Goal: Task Accomplishment & Management: Use online tool/utility

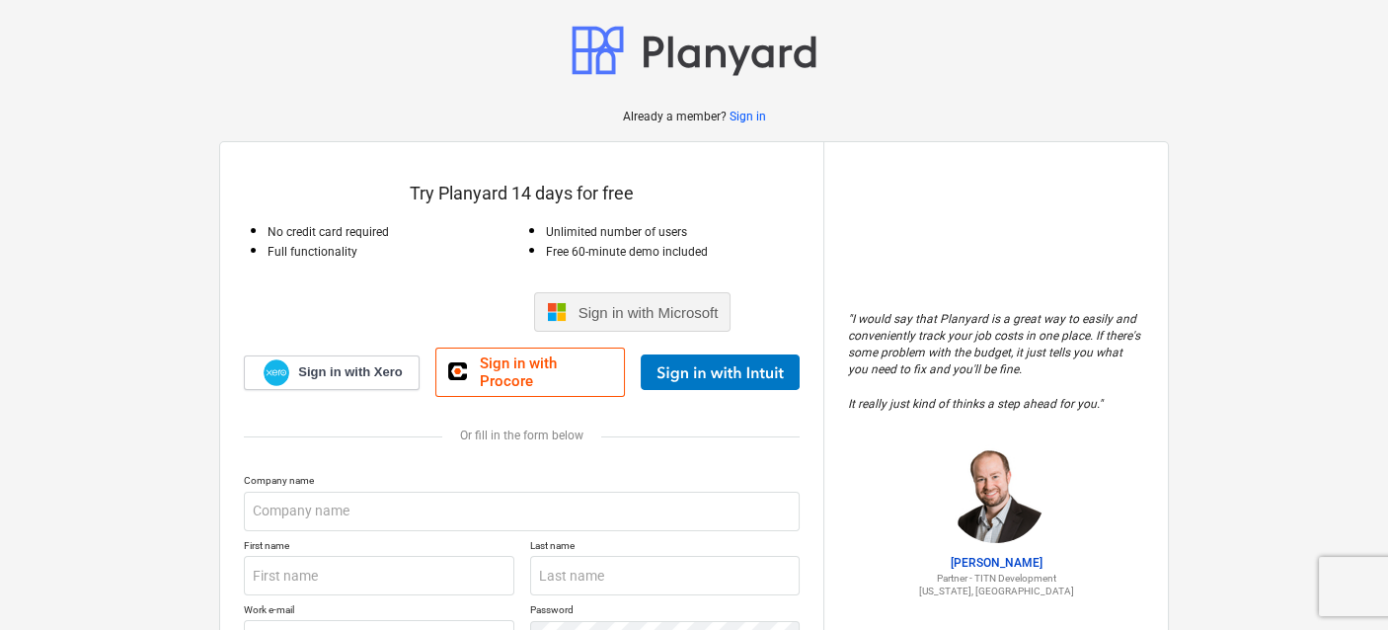
click at [654, 311] on span "Sign in with Microsoft" at bounding box center [649, 312] width 140 height 17
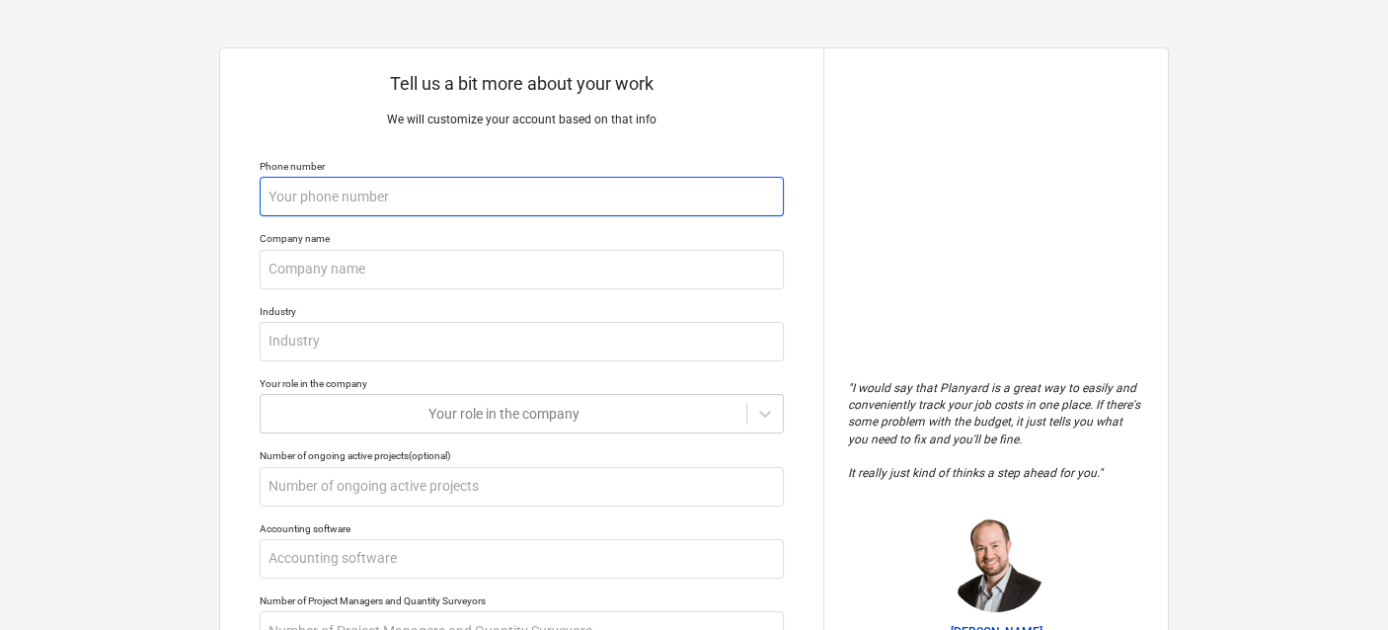
click at [523, 187] on input "text" at bounding box center [522, 197] width 524 height 40
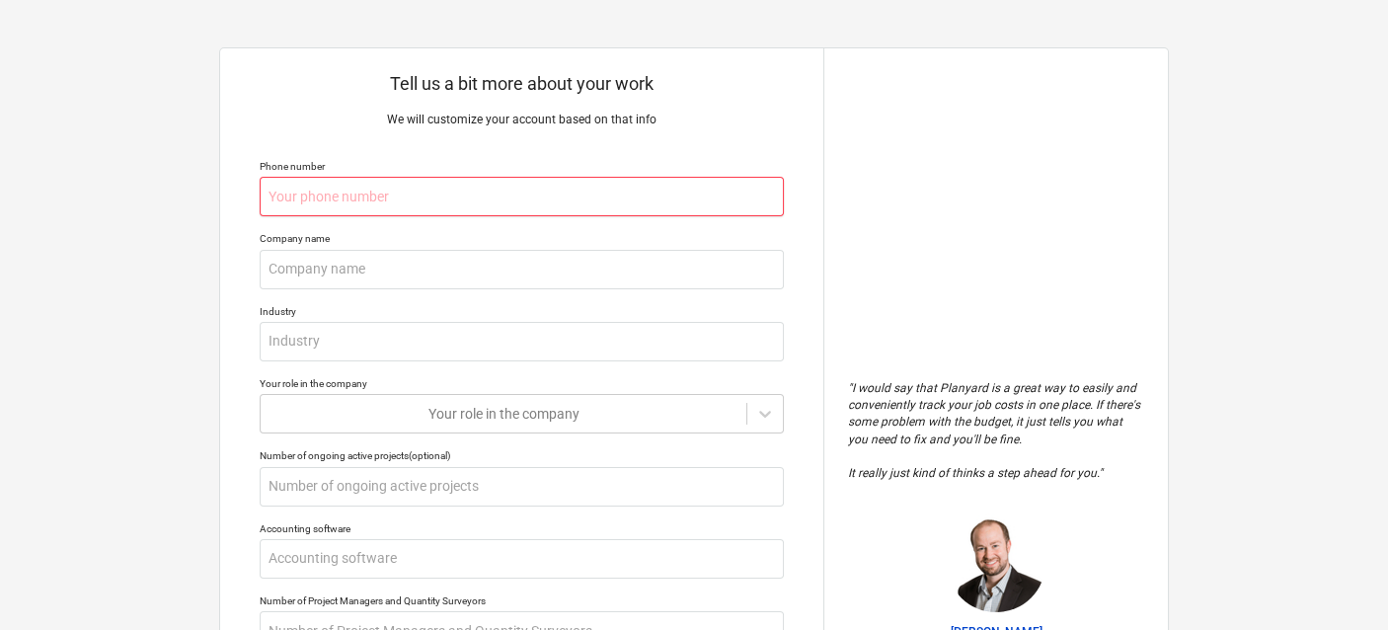
paste input "+1 646 817 1711"
type textarea "x"
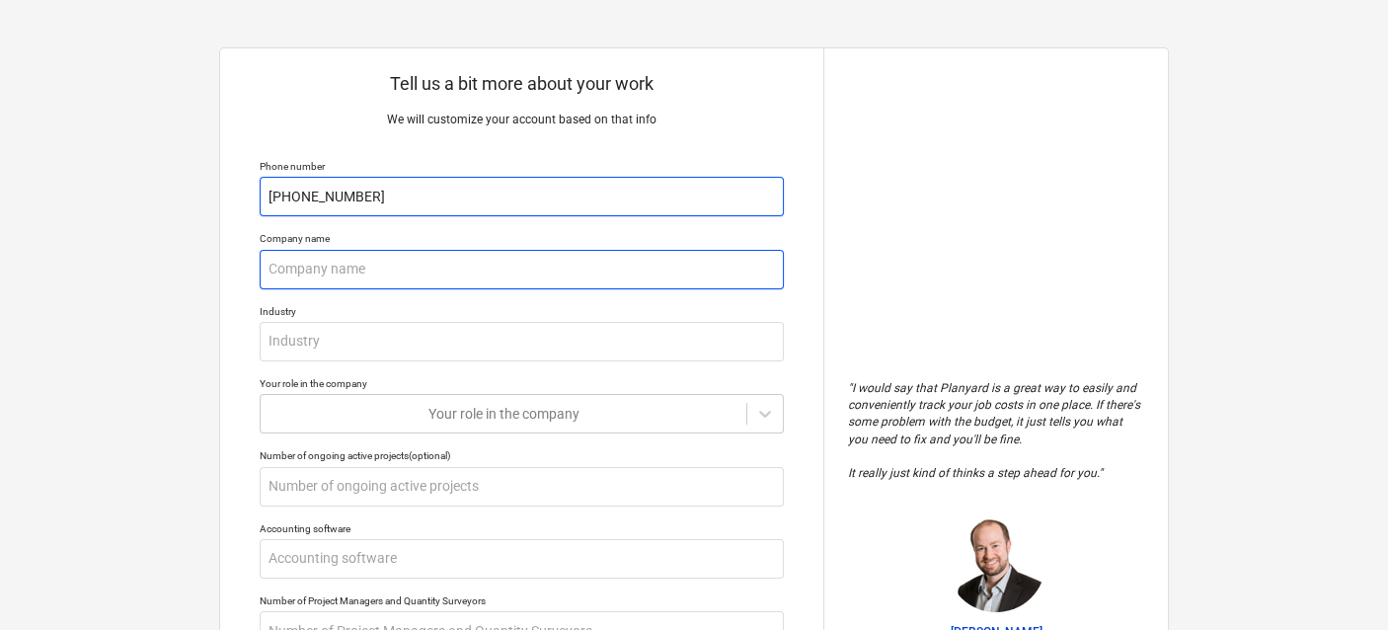
type input "+1 646 817 1711"
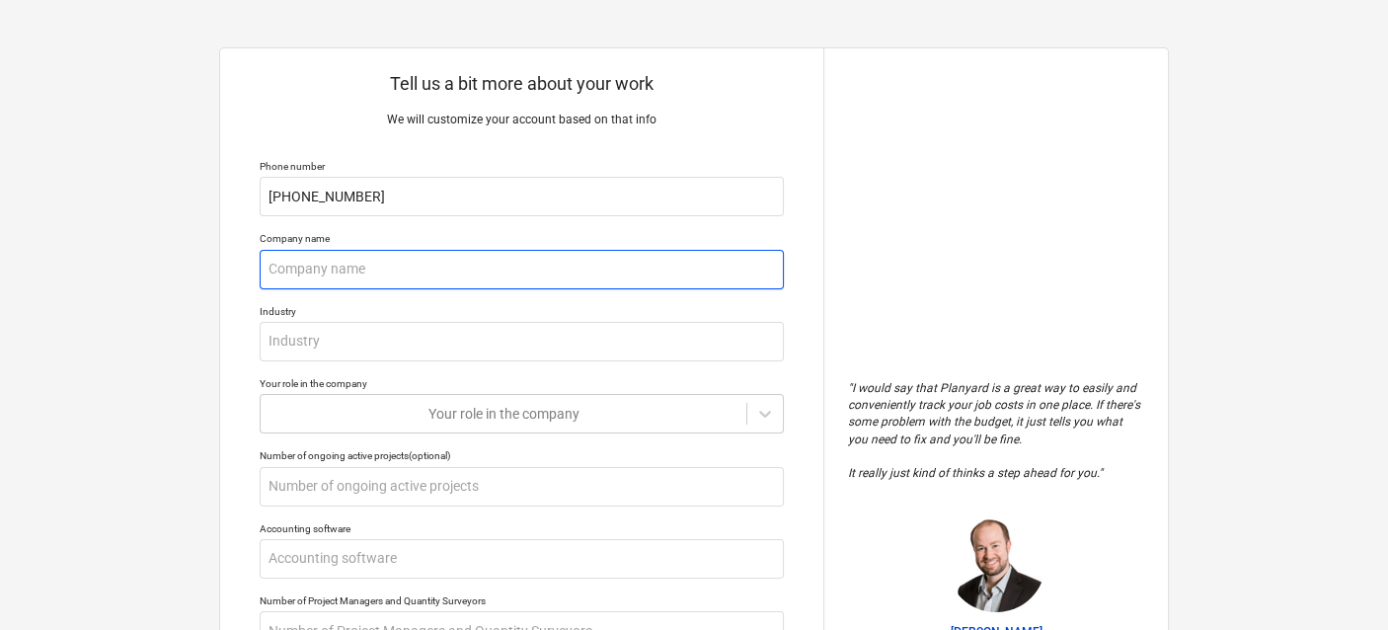
click at [356, 267] on input "text" at bounding box center [522, 270] width 524 height 40
type textarea "x"
type input "C"
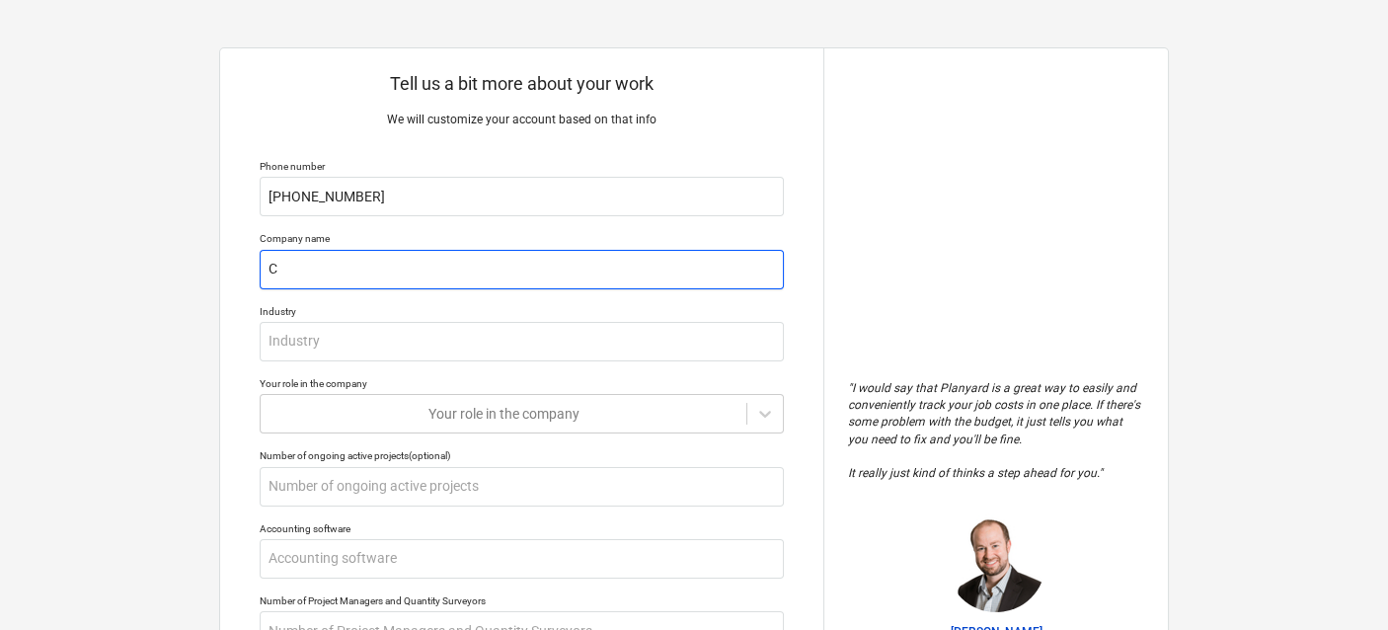
type textarea "x"
type input "Cl"
type textarea "x"
type input "Cli"
type textarea "x"
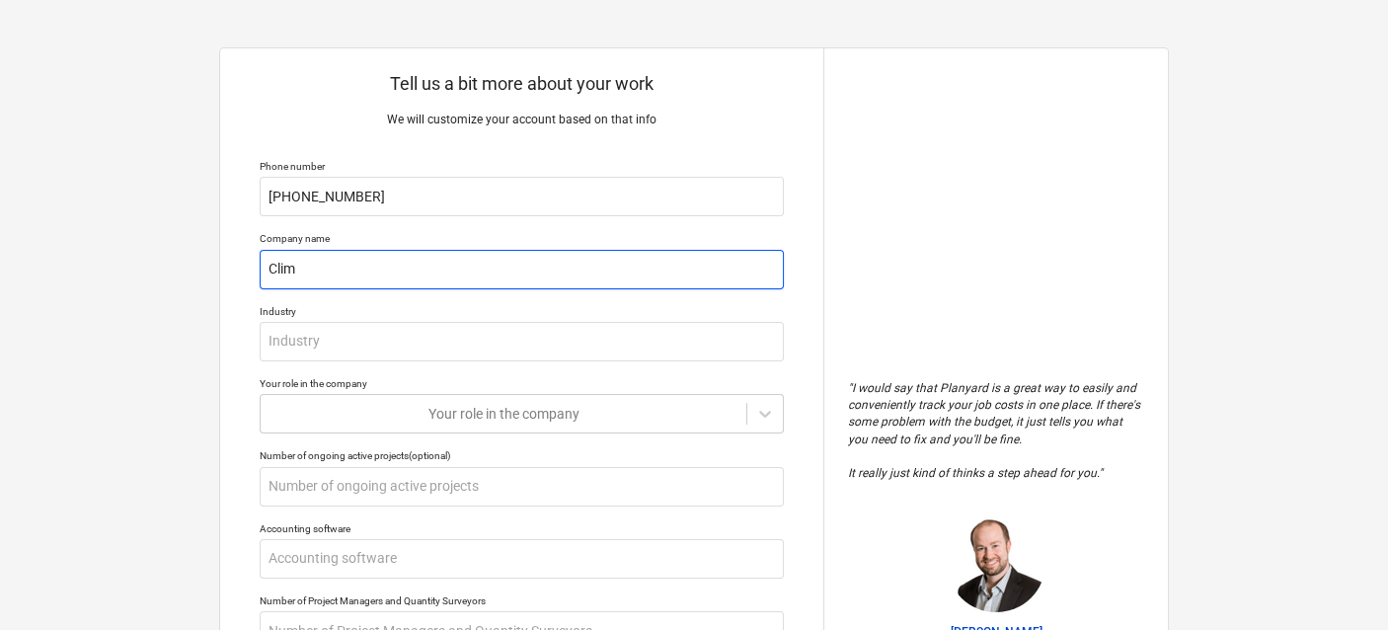
type input "Clima"
type textarea "x"
type input "Climat"
type textarea "x"
type input "Climate"
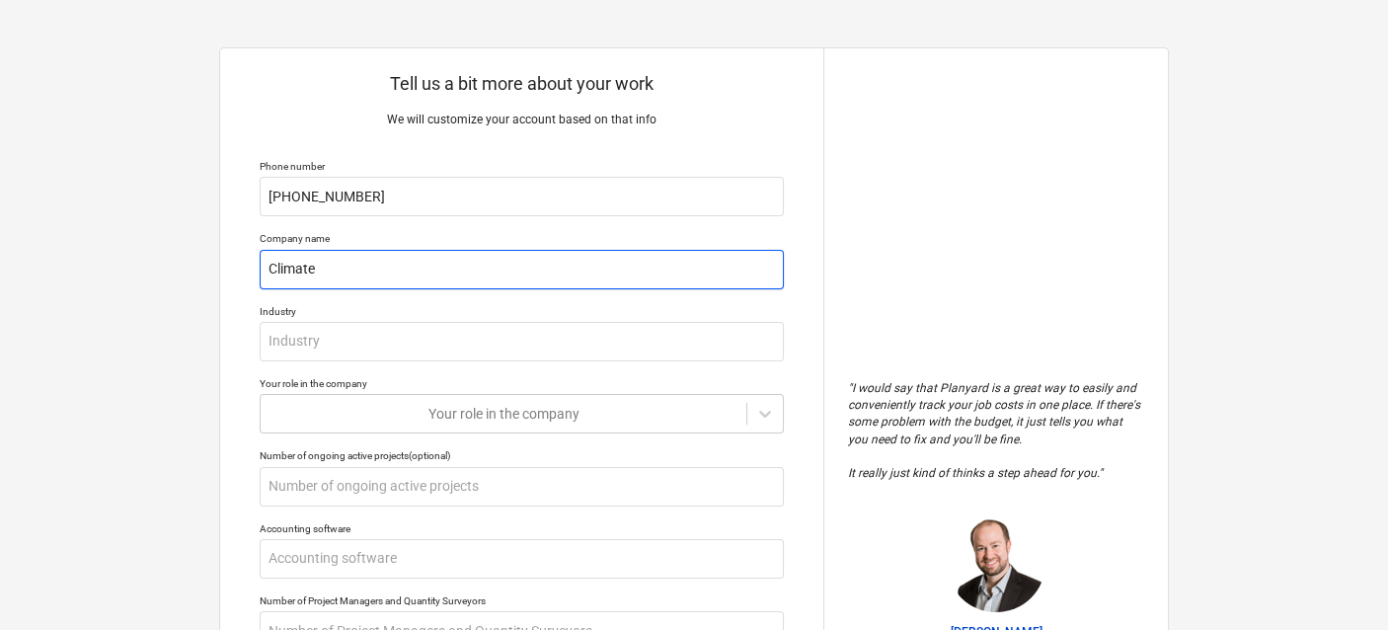
type textarea "x"
type input "Climatew"
type textarea "x"
type input "Climatewa"
type textarea "x"
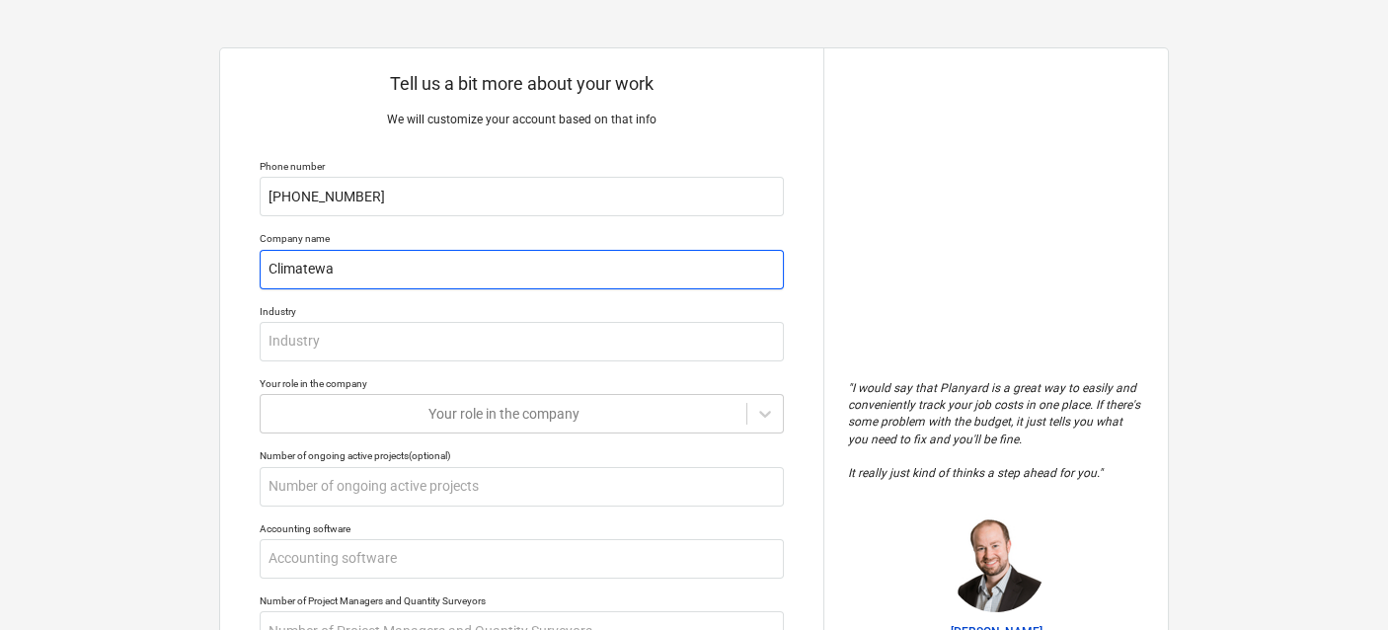
type input "Climatewal"
type textarea "x"
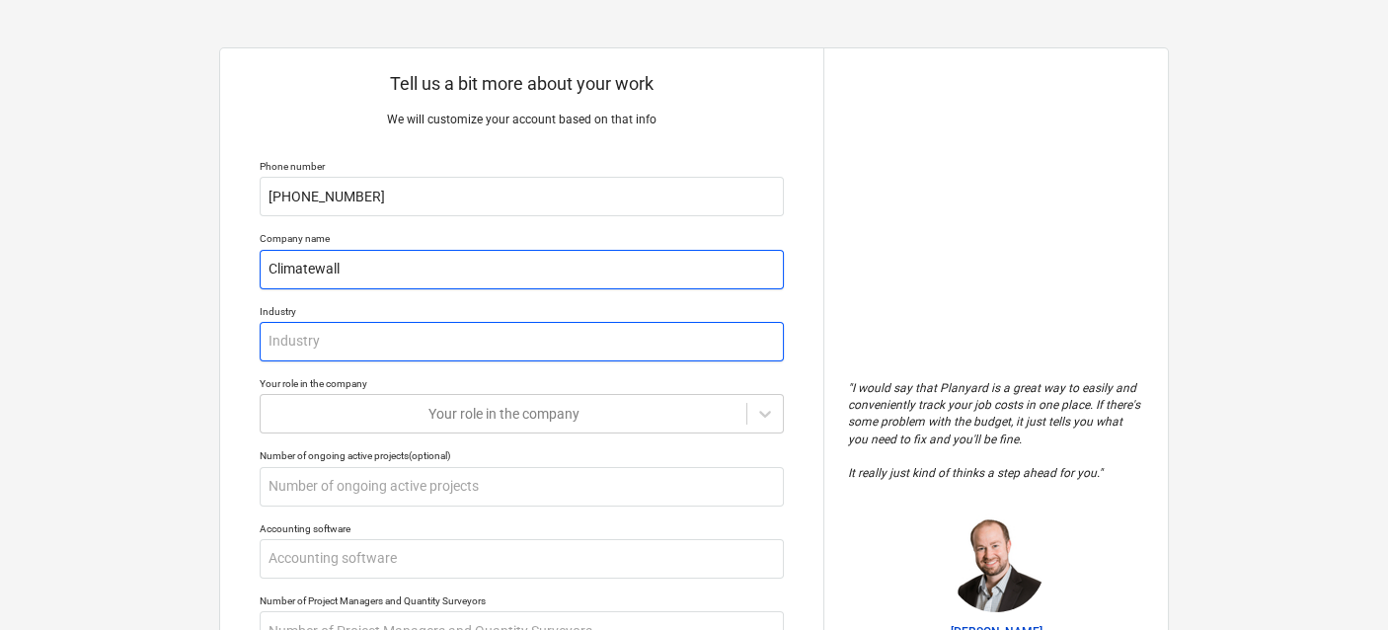
type input "Climatewall"
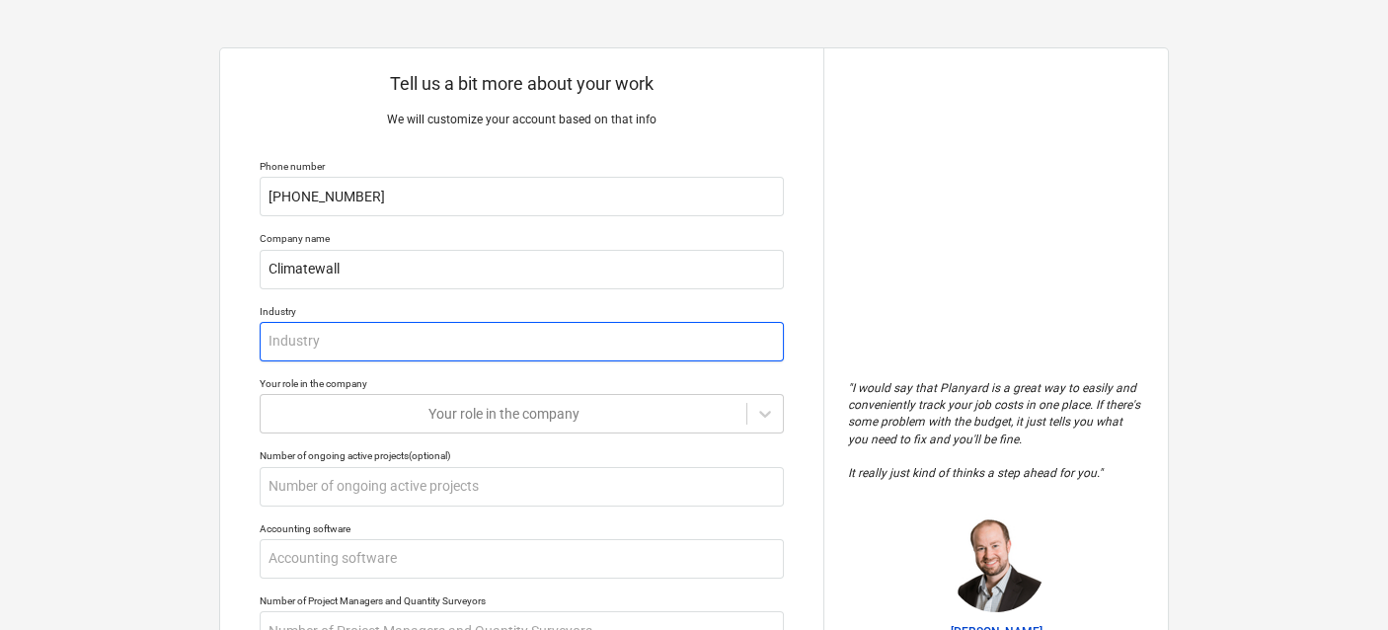
click at [354, 347] on input "text" at bounding box center [522, 342] width 524 height 40
type textarea "x"
type input "C"
type textarea "x"
type input "Co"
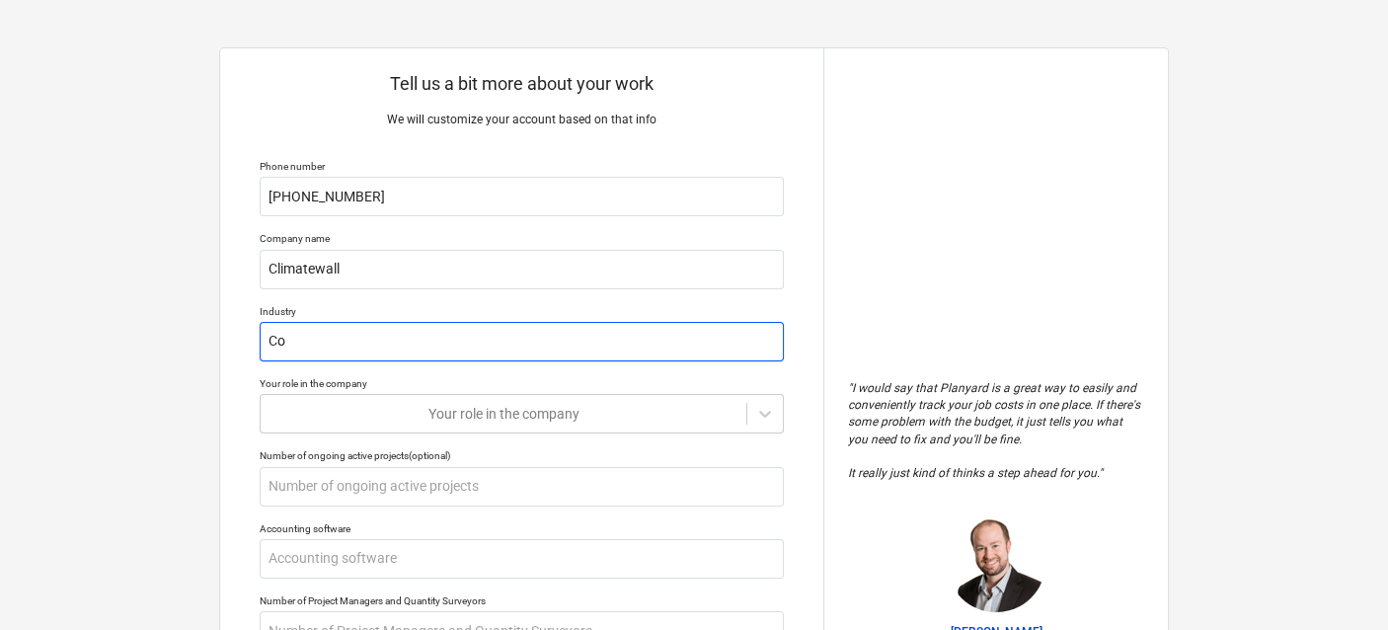
type textarea "x"
type input "Con"
type textarea "x"
type input "Cons"
type textarea "x"
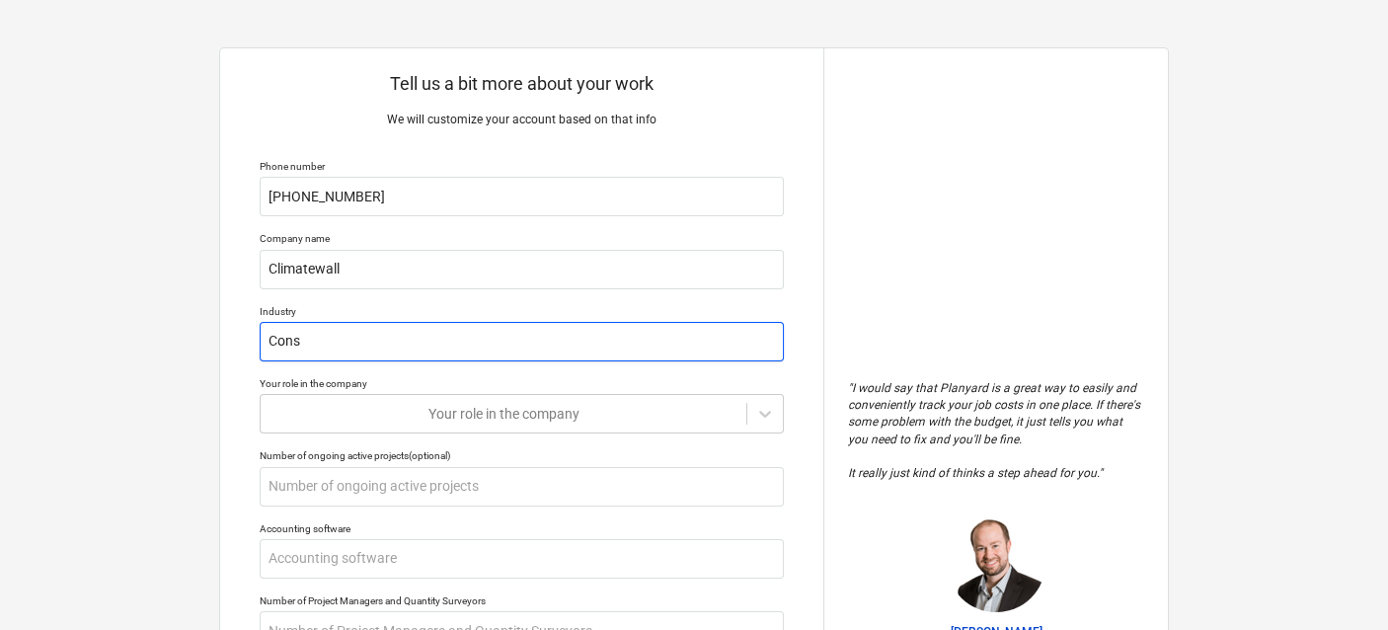
type input "Const"
type textarea "x"
type input "Constr"
type textarea "x"
type input "Constru"
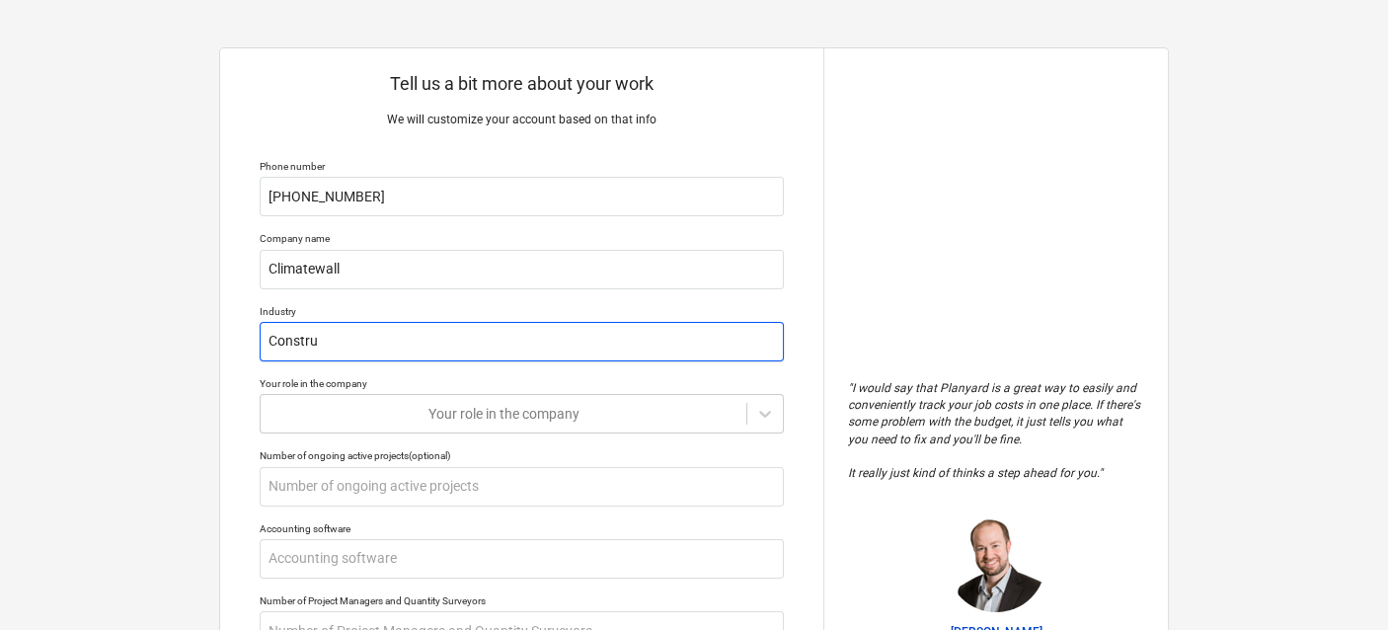
type textarea "x"
type input "Construc"
type textarea "x"
type input "Construct"
type textarea "x"
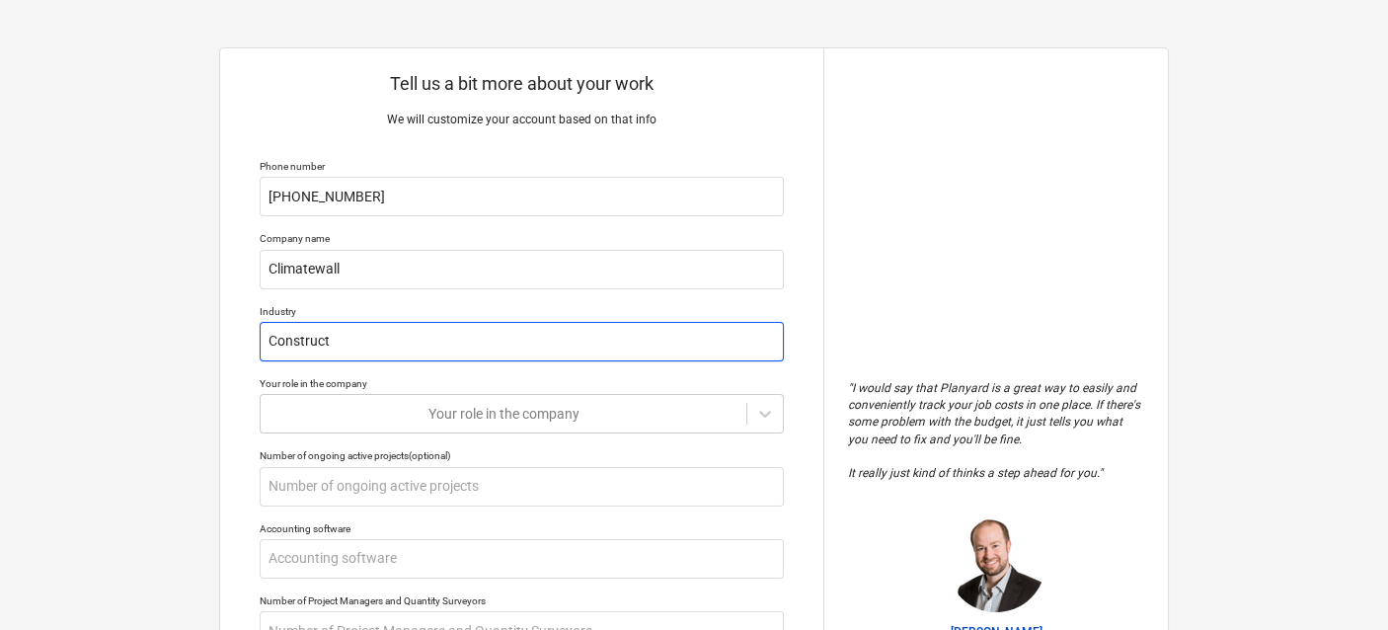
type input "Constructi"
type textarea "x"
type input "Constructio"
type textarea "x"
type input "Construction"
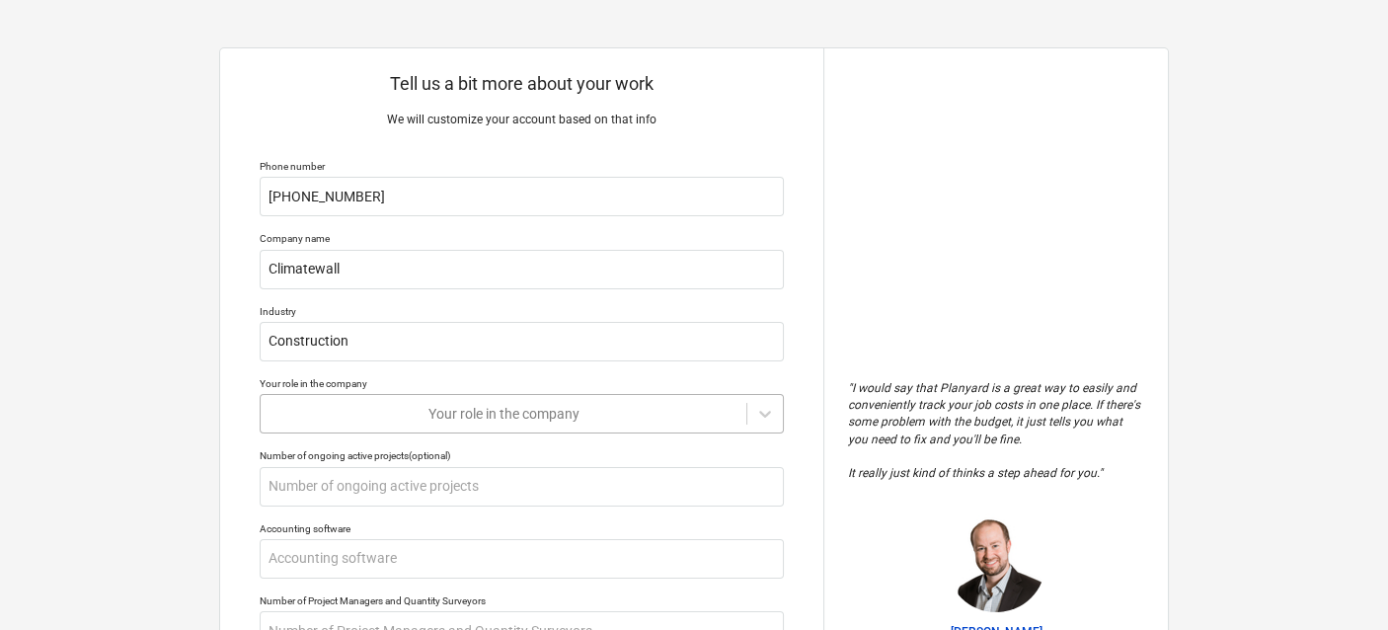
click at [406, 407] on body "Tell us a bit more about your work We will customize your account based on that…" at bounding box center [694, 324] width 1388 height 649
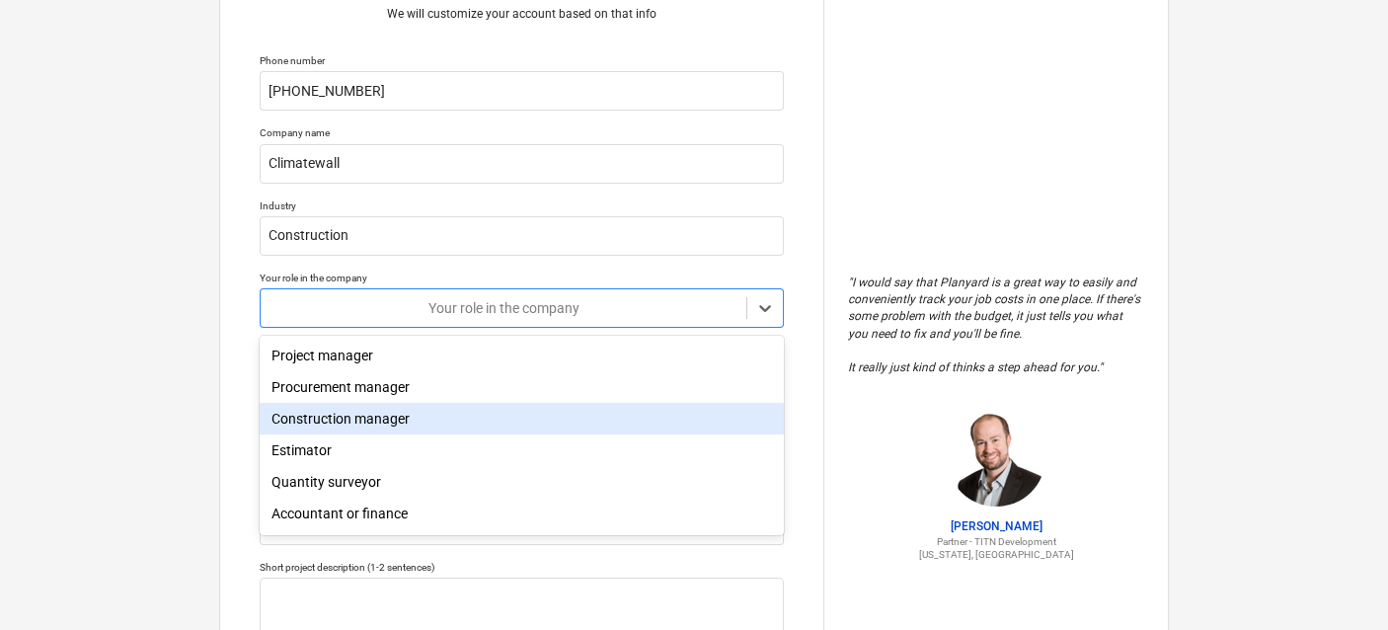
scroll to position [115, 0]
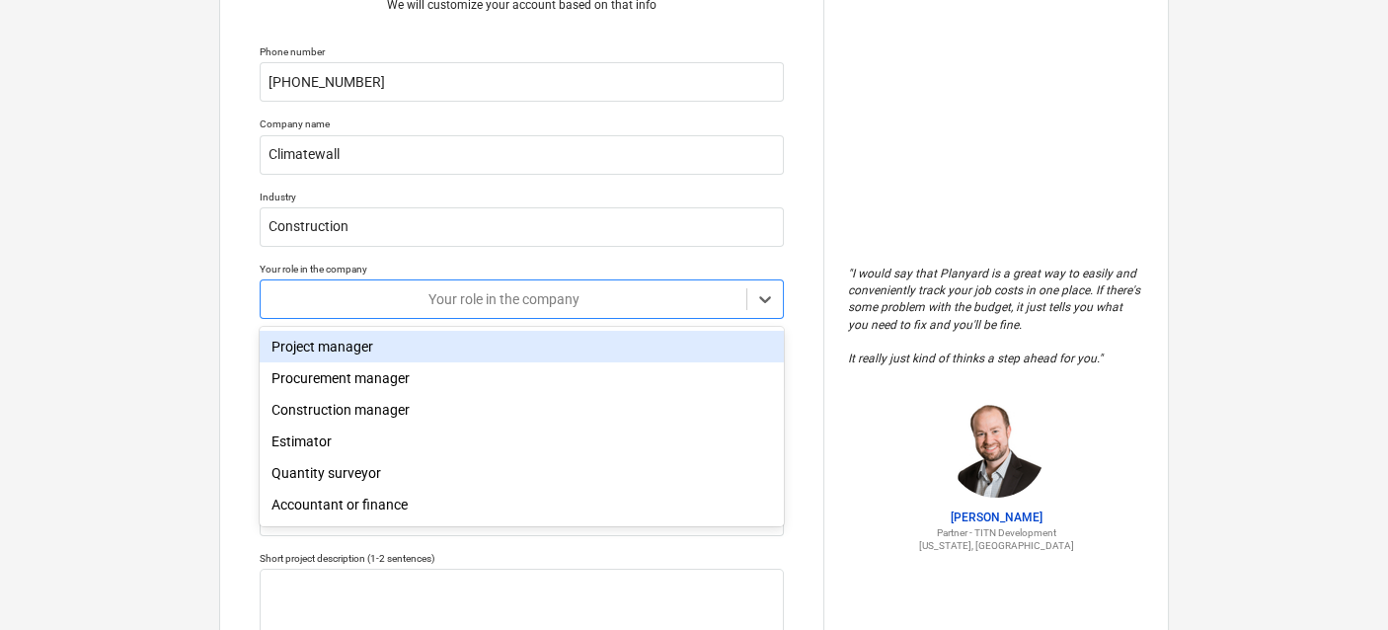
click at [400, 354] on div "Project manager" at bounding box center [522, 347] width 524 height 32
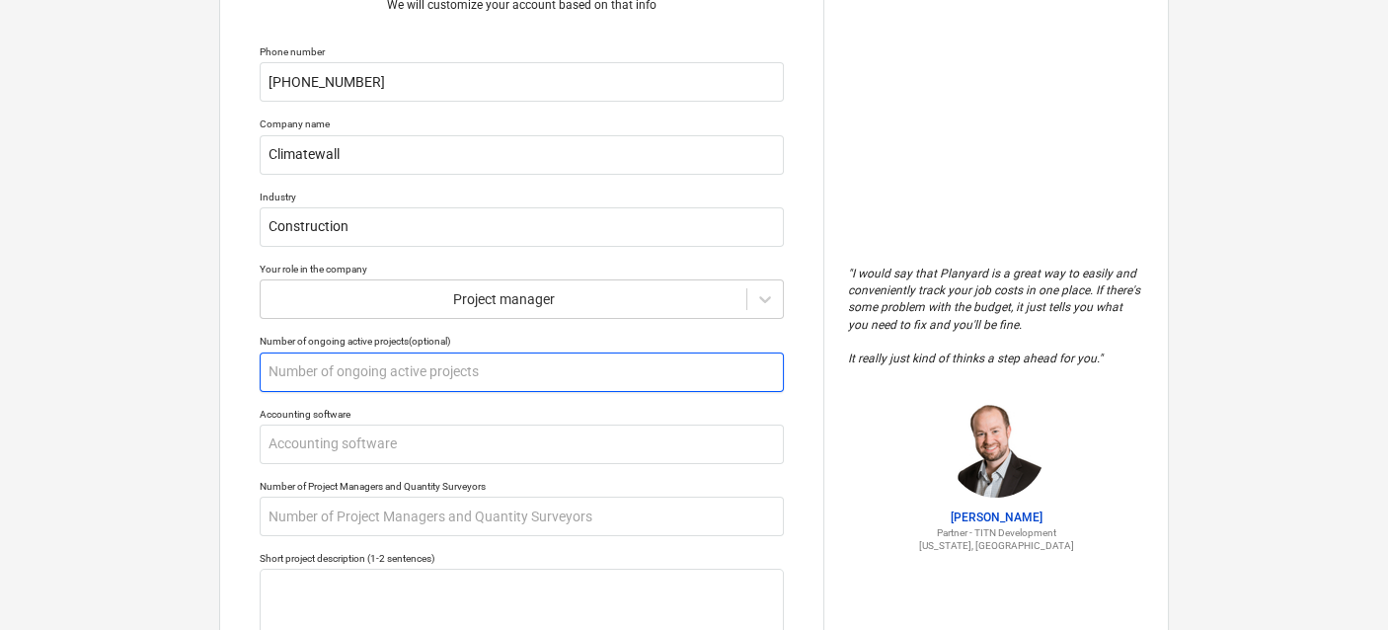
click at [520, 371] on input "text" at bounding box center [522, 373] width 524 height 40
type textarea "x"
type input "0"
type textarea "x"
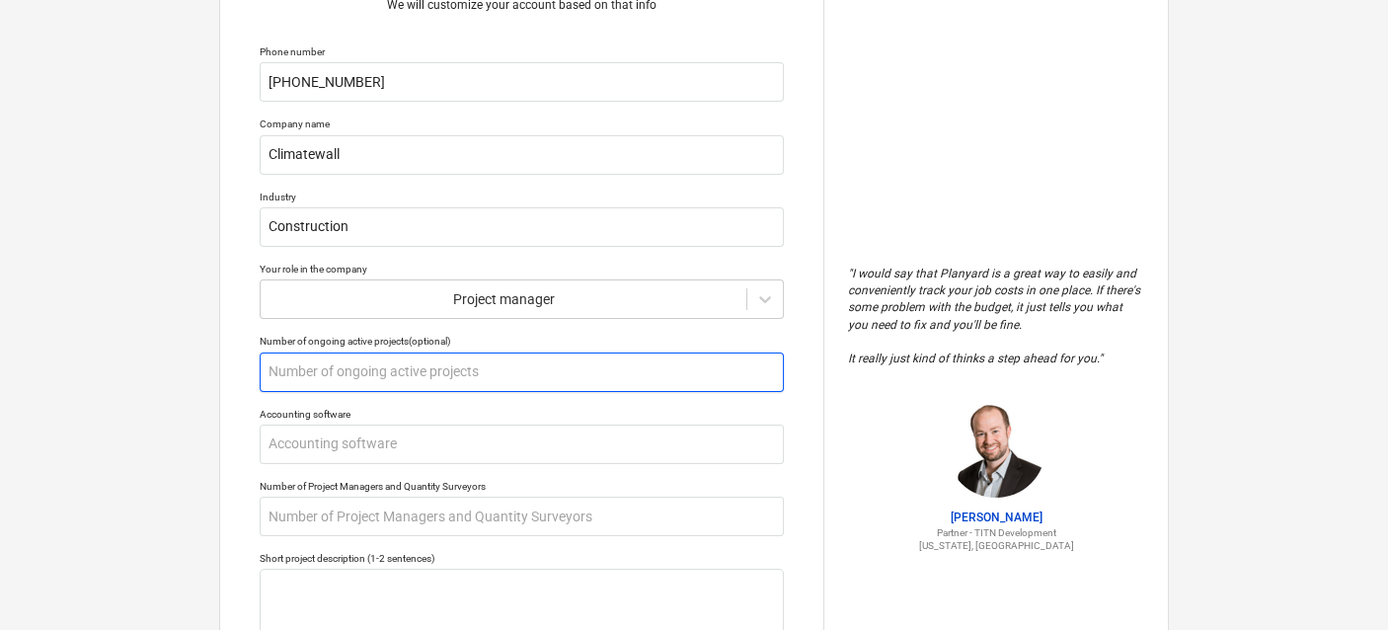
type input "1"
type textarea "x"
type input "10"
type textarea "x"
type input "10+"
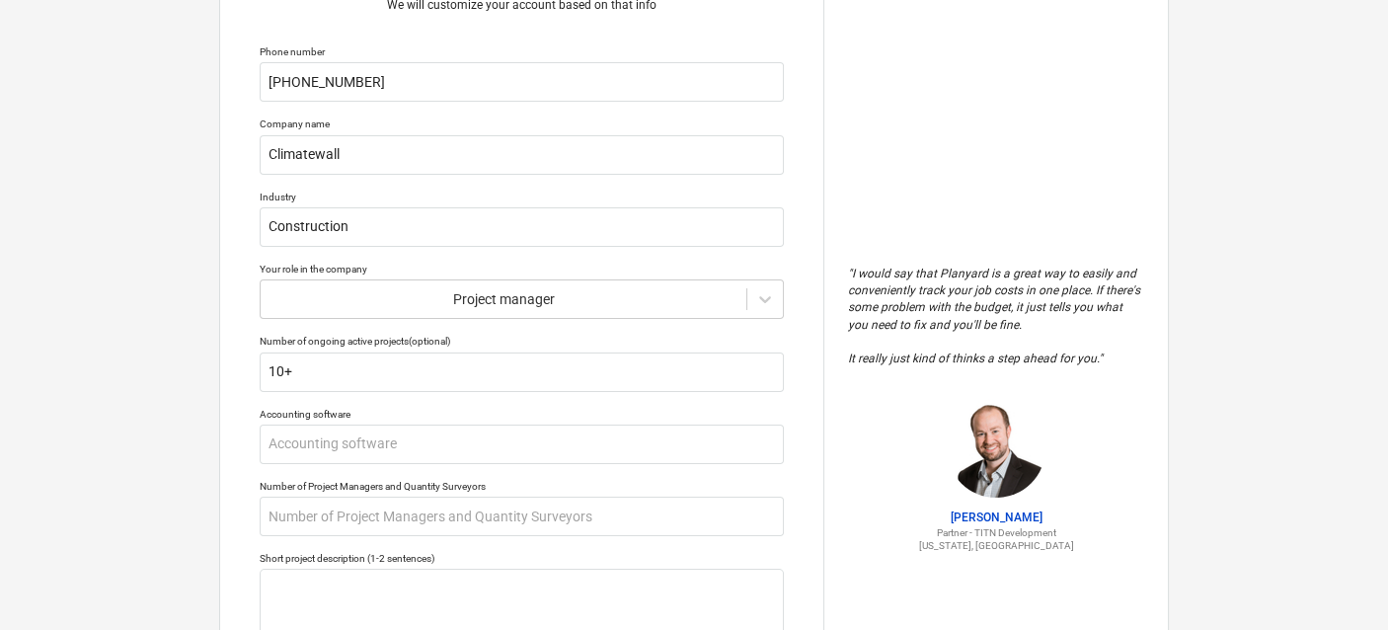
click at [391, 408] on div "Accounting software" at bounding box center [522, 414] width 524 height 13
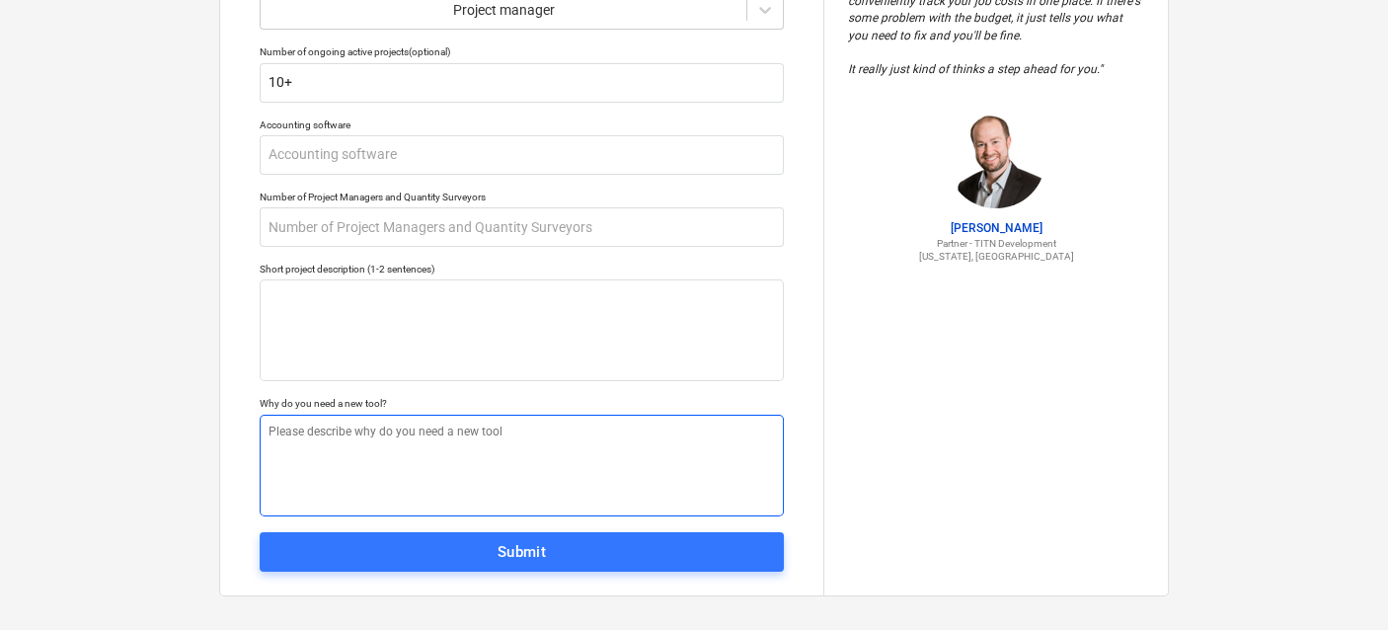
scroll to position [415, 0]
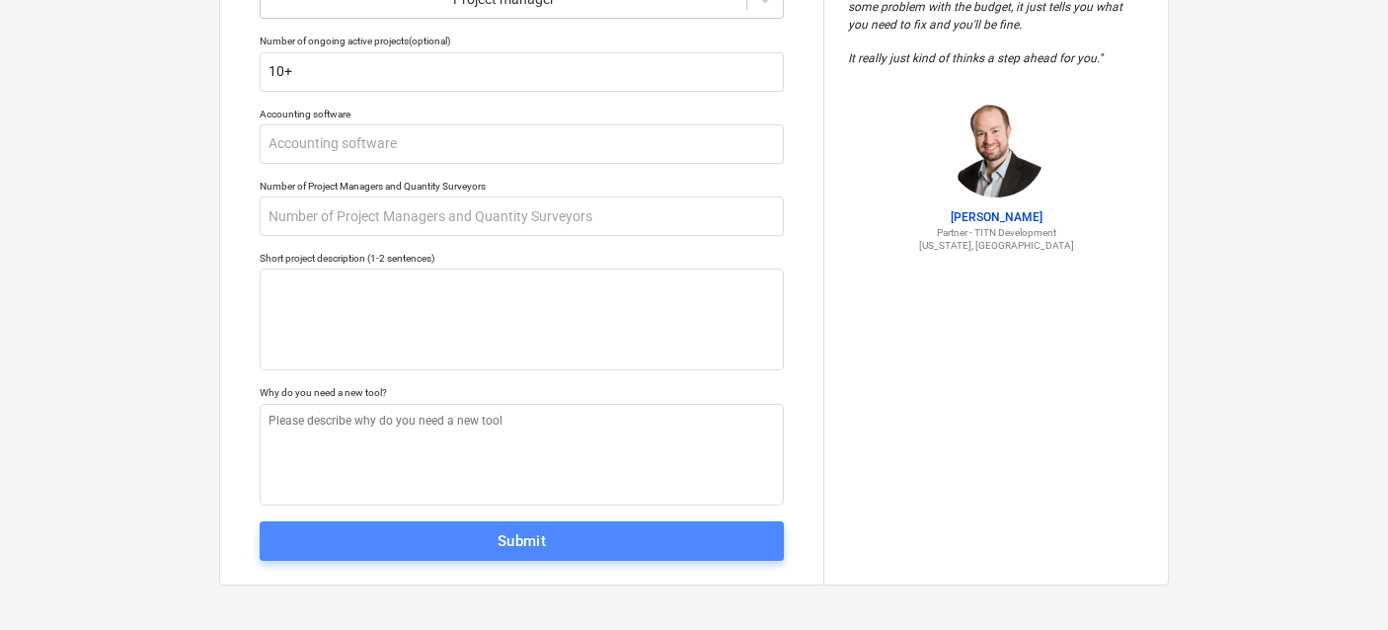
click at [556, 545] on span "Submit" at bounding box center [521, 541] width 481 height 26
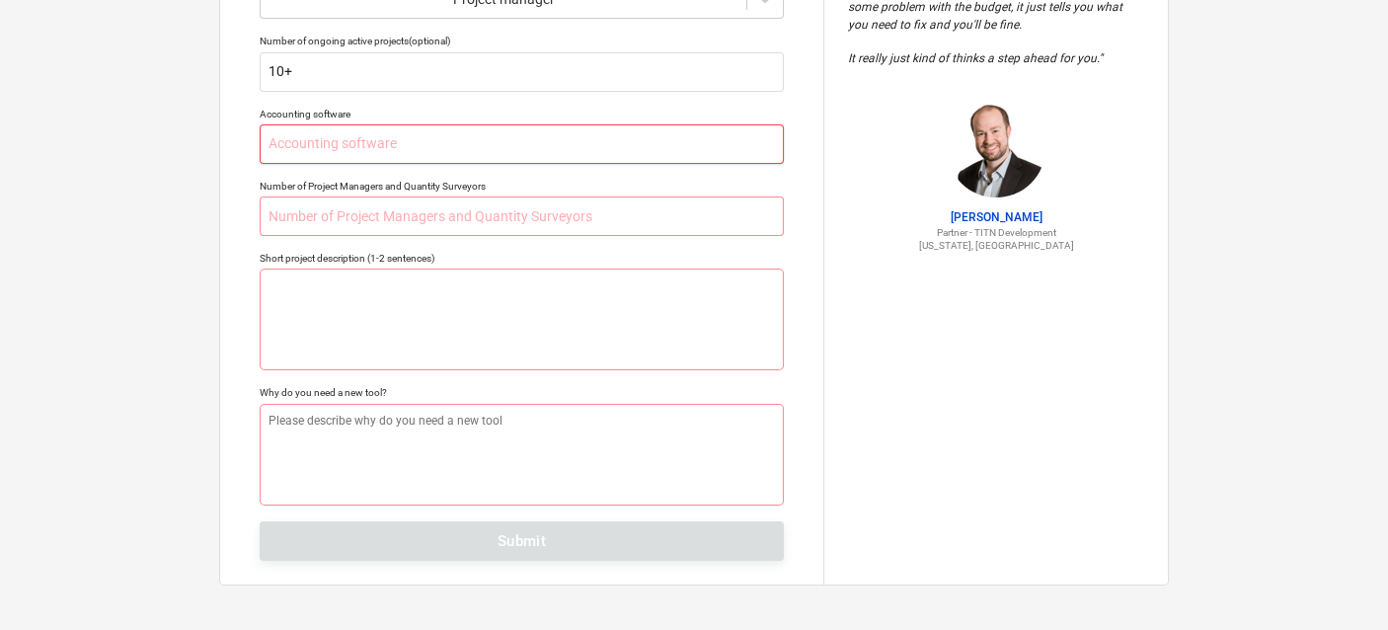
click at [524, 152] on input "text" at bounding box center [522, 144] width 524 height 40
type textarea "x"
type input "n"
type textarea "x"
type input "no"
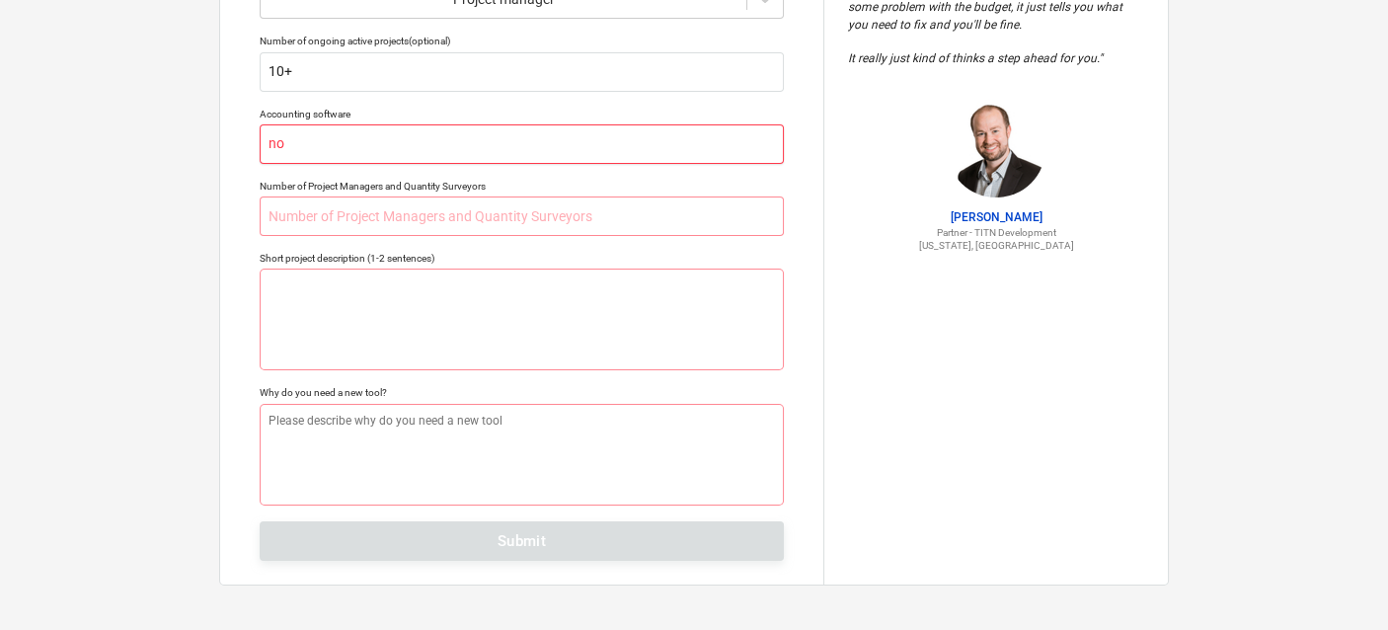
type textarea "x"
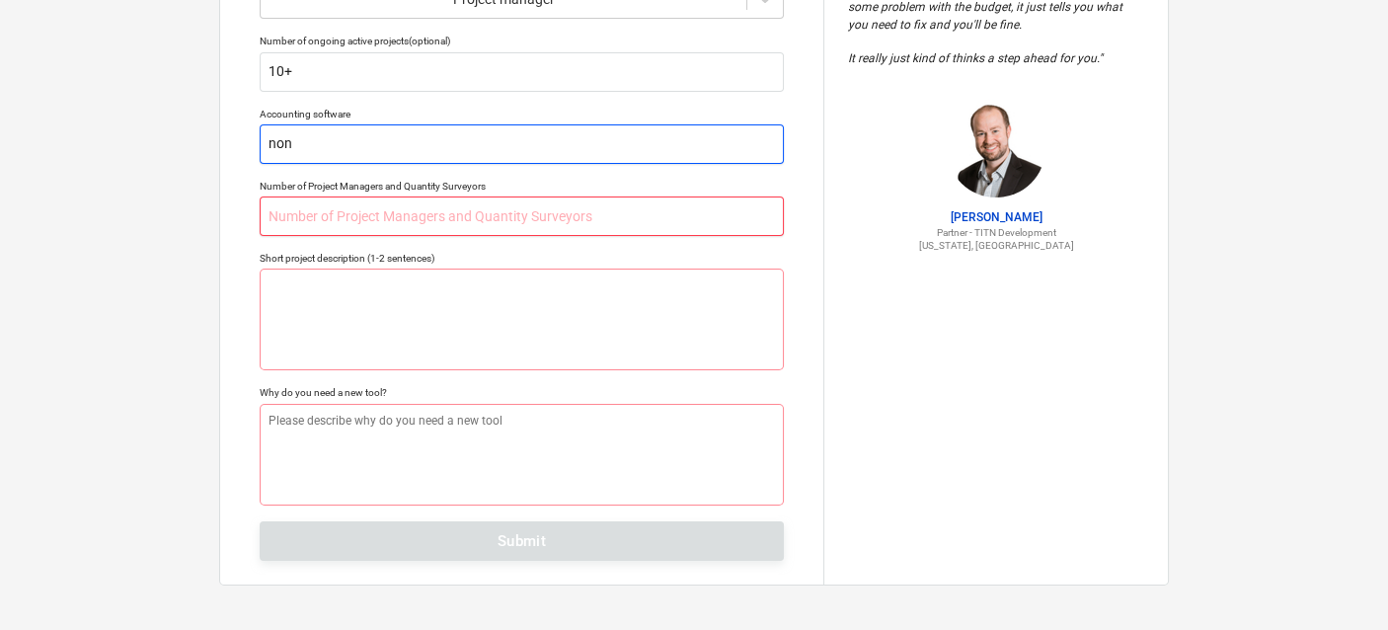
type input "non"
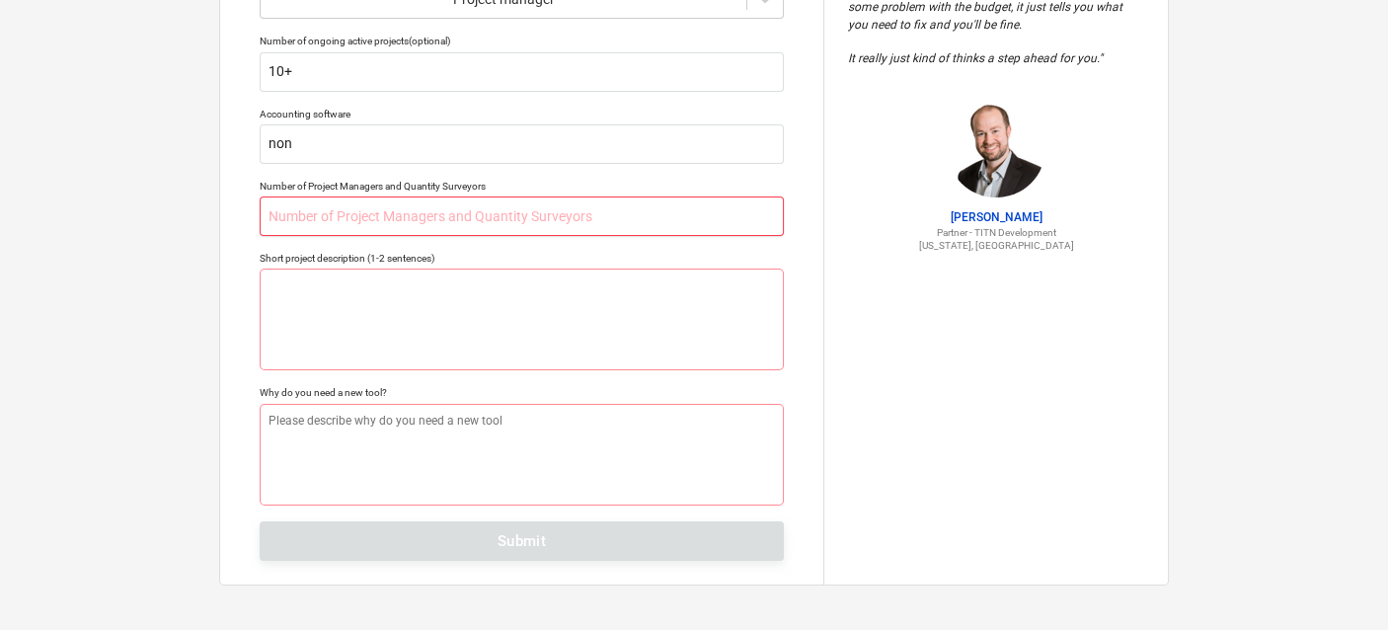
click at [500, 217] on input "text" at bounding box center [522, 217] width 524 height 40
type textarea "x"
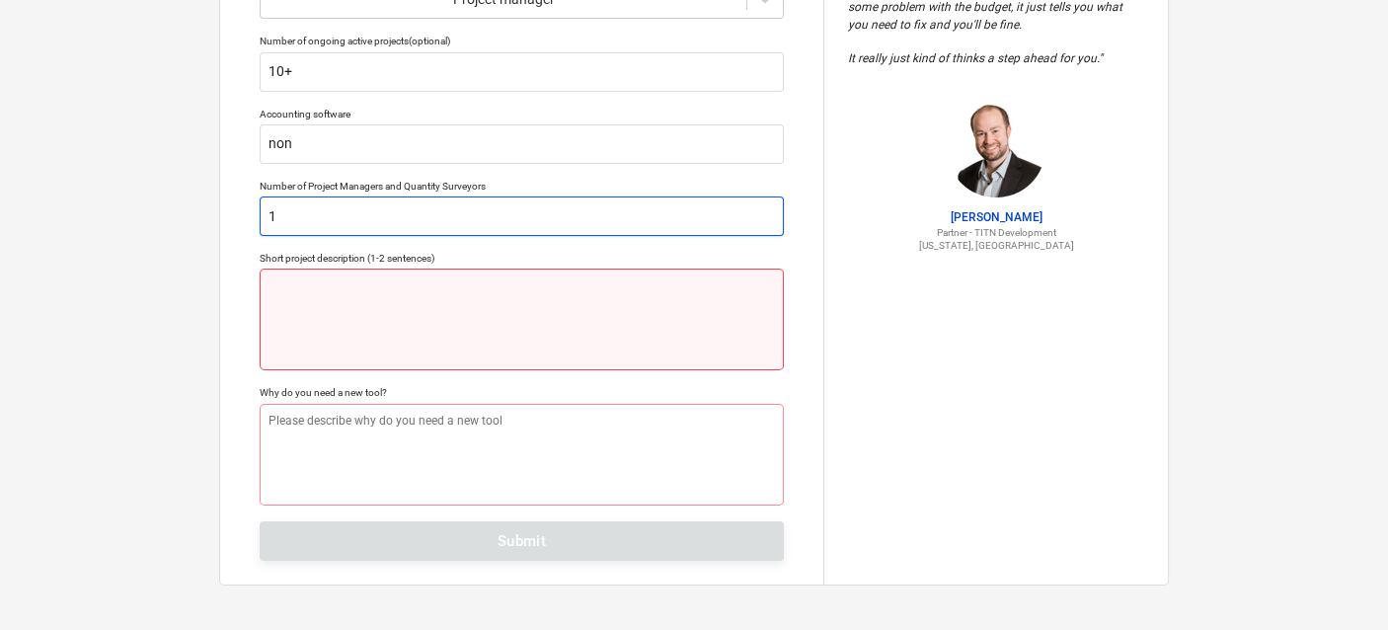
type input "1"
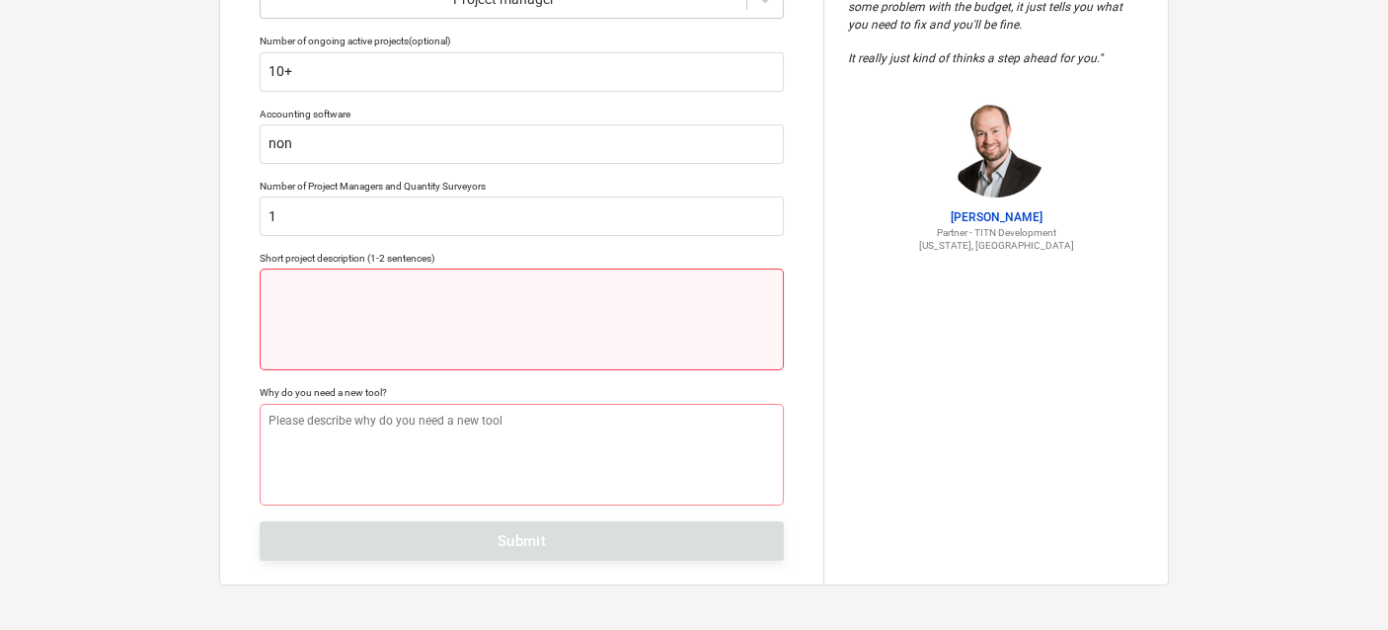
click at [449, 282] on textarea at bounding box center [522, 320] width 524 height 102
type textarea "x"
type textarea "j"
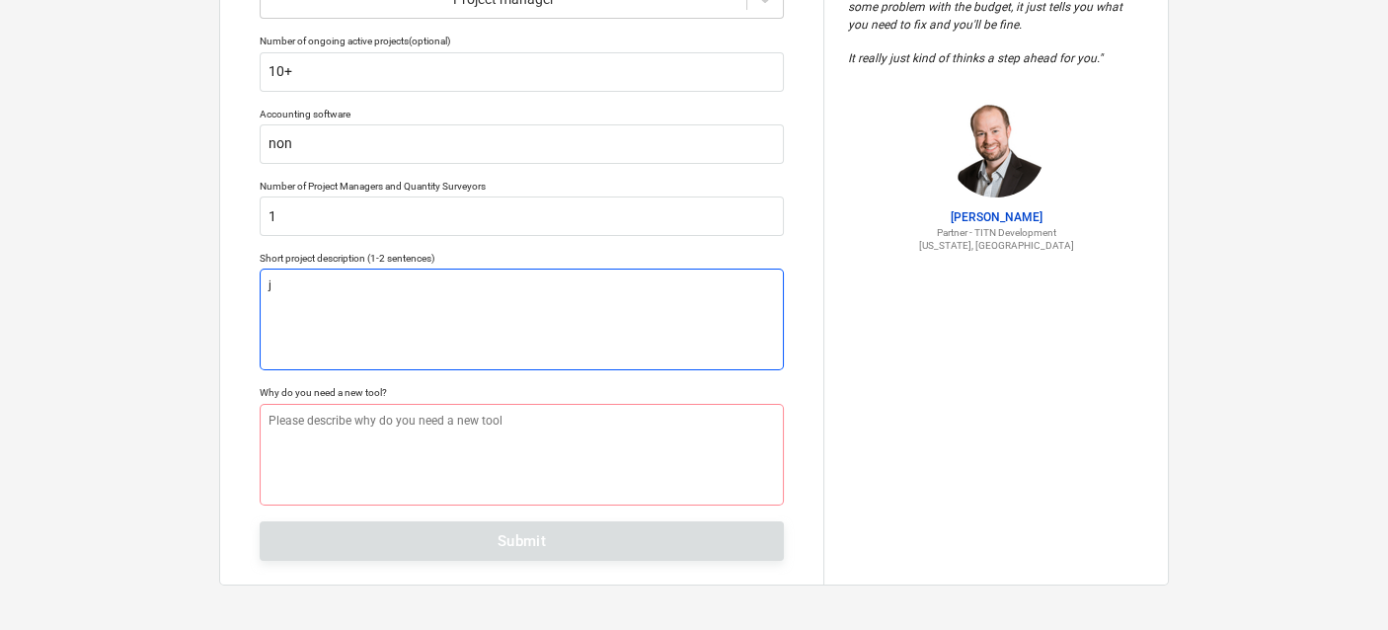
type textarea "x"
type textarea "ju"
type textarea "x"
type textarea "jus"
type textarea "x"
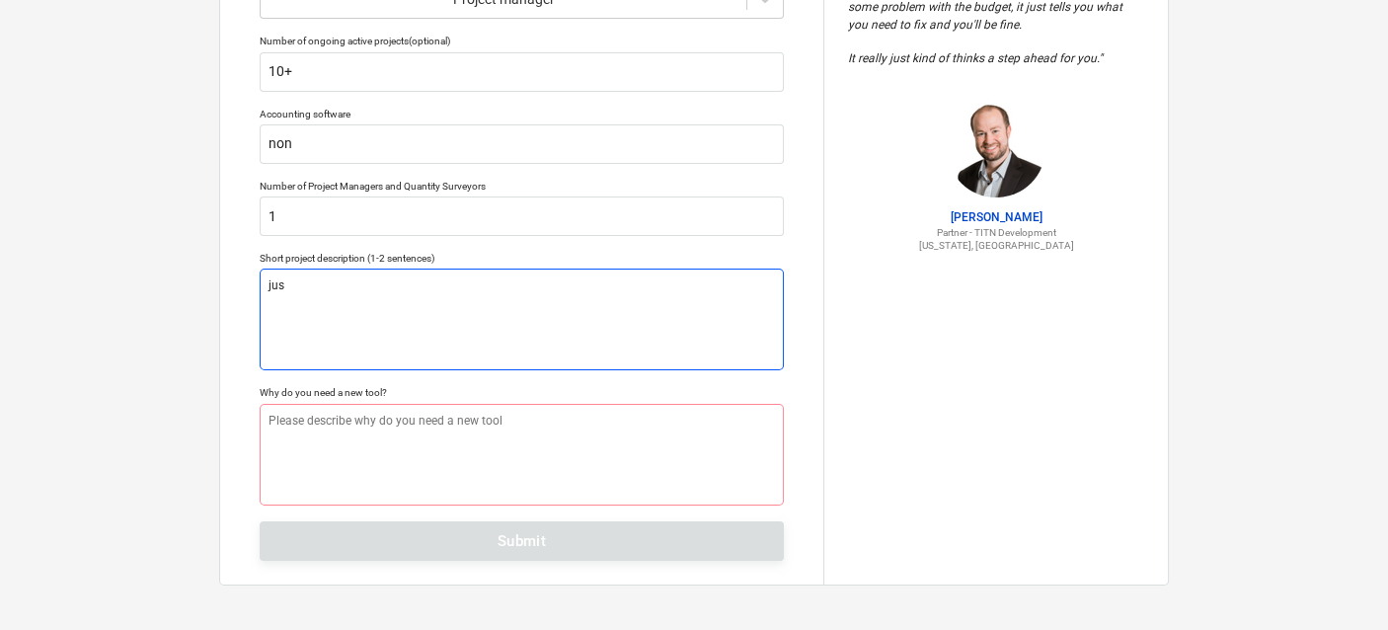
type textarea "just"
type textarea "x"
type textarea "just"
type textarea "x"
type textarea "just s"
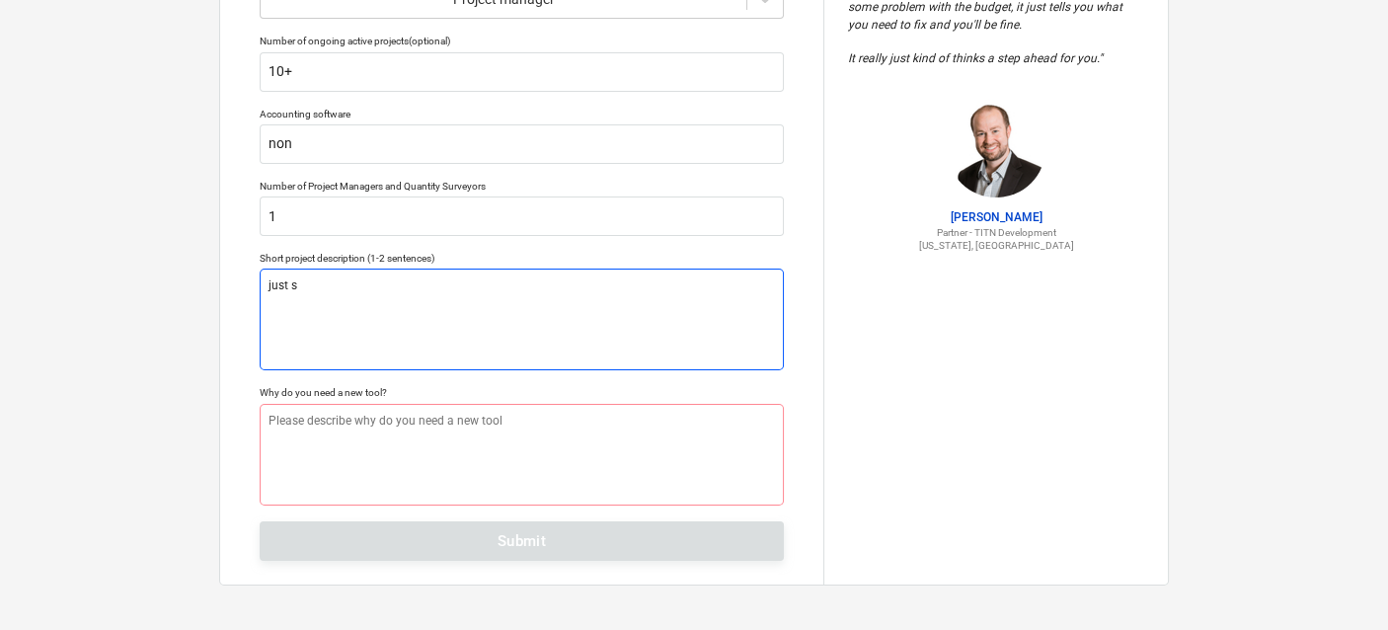
type textarea "x"
type textarea "just st"
type textarea "x"
type textarea "just sta"
type textarea "x"
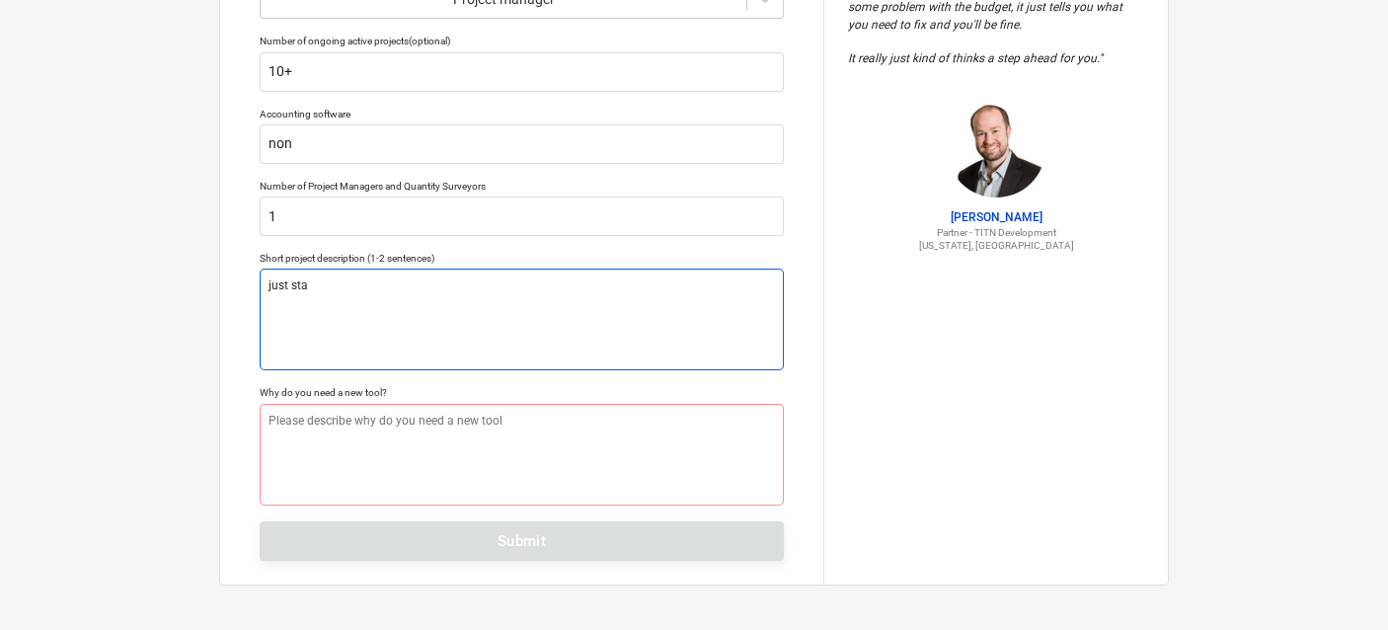
type textarea "just star"
type textarea "x"
type textarea "just start"
type textarea "x"
type textarea "just starti"
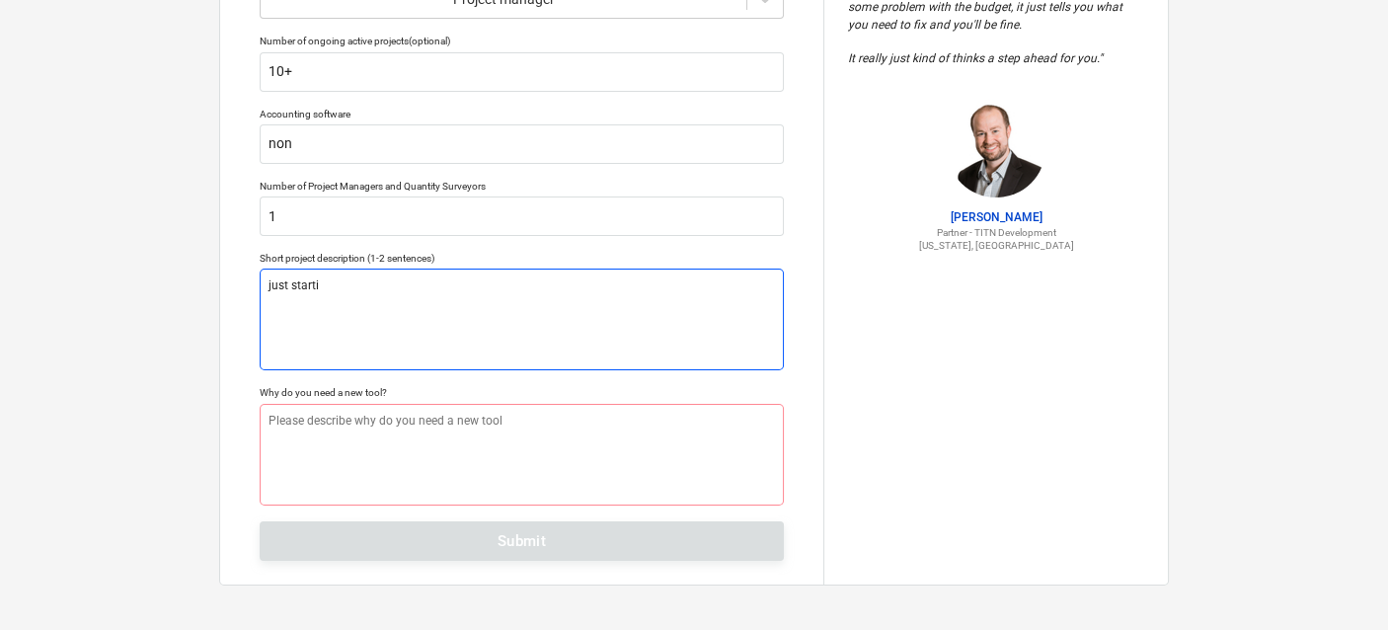
type textarea "x"
type textarea "just startin"
type textarea "x"
type textarea "just starting"
type textarea "x"
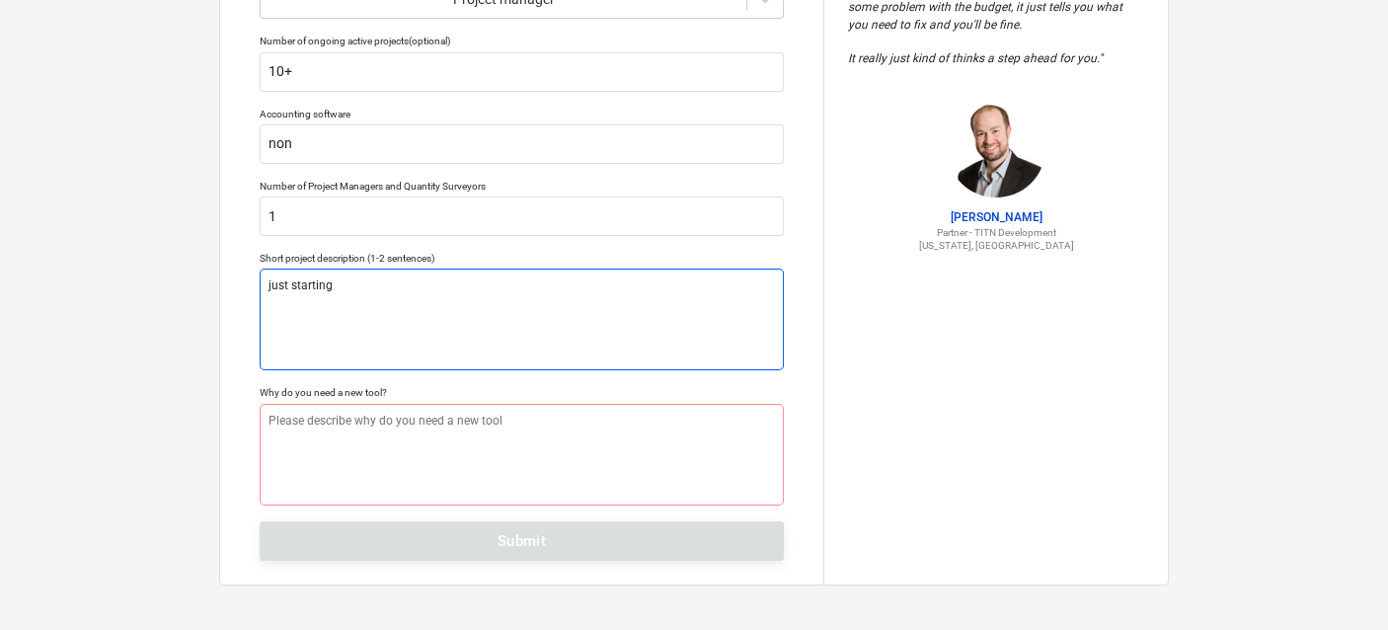
type textarea "just starting"
type textarea "x"
type textarea "just starting b"
type textarea "x"
type textarea "just starting bu"
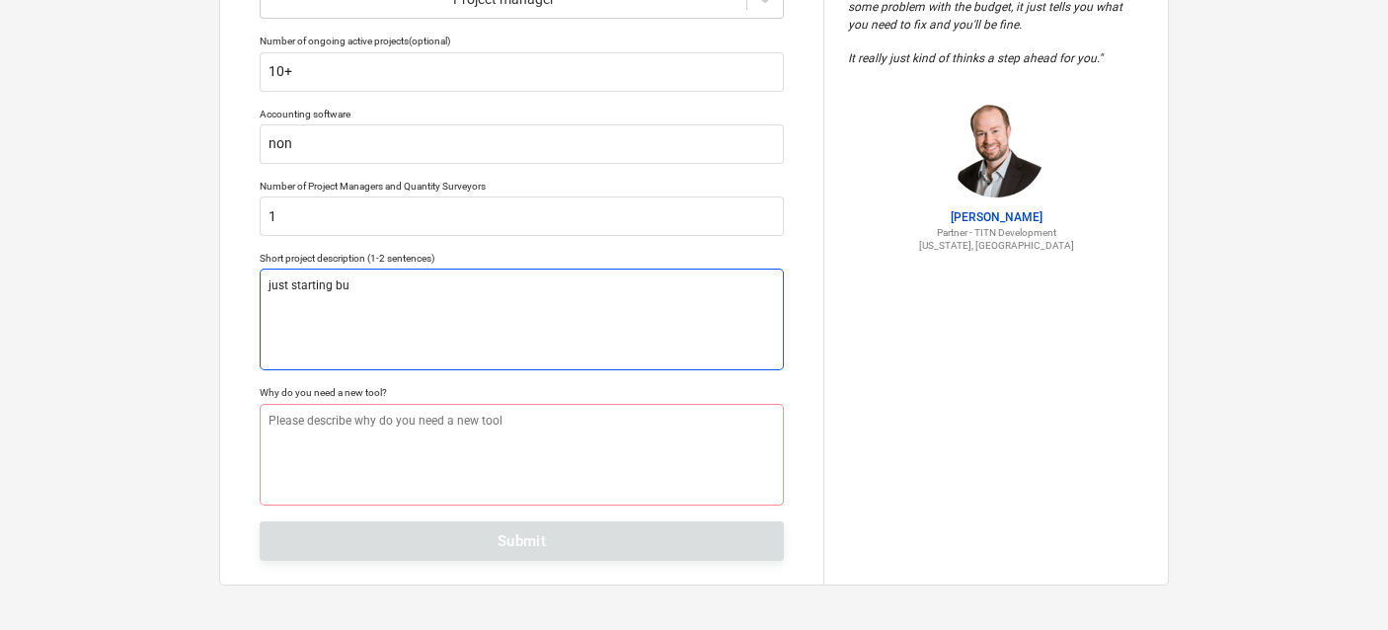
type textarea "x"
type textarea "just starting bus"
type textarea "x"
type textarea "just starting busi"
type textarea "x"
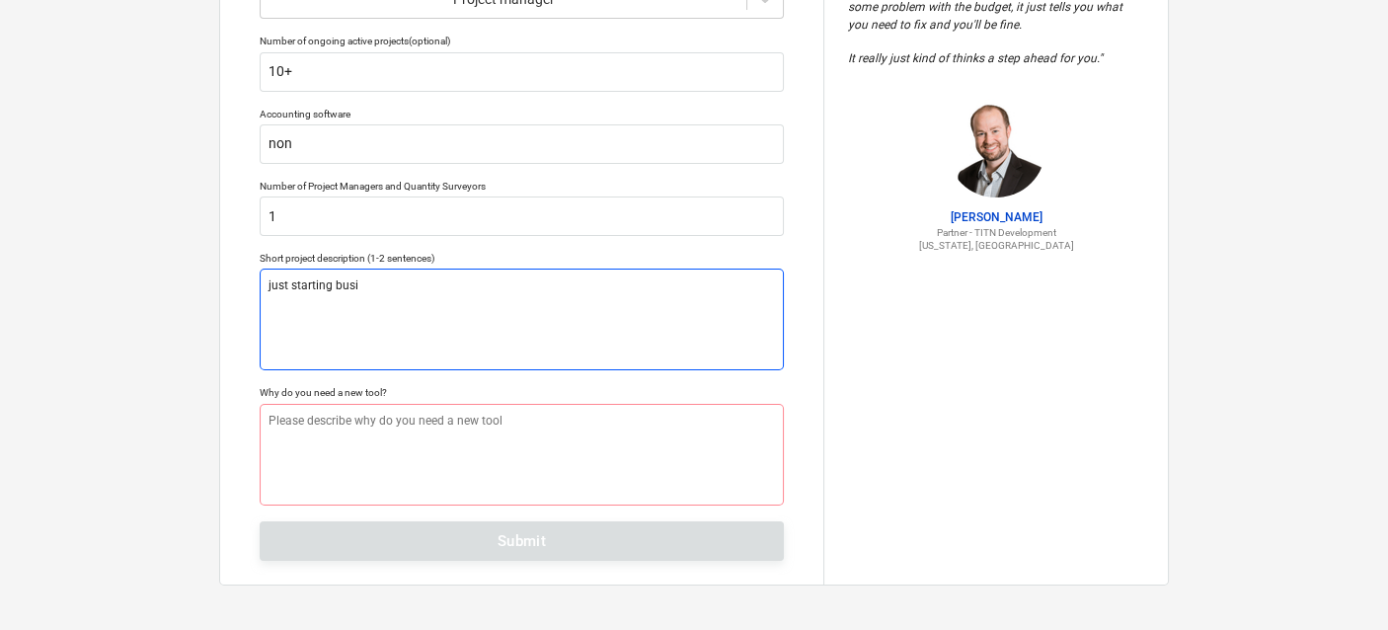
type textarea "just starting busin"
type textarea "x"
type textarea "just starting busine"
type textarea "x"
type textarea "just starting busines"
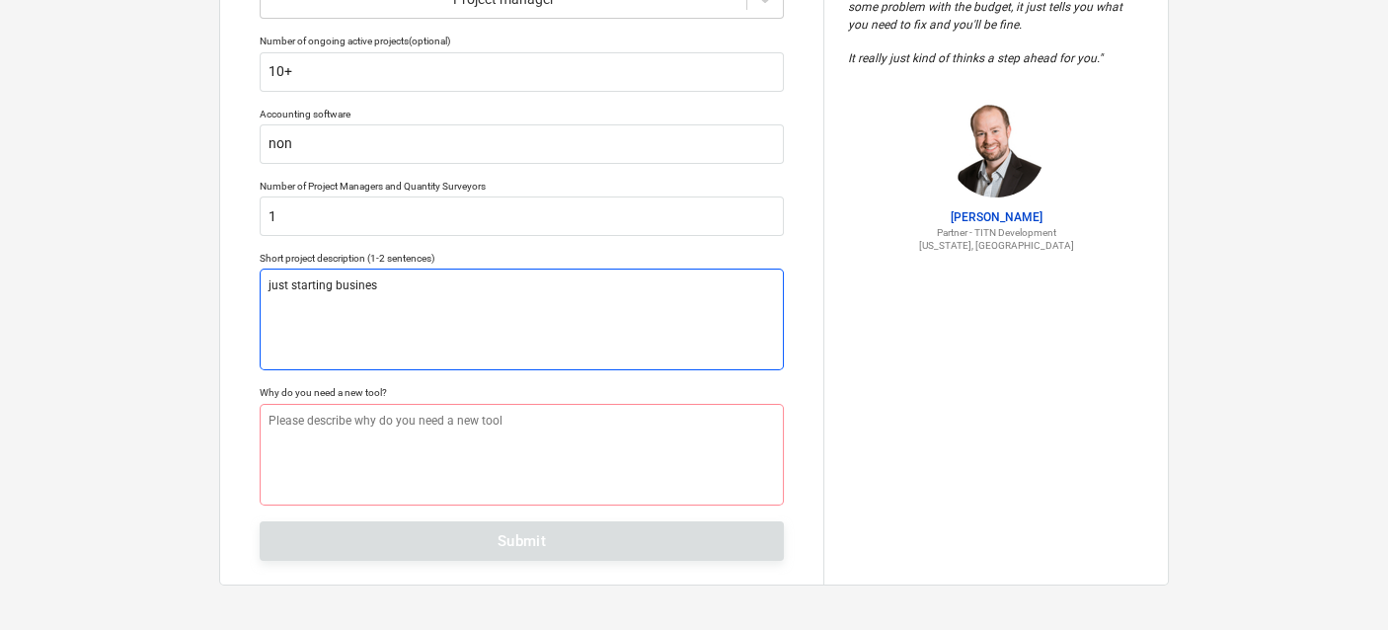
type textarea "x"
type textarea "just starting busines"
type textarea "x"
type textarea "just starting busines"
type textarea "x"
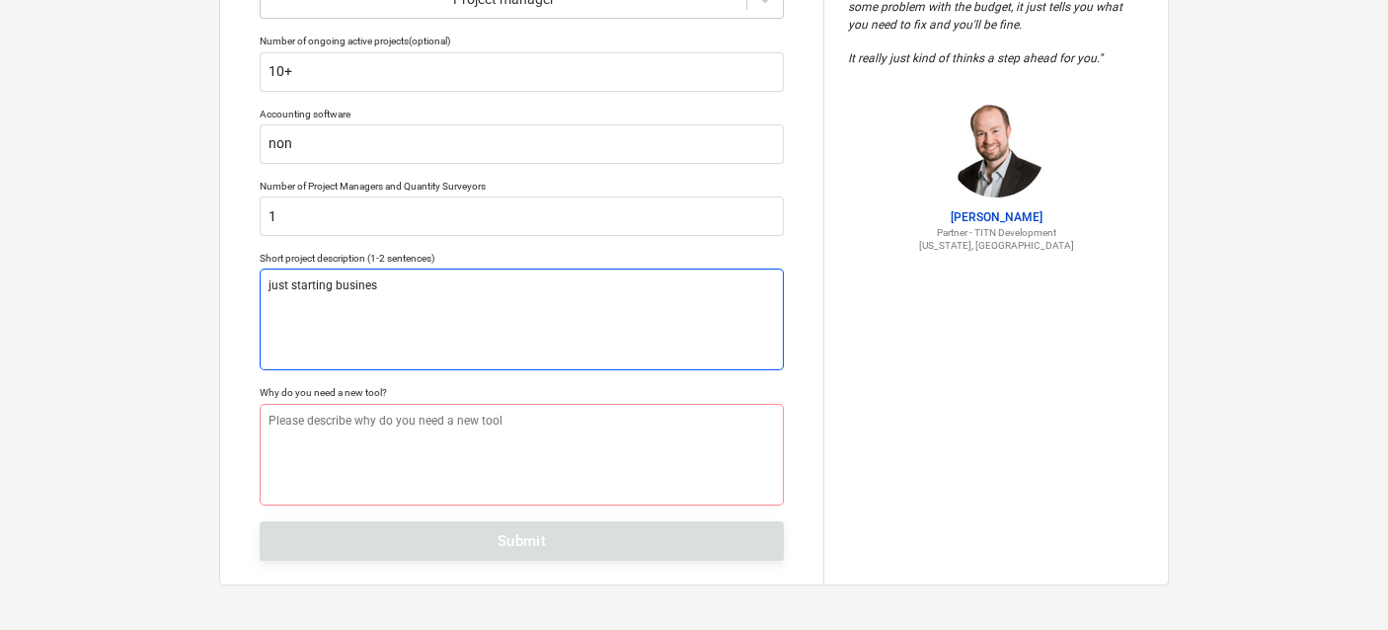
type textarea "just starting business"
type textarea "x"
type textarea "just starting business"
type textarea "x"
type textarea "just starting business i"
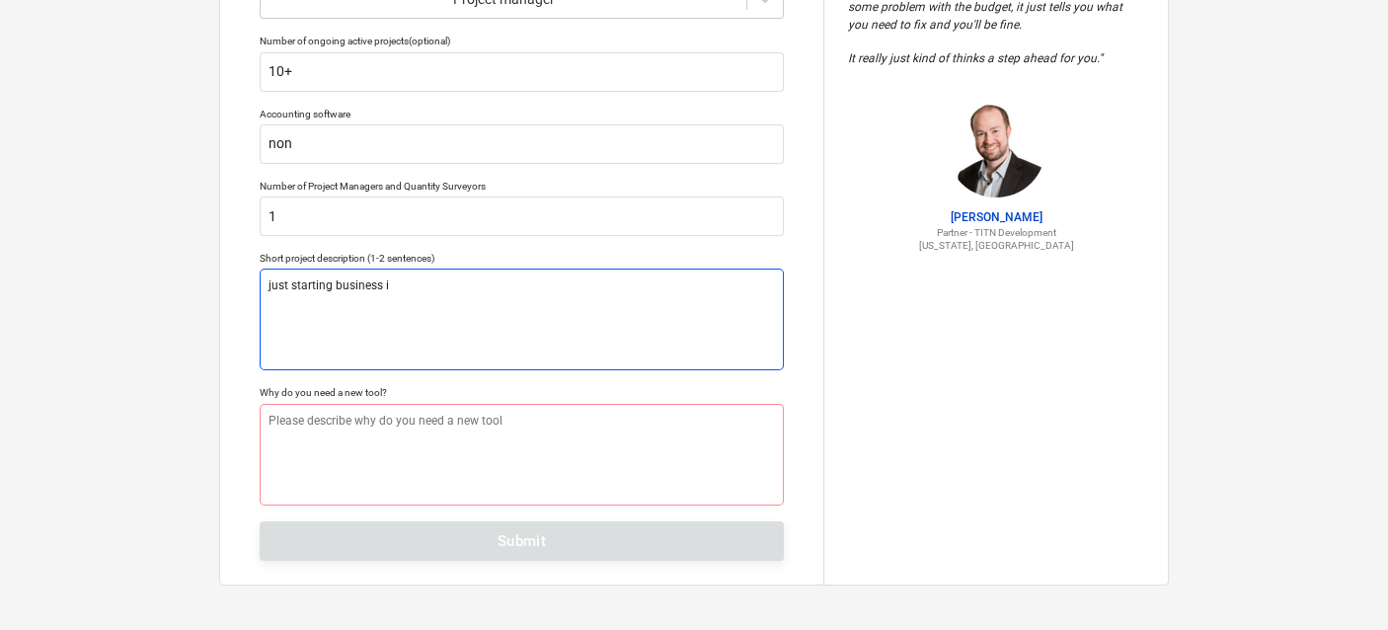
type textarea "x"
type textarea "just starting business in"
type textarea "x"
type textarea "just starting business in"
type textarea "x"
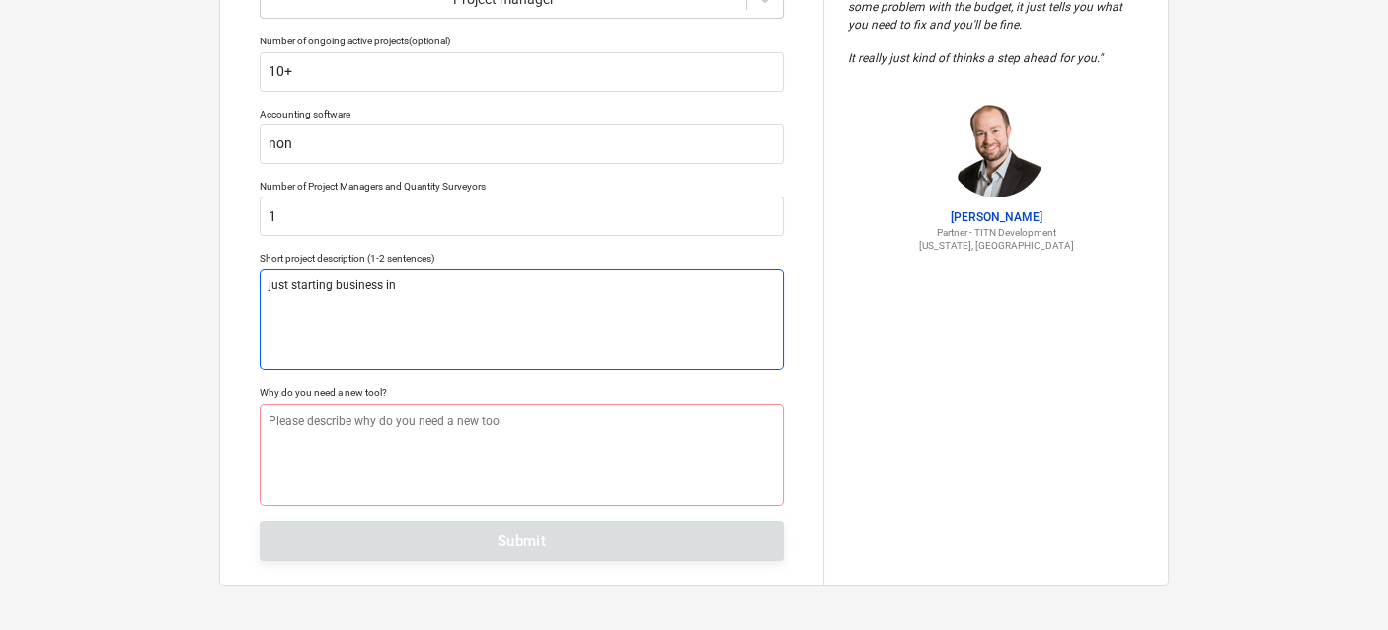
type textarea "just starting business in t"
type textarea "x"
type textarea "just starting business in th"
type textarea "x"
type textarea "just starting business in the"
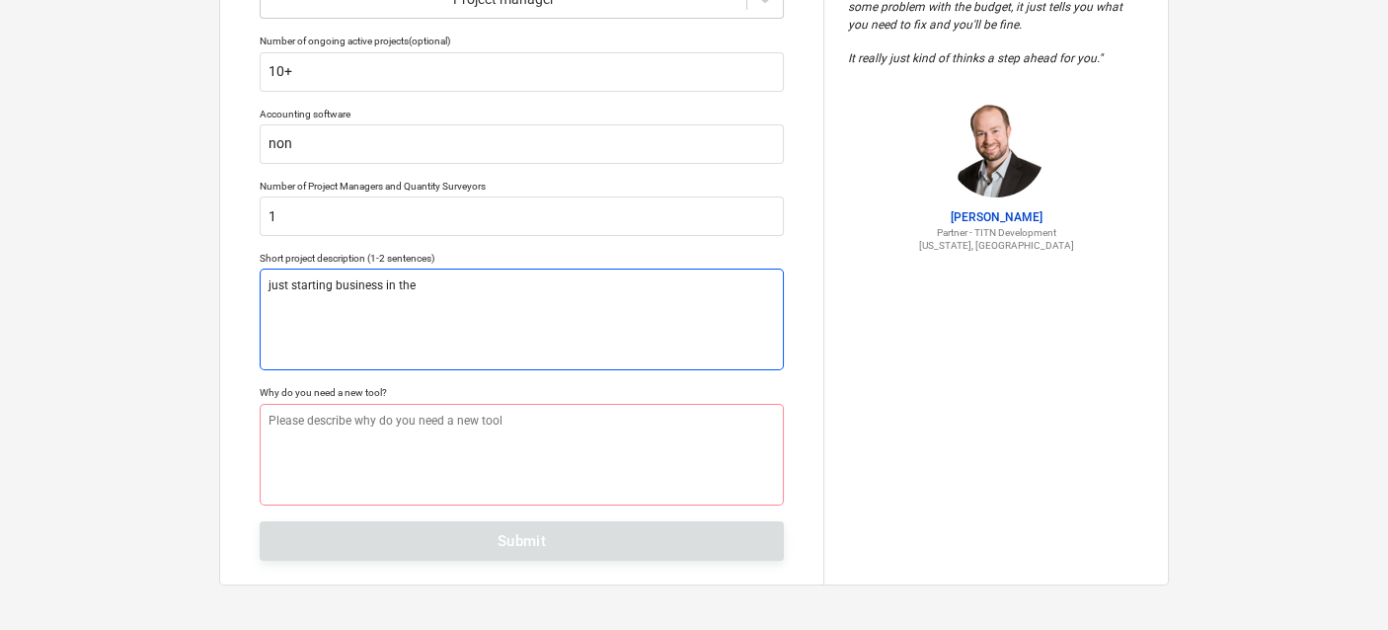
type textarea "x"
type textarea "just starting business in the"
type textarea "x"
type textarea "just starting business in the U"
type textarea "x"
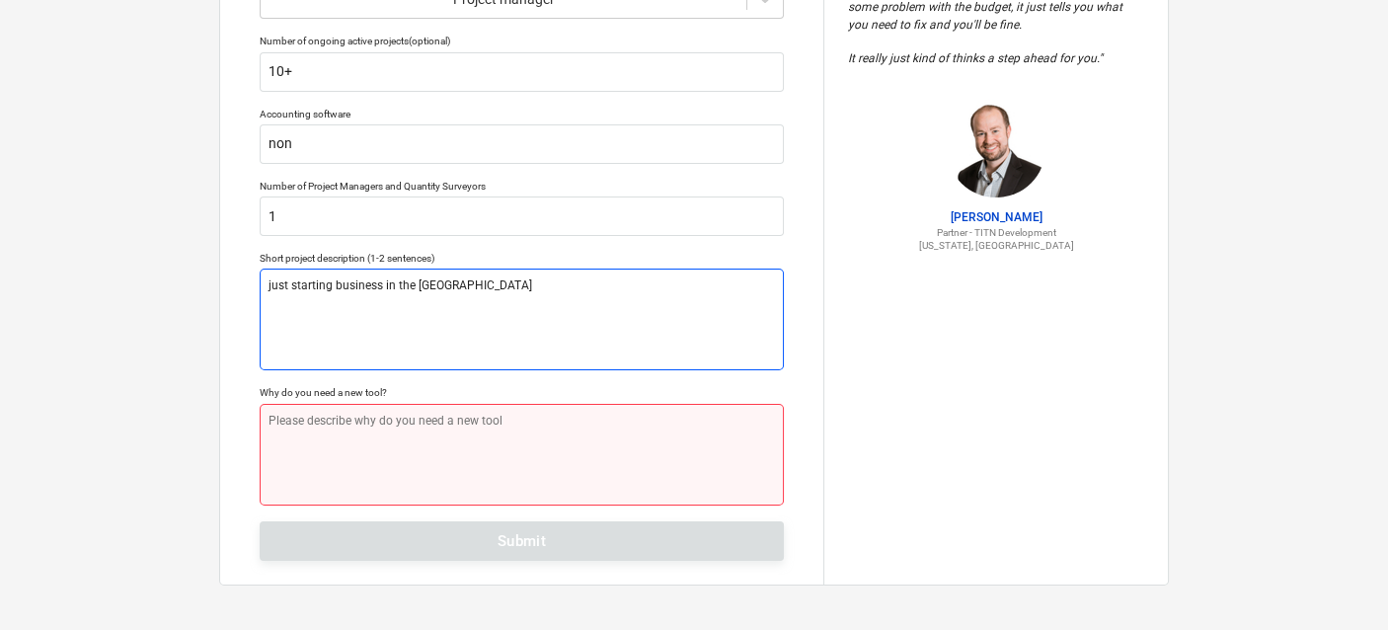
type textarea "just starting business in the US"
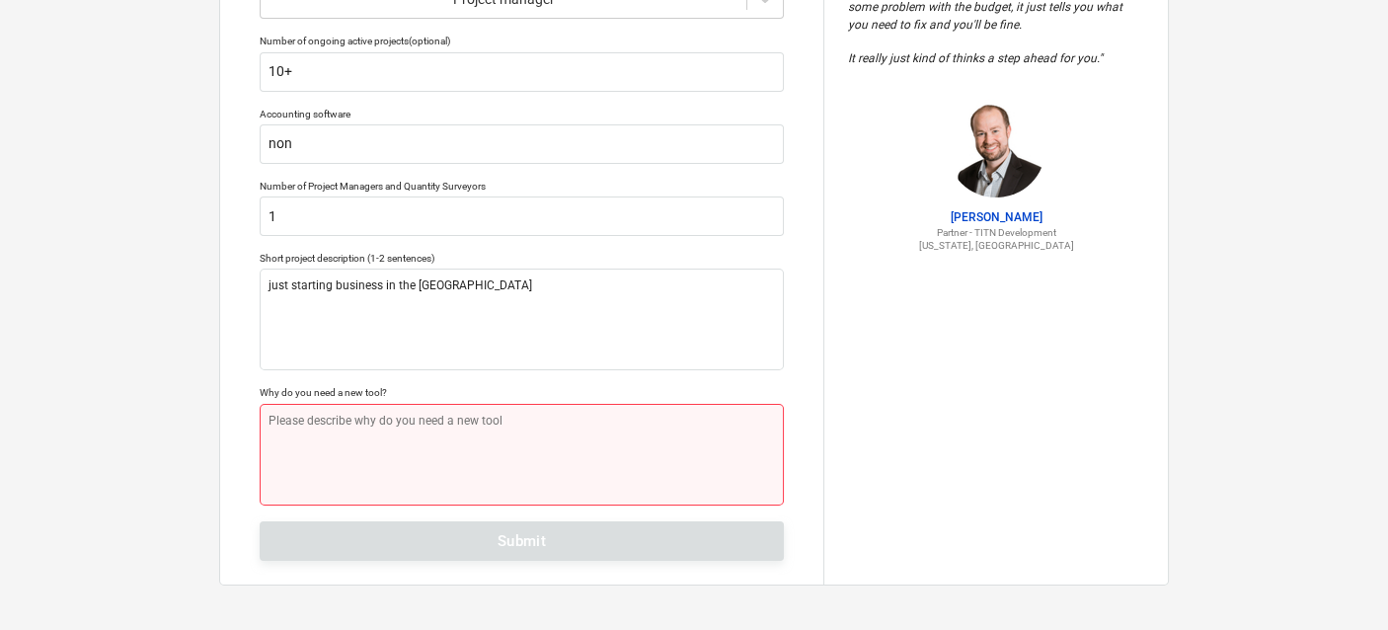
click at [403, 424] on textarea at bounding box center [522, 455] width 524 height 102
type textarea "x"
type textarea "I"
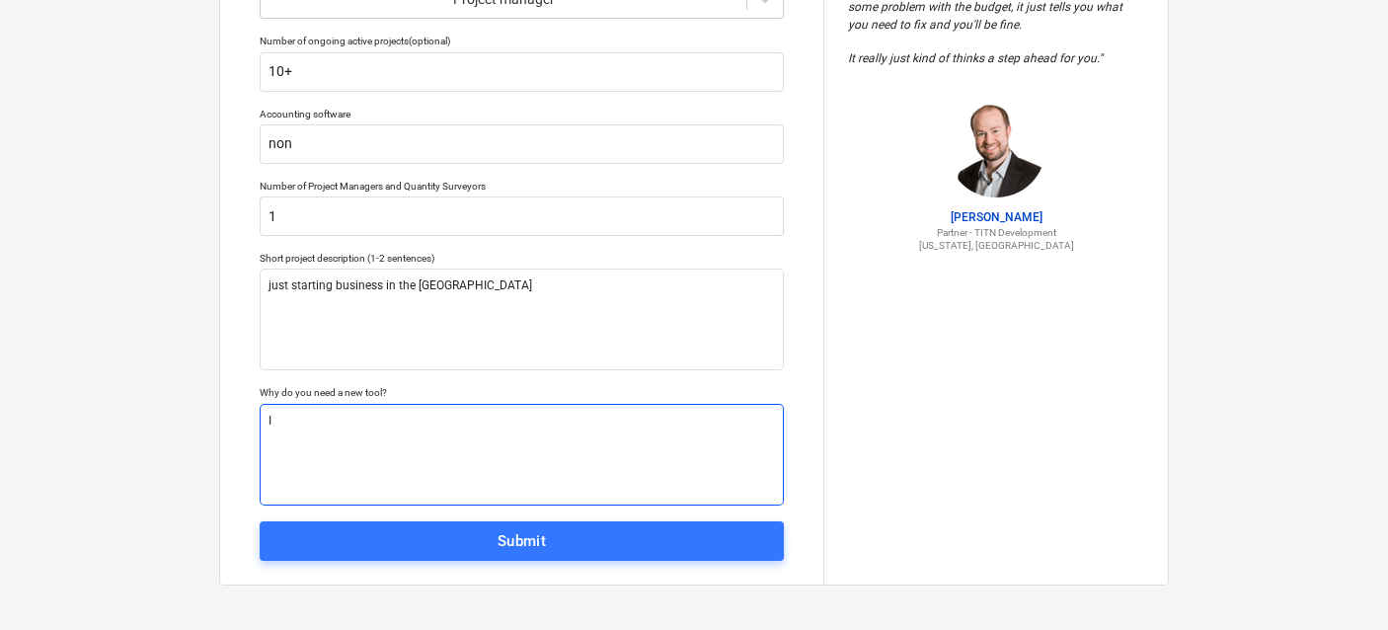
type textarea "x"
type textarea "I"
type textarea "x"
type textarea "I a"
type textarea "x"
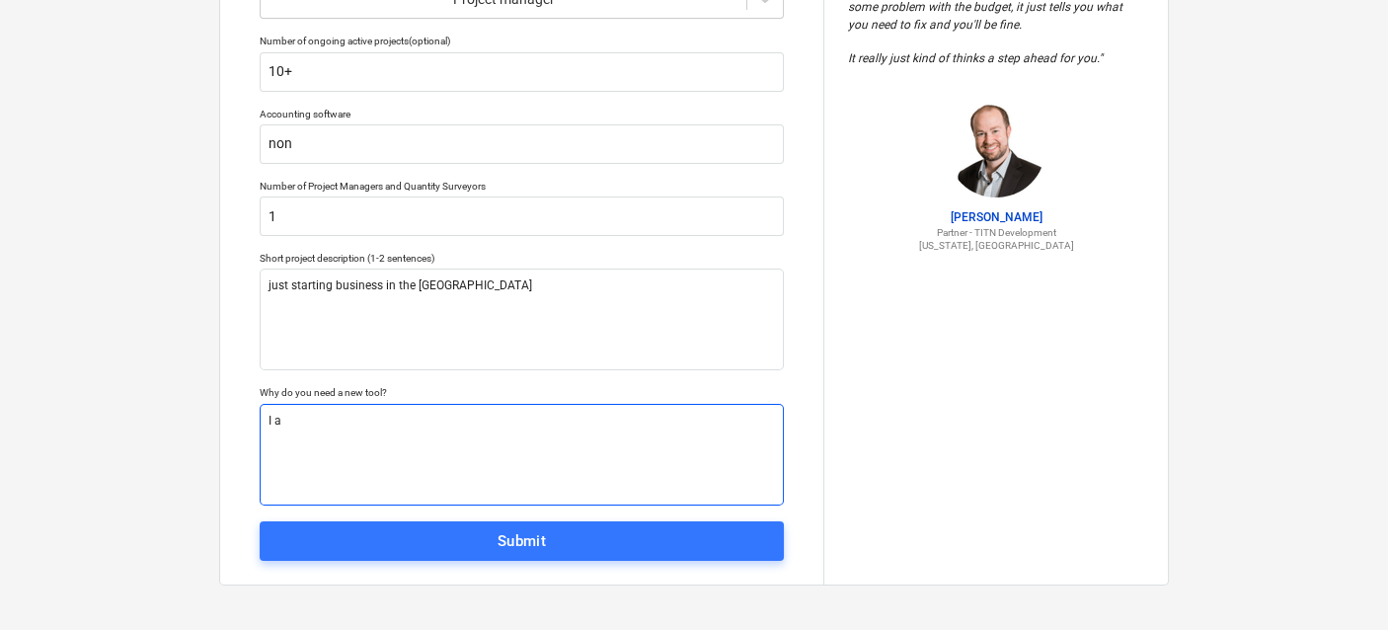
type textarea "I am"
type textarea "x"
type textarea "I am"
type textarea "x"
type textarea "I am u"
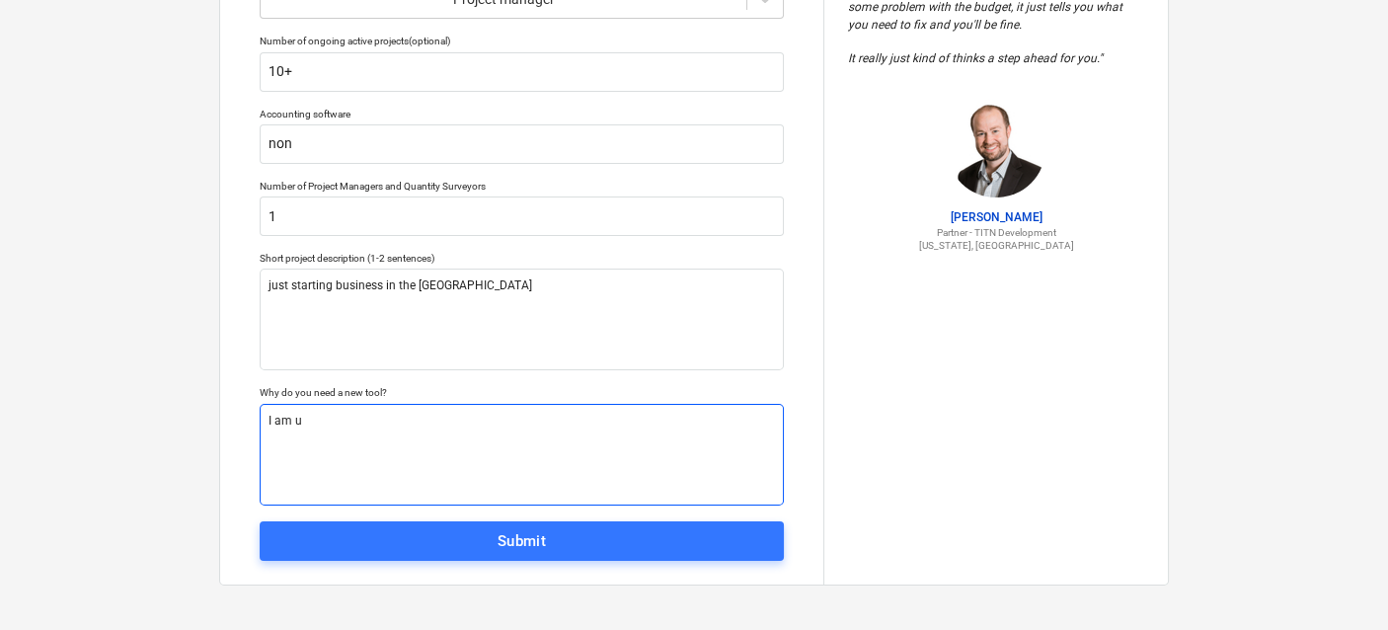
type textarea "x"
type textarea "I am us"
type textarea "x"
type textarea "I am usi"
type textarea "x"
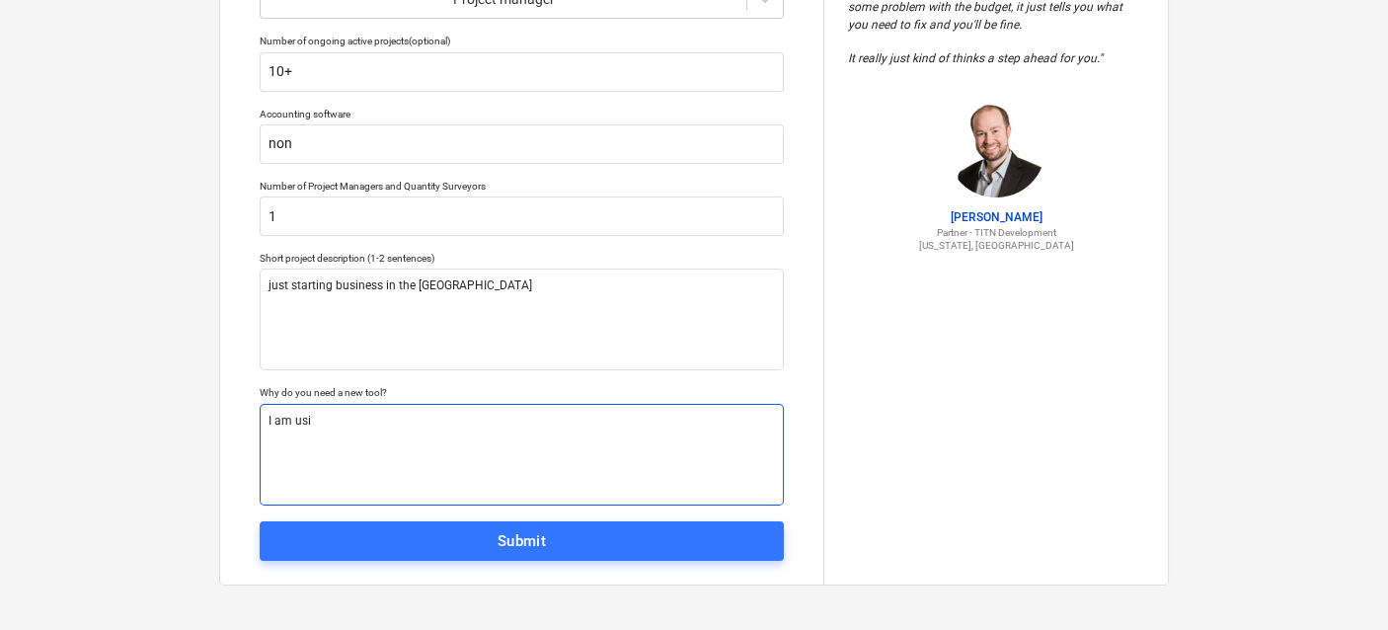
type textarea "I am usin"
type textarea "x"
type textarea "I am using"
type textarea "x"
type textarea "I am using"
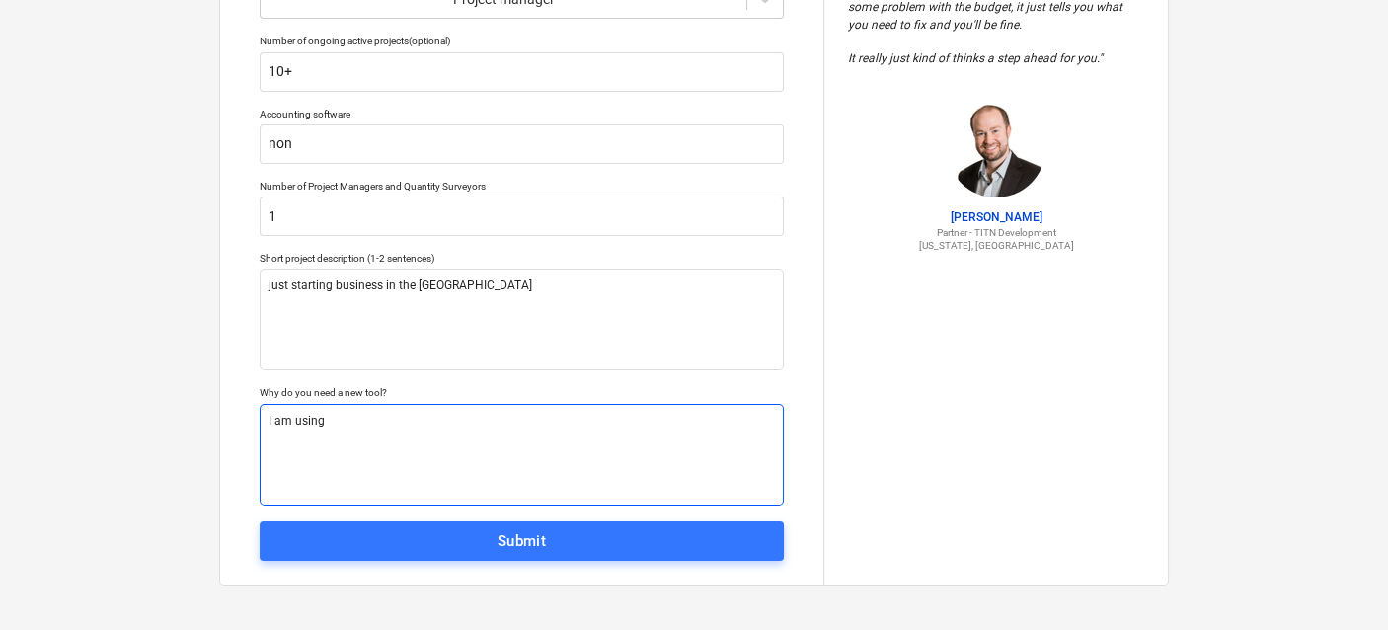
type textarea "x"
type textarea "I am using e"
type textarea "x"
type textarea "I am using ex"
type textarea "x"
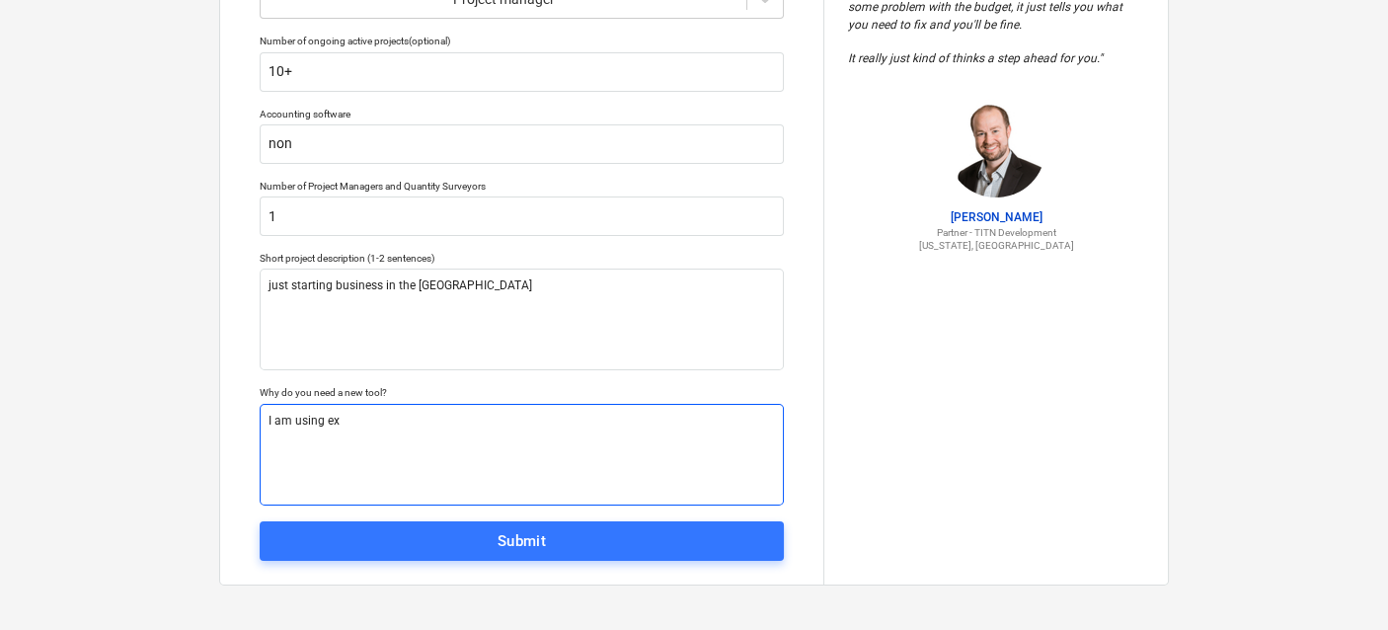
type textarea "I am using exc"
type textarea "x"
type textarea "I am using exce"
type textarea "x"
type textarea "I am using excel"
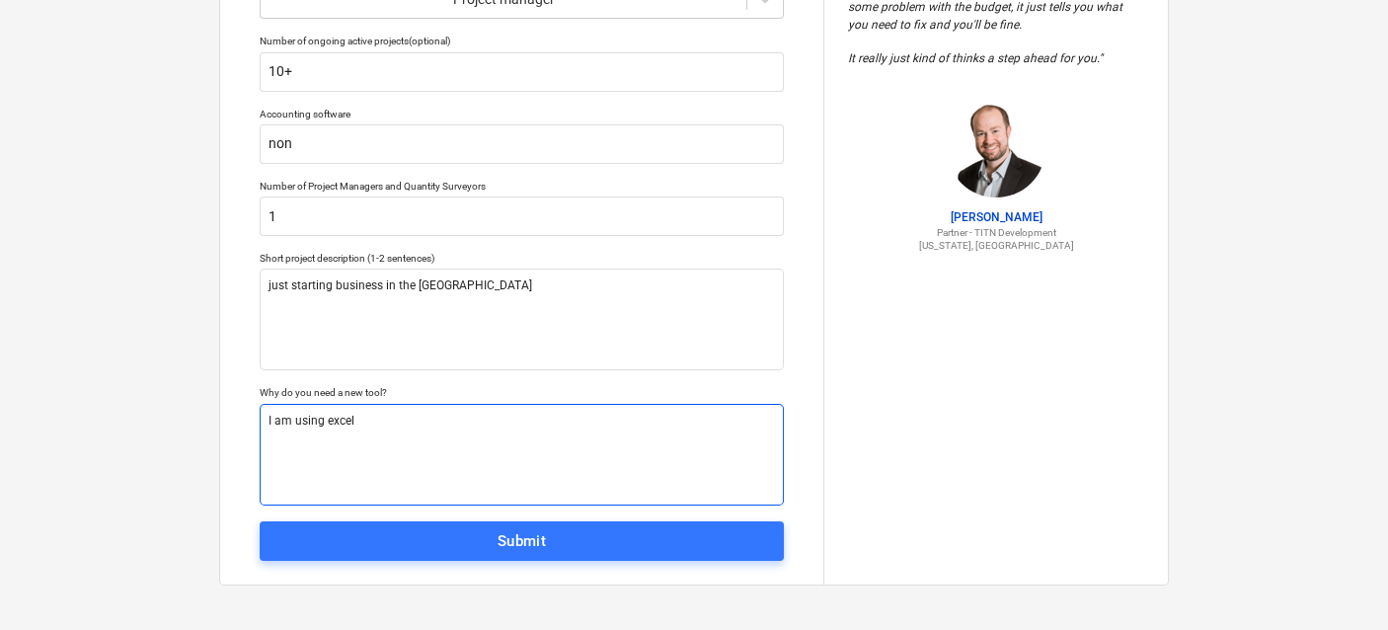
type textarea "x"
type textarea "I am using excel"
type textarea "x"
type textarea "I am using excel a"
type textarea "x"
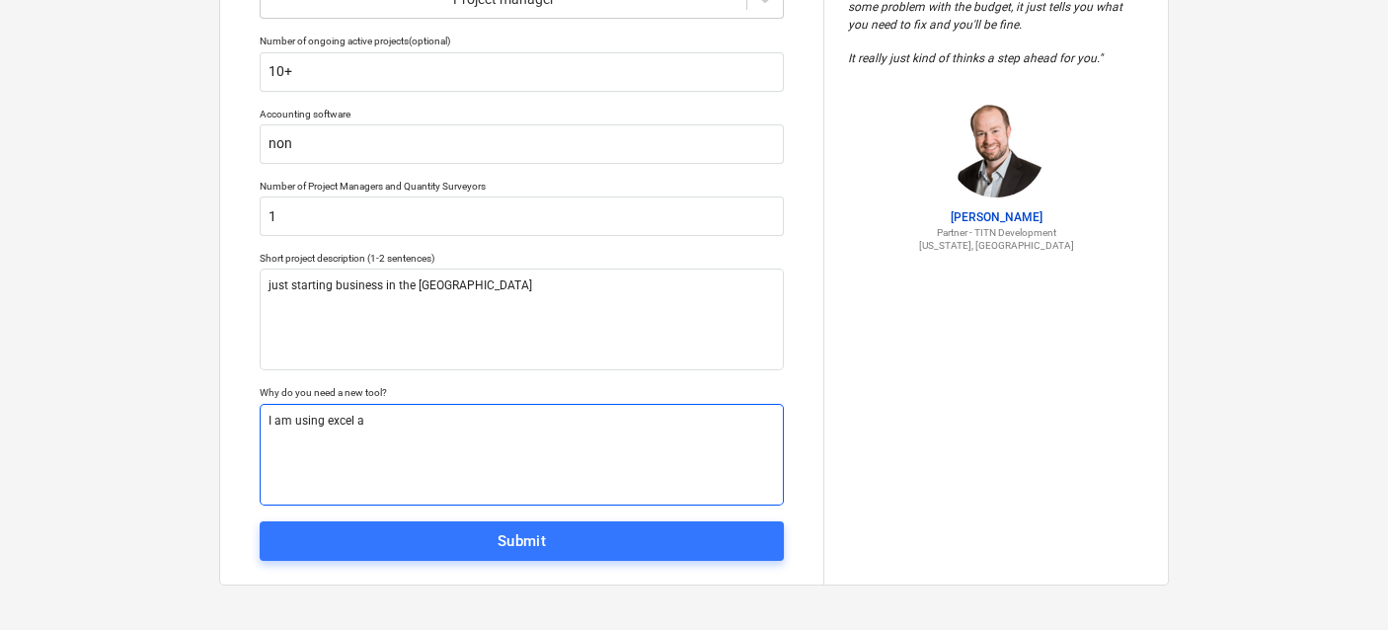
type textarea "I am using excel at"
type textarea "x"
type textarea "I am using excel at"
type textarea "x"
type textarea "I am using excel at t"
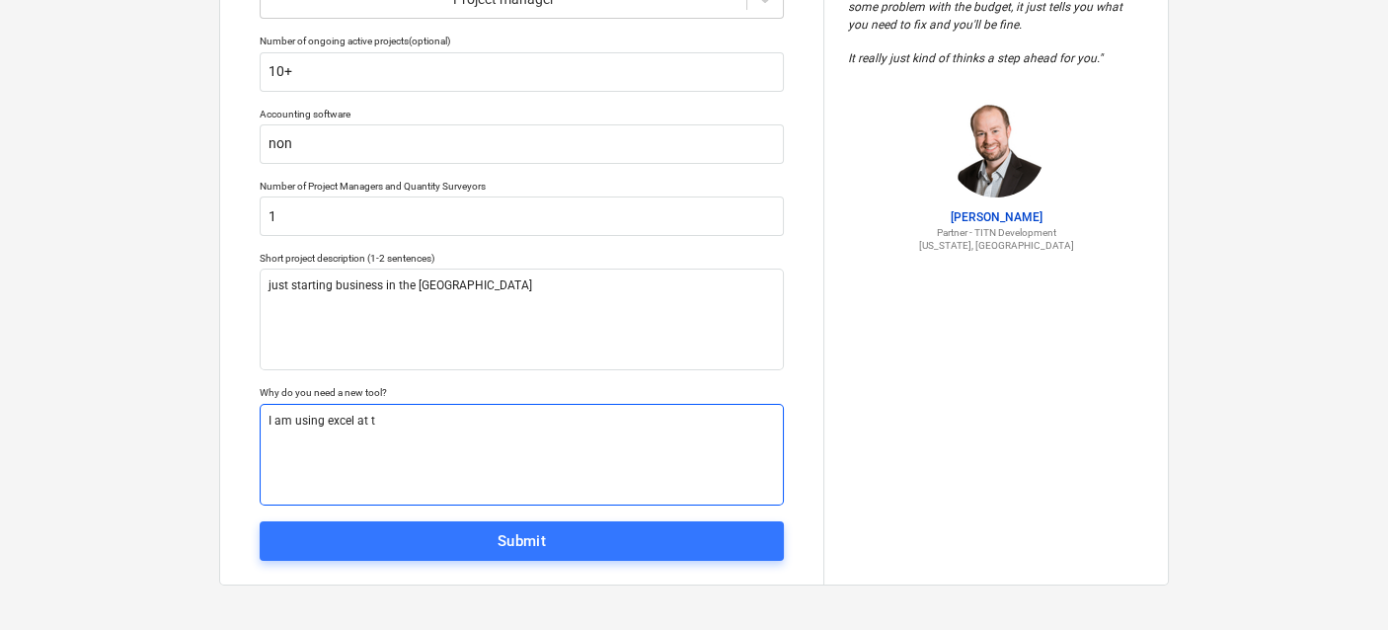
type textarea "x"
type textarea "I am using excel at th"
type textarea "x"
type textarea "I am using excel at the"
type textarea "x"
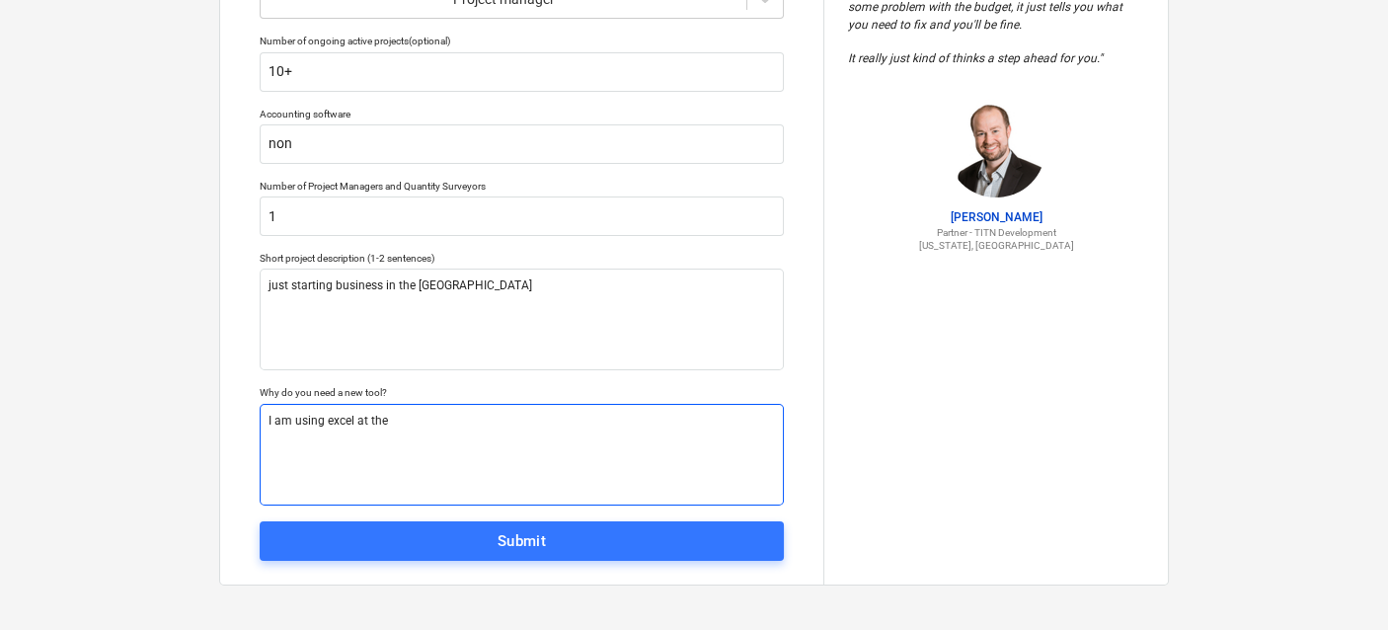
type textarea "I am using excel at the"
type textarea "x"
type textarea "I am using excel at the m"
type textarea "x"
type textarea "I am using excel at the mo"
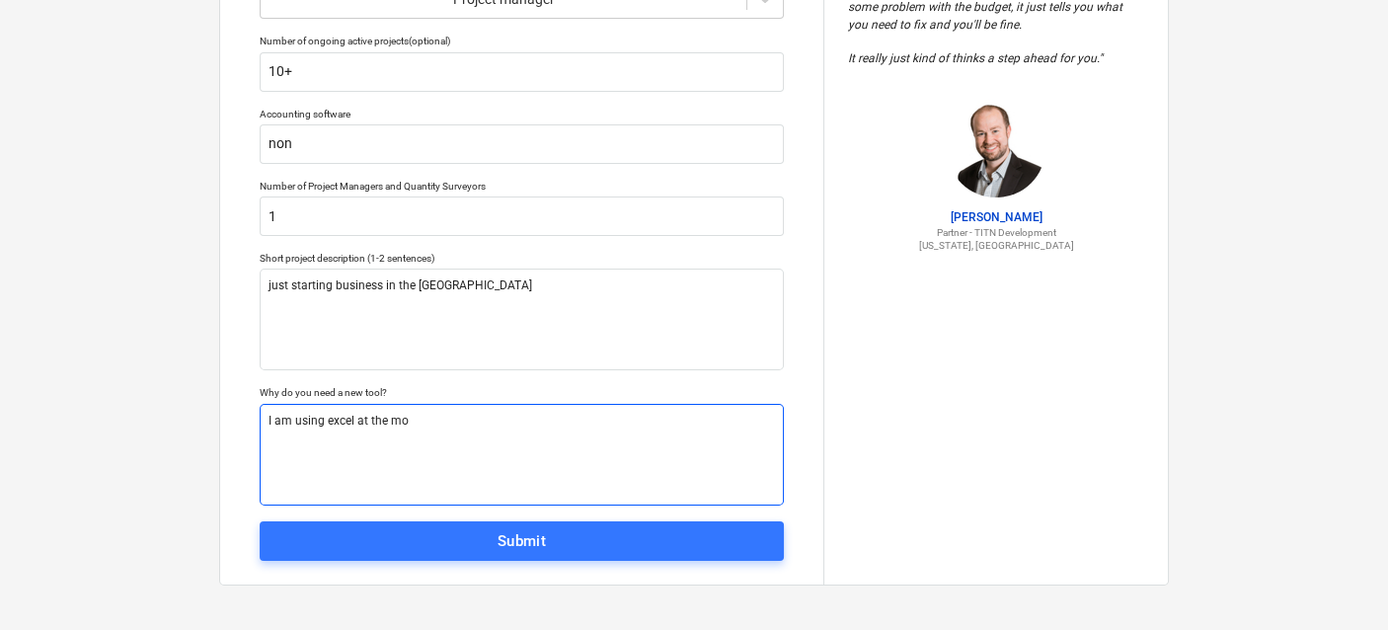
type textarea "x"
type textarea "I am using excel at the mom"
type textarea "x"
type textarea "I am using excel at the mome"
type textarea "x"
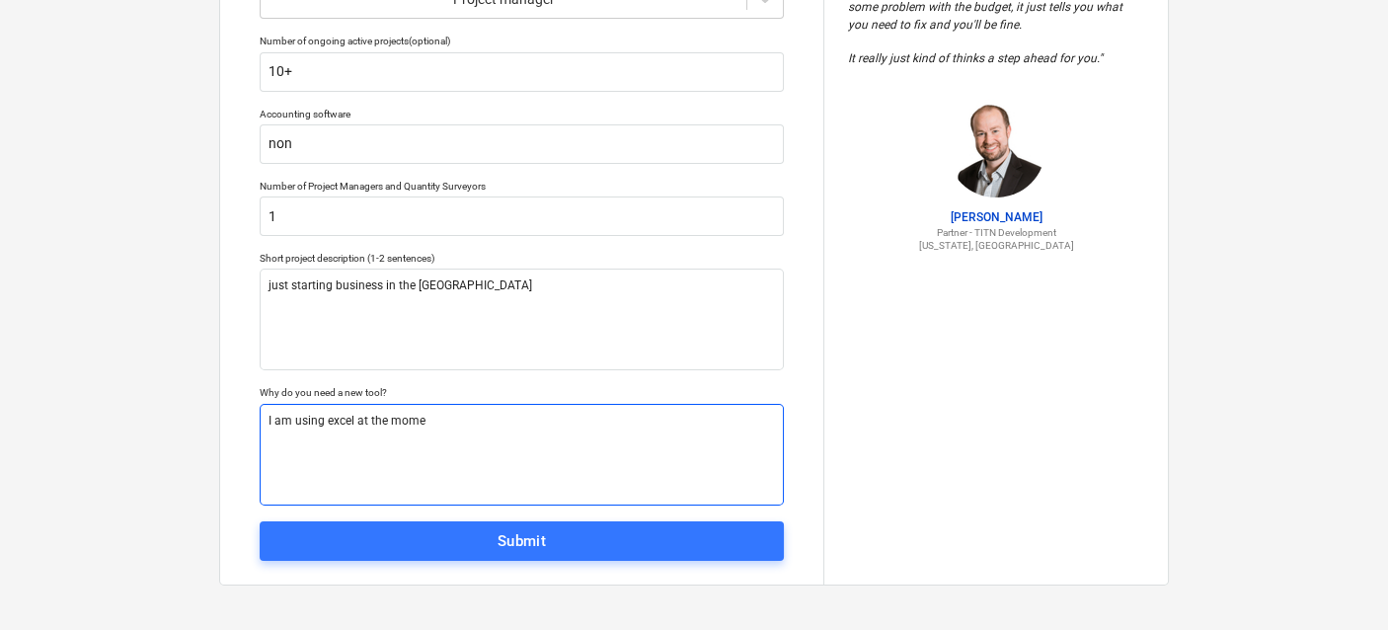
type textarea "I am using excel at the momen"
type textarea "x"
type textarea "I am using excel at the mome"
type textarea "x"
type textarea "I am using excel at the mom"
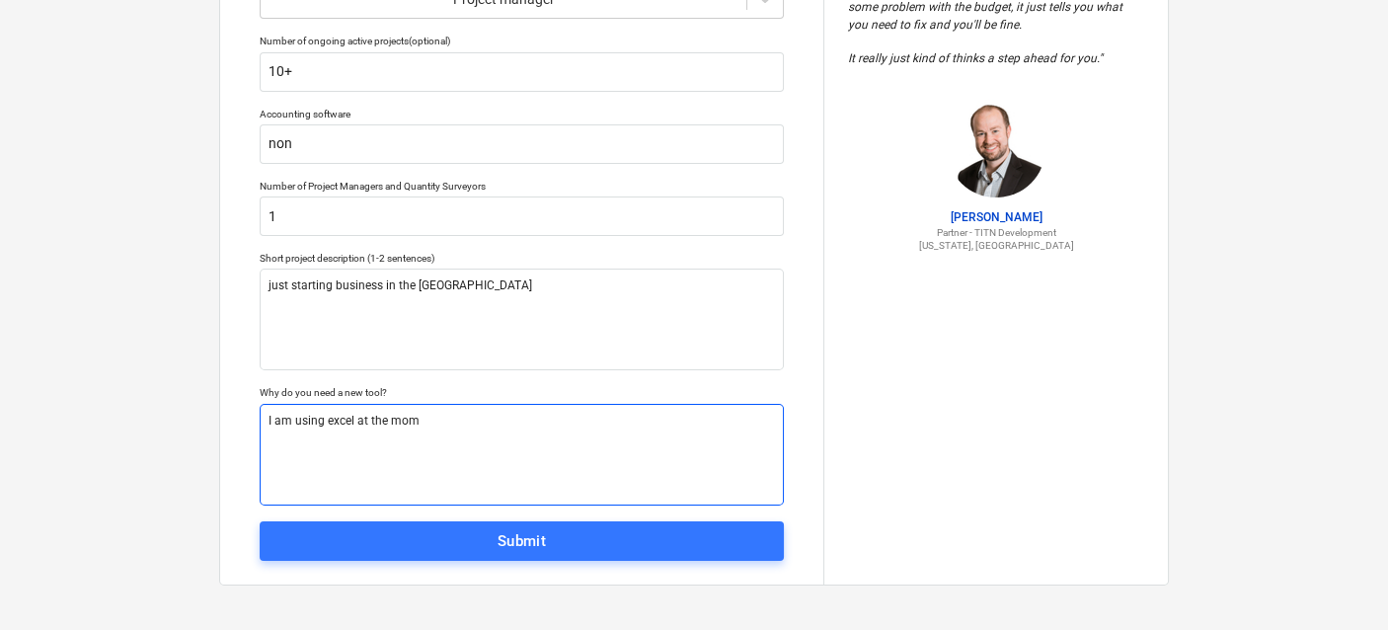
type textarea "x"
type textarea "I am using excel at the mo"
type textarea "x"
type textarea "I am using excel at the m"
type textarea "x"
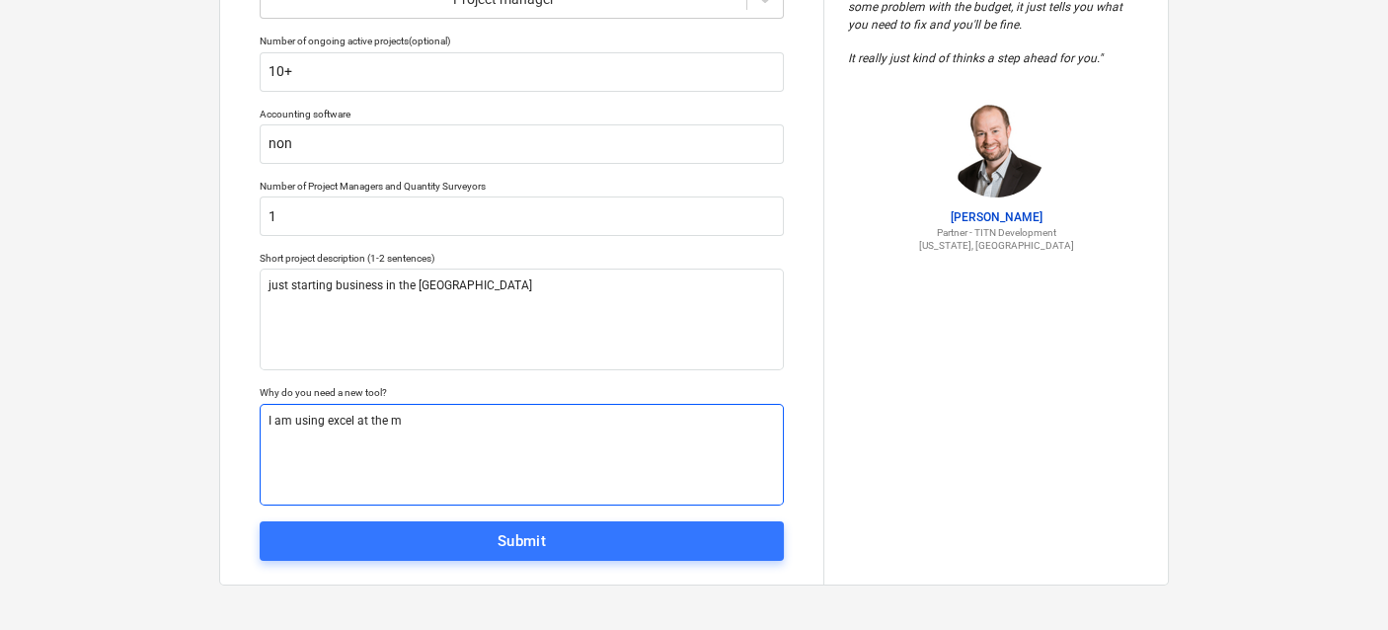
type textarea "I am using excel at the"
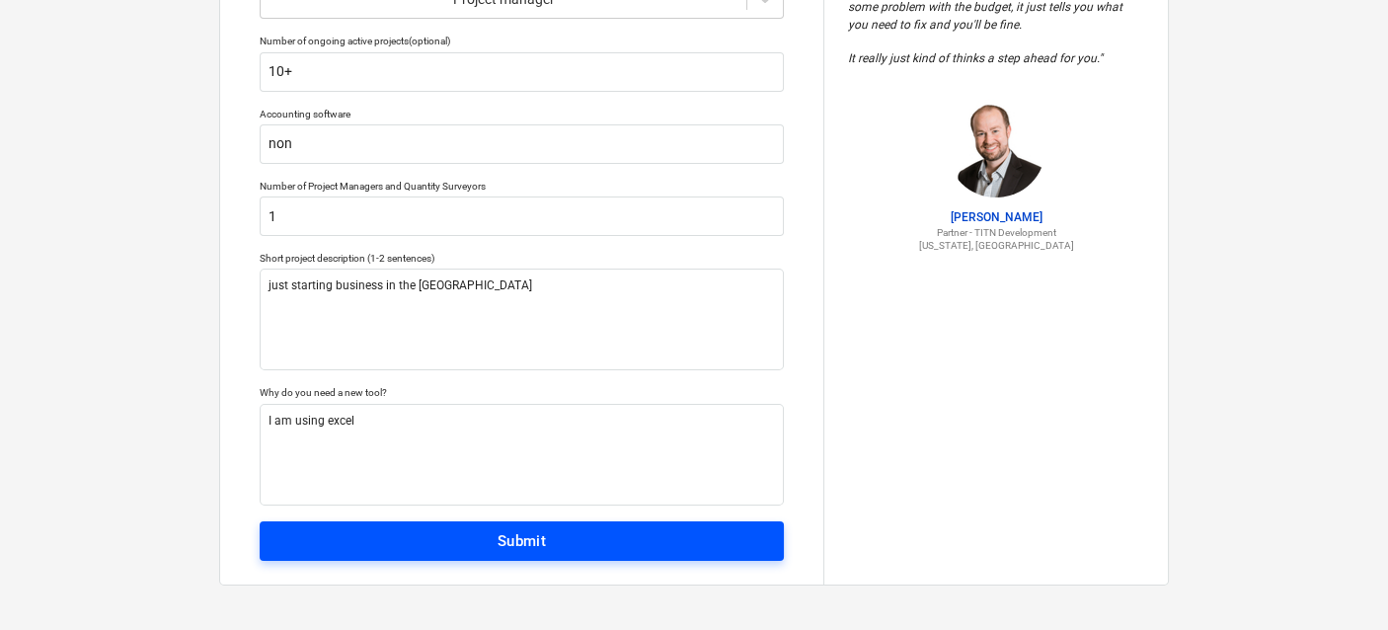
click at [514, 542] on div "Submit" at bounding box center [522, 541] width 49 height 26
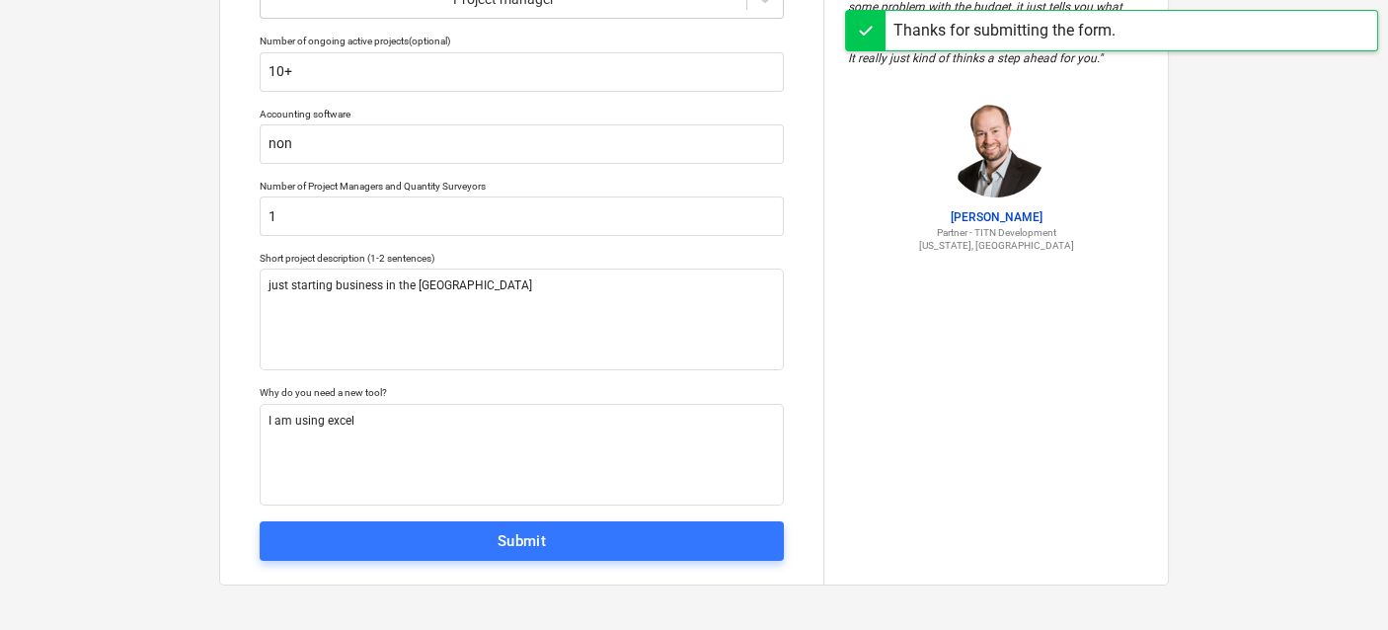
scroll to position [19, 0]
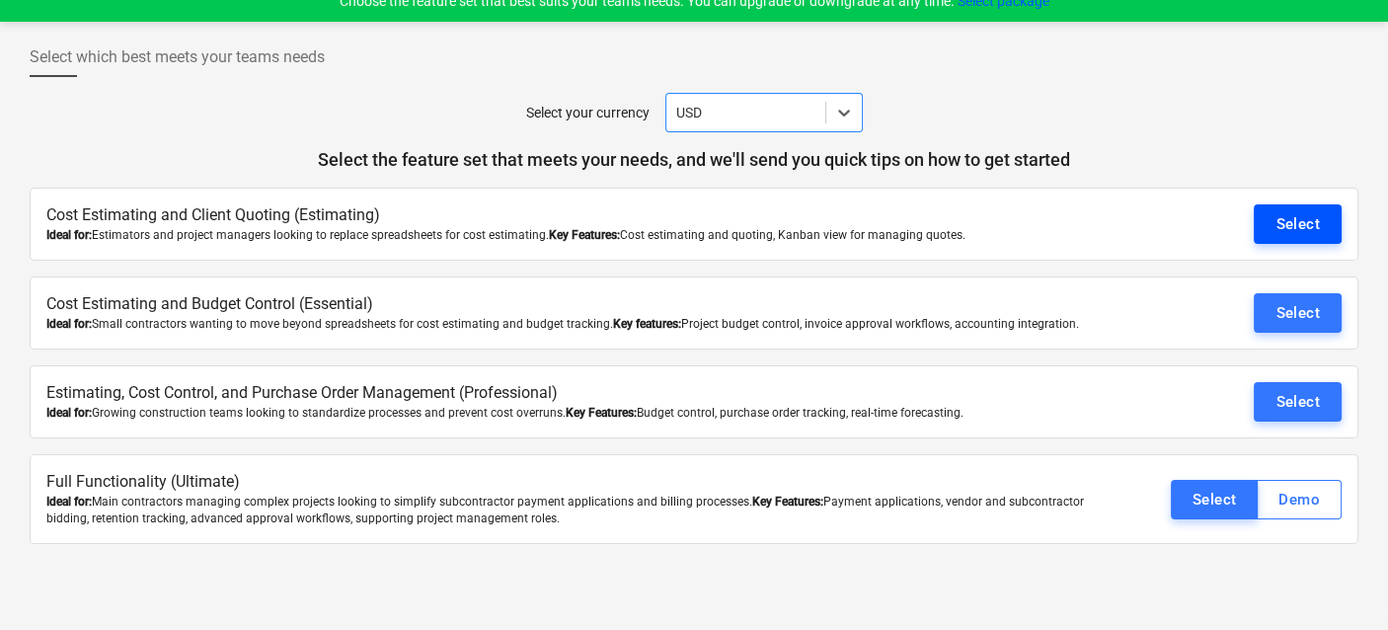
click at [1291, 222] on div "Select" at bounding box center [1298, 224] width 44 height 26
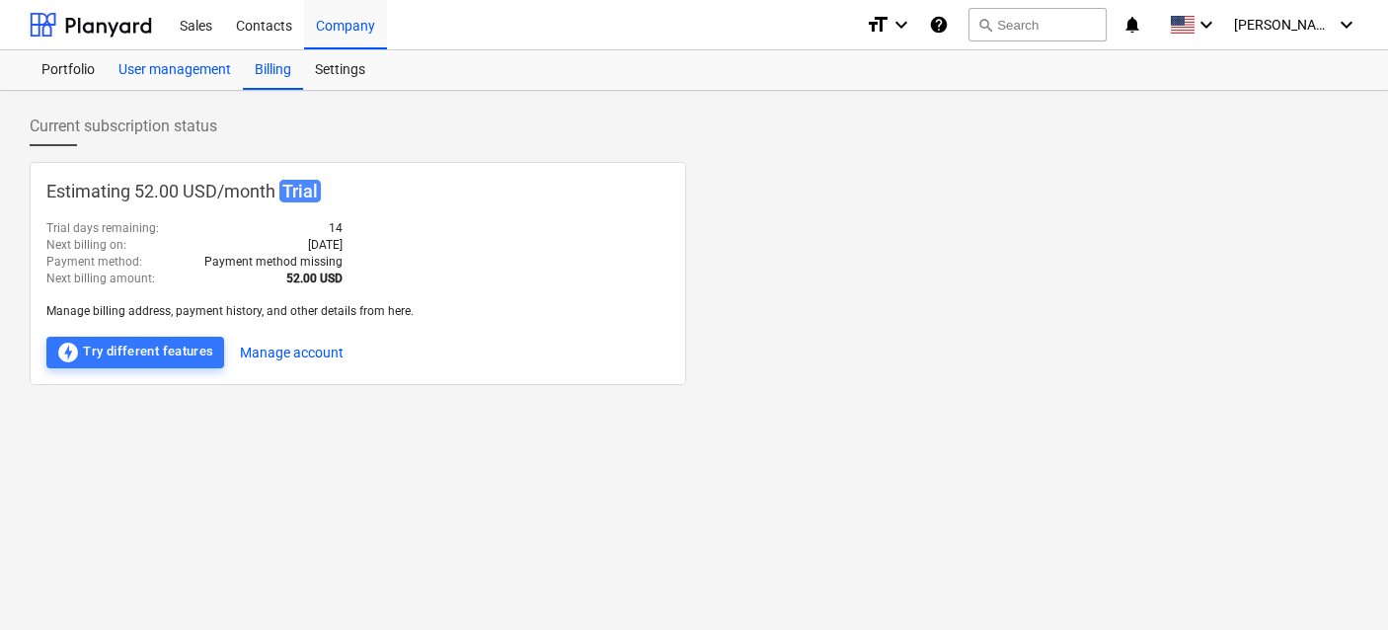
click at [178, 70] on div "User management" at bounding box center [175, 70] width 136 height 40
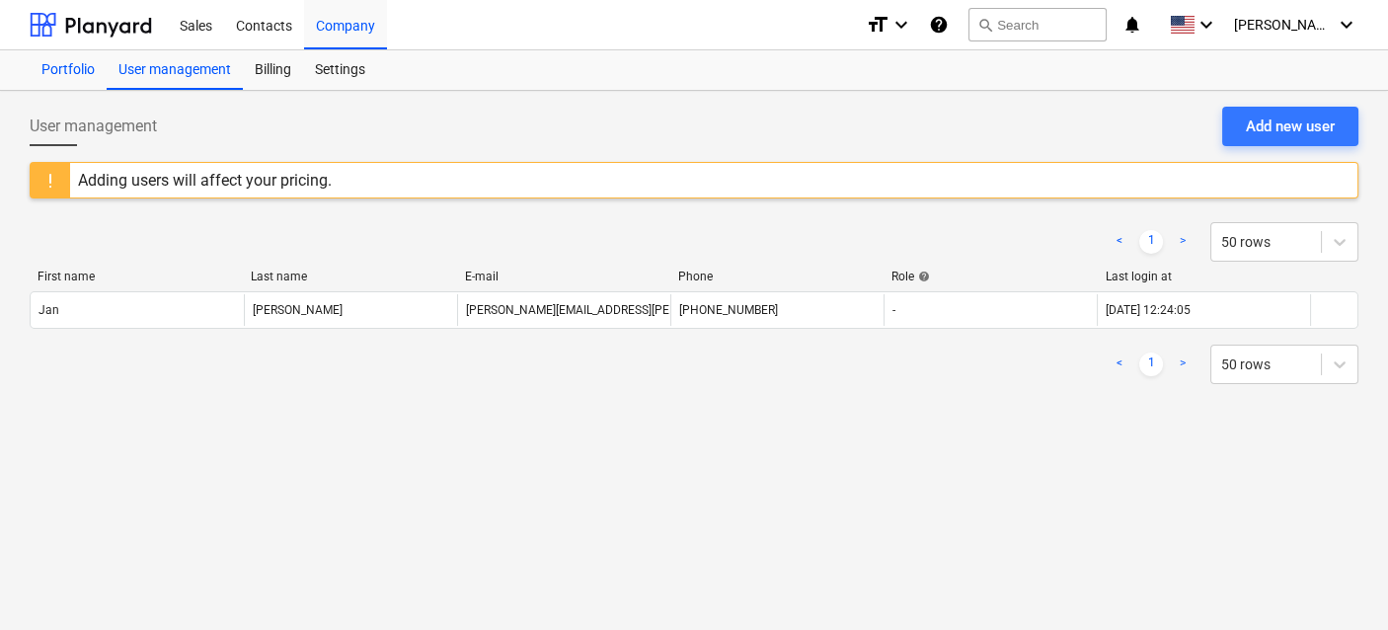
click at [68, 66] on div "Portfolio" at bounding box center [68, 70] width 77 height 40
click at [287, 68] on div "Billing" at bounding box center [273, 70] width 60 height 40
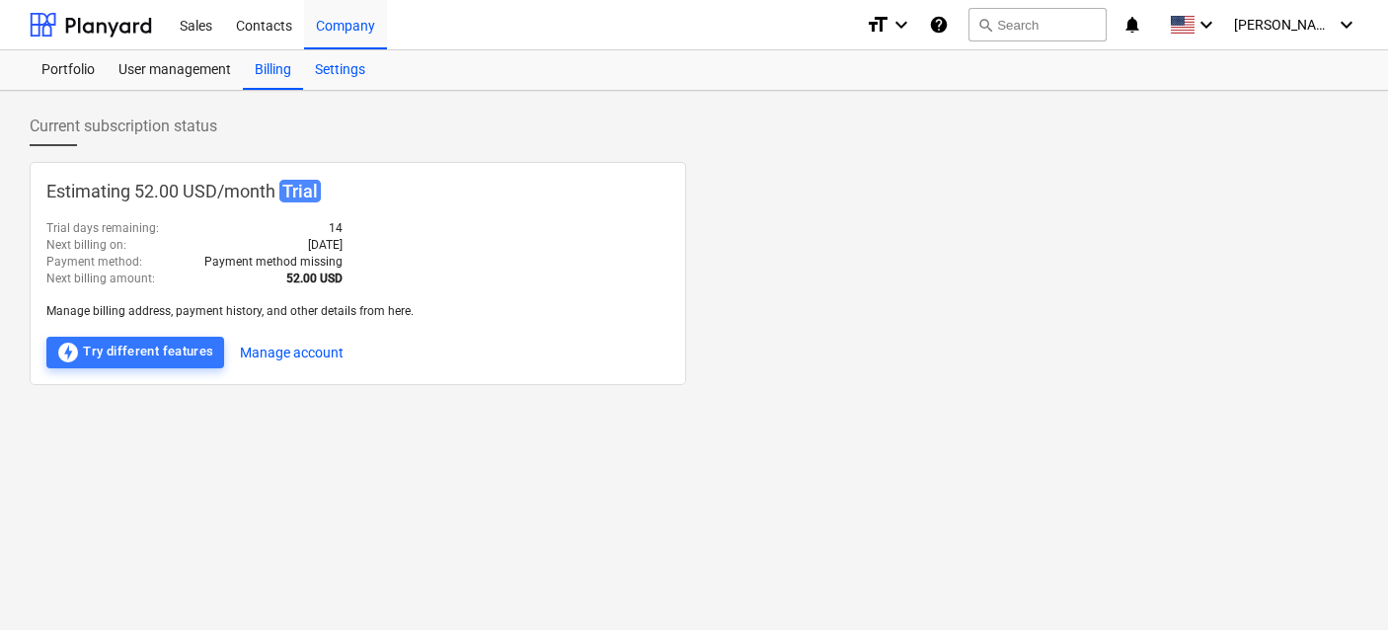
click at [346, 75] on div "Settings" at bounding box center [340, 70] width 74 height 40
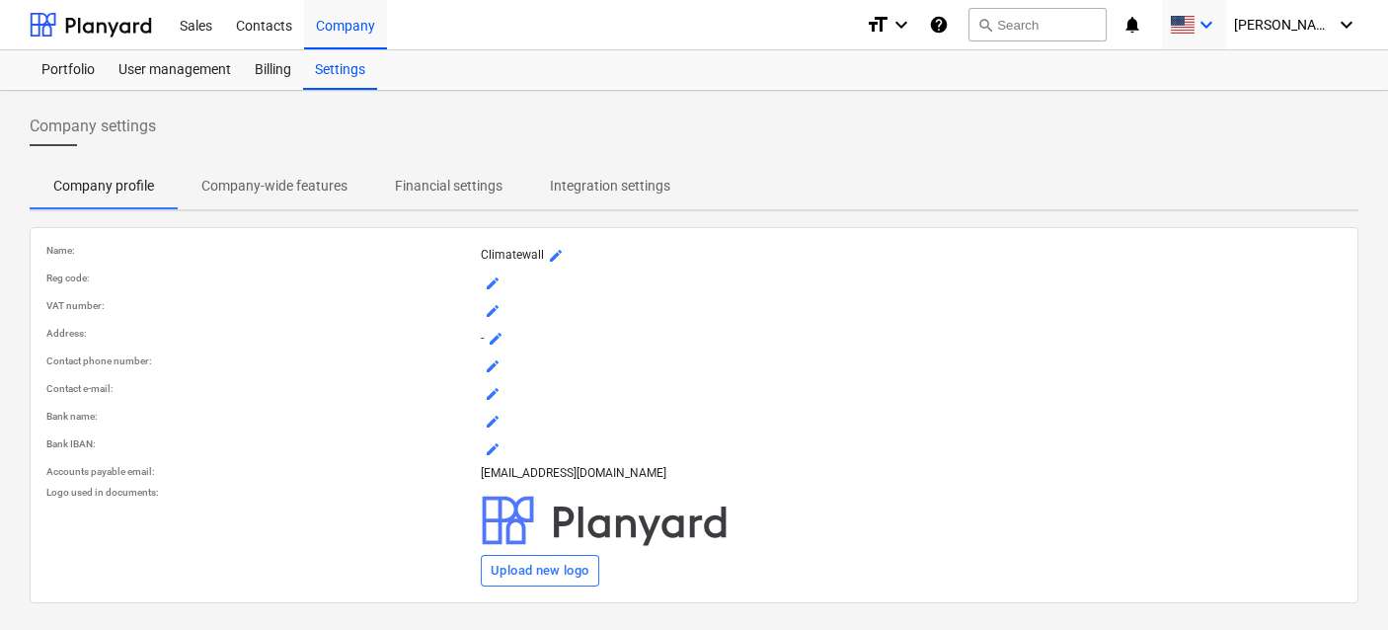
click at [1219, 20] on icon "keyboard_arrow_down" at bounding box center [1207, 25] width 24 height 24
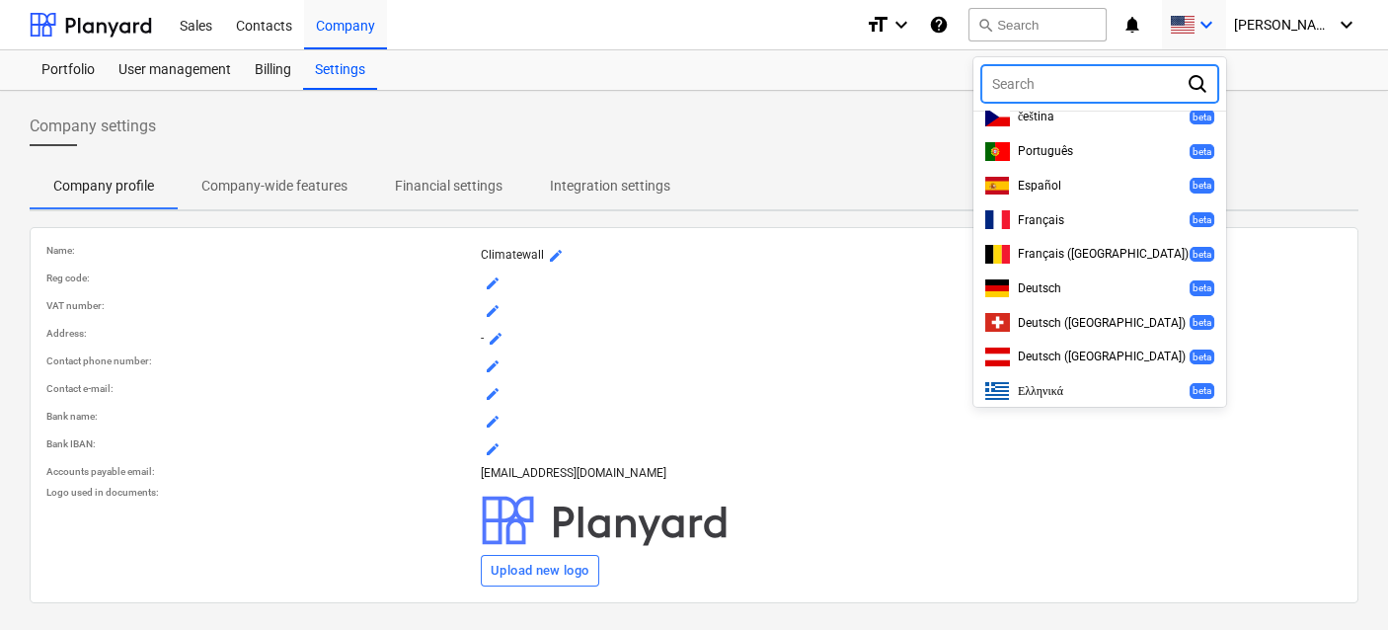
scroll to position [494, 0]
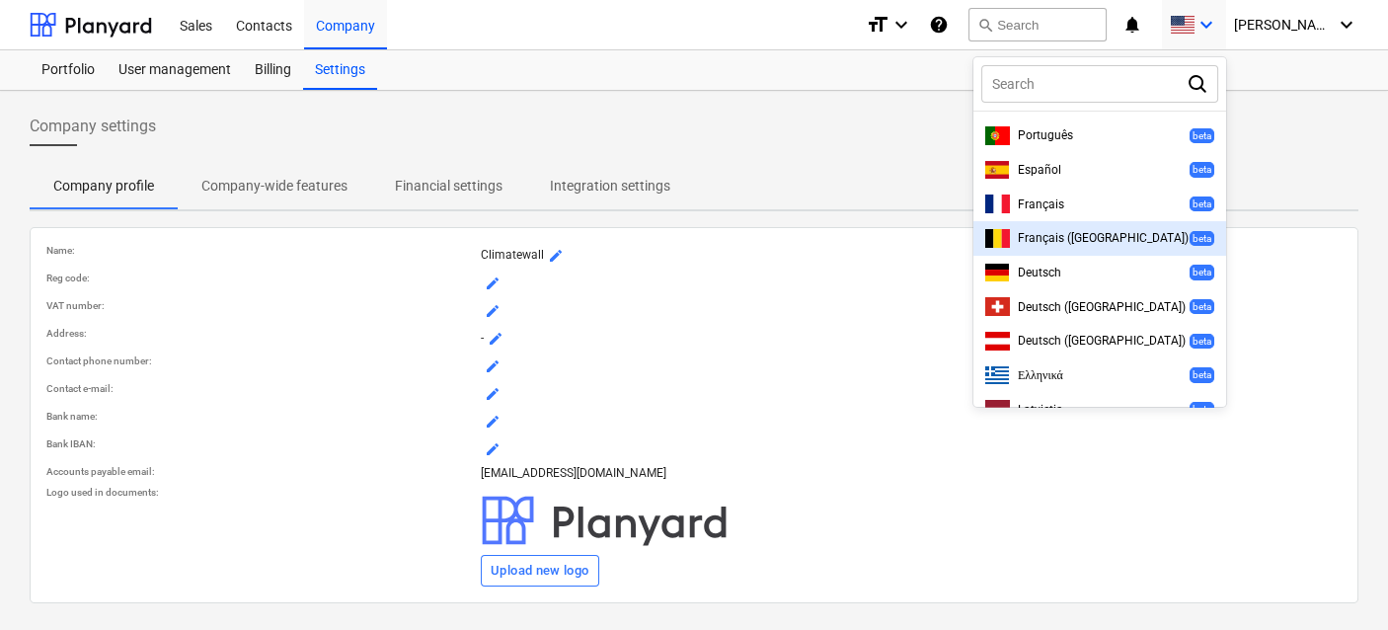
click at [669, 145] on div at bounding box center [694, 315] width 1388 height 630
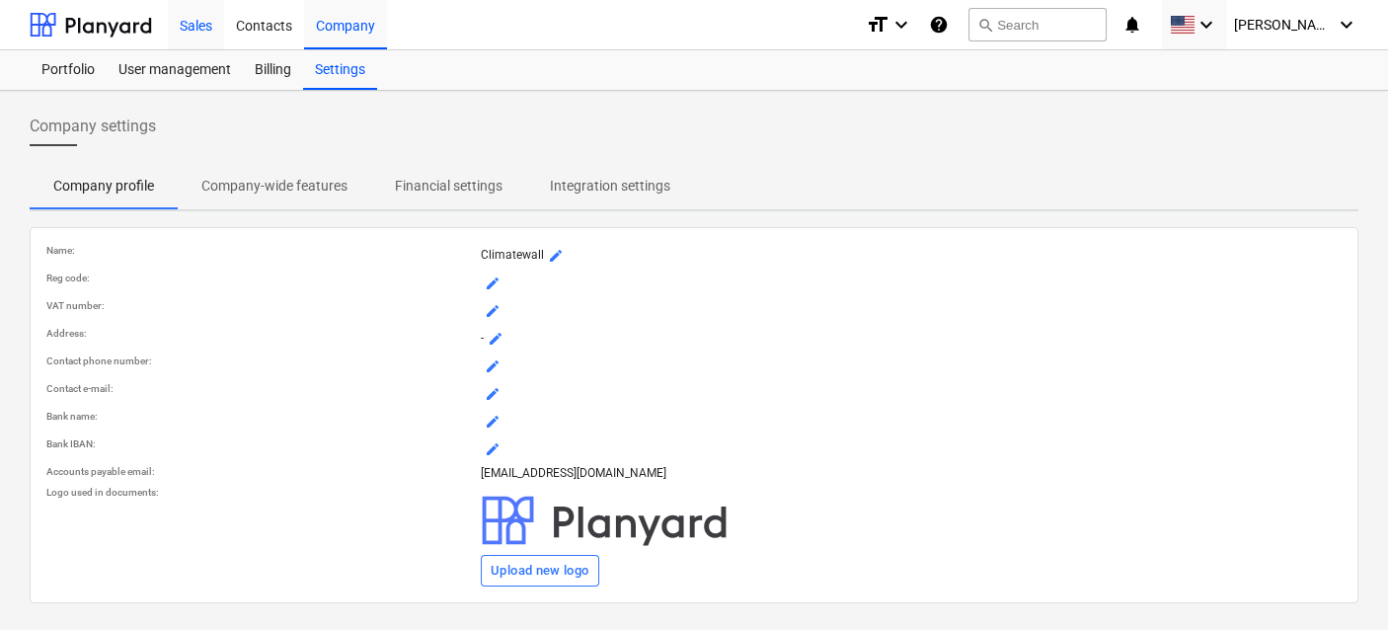
click at [203, 31] on div "Sales" at bounding box center [196, 24] width 56 height 50
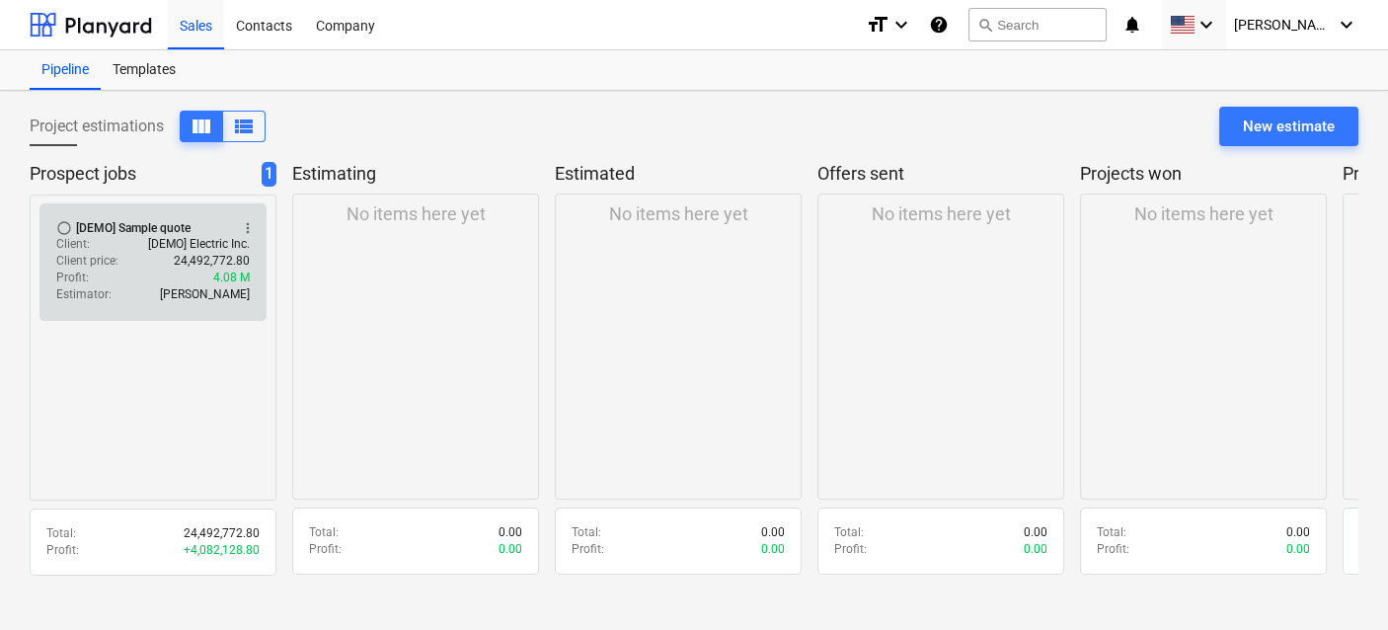
click at [191, 248] on p "[DEMO] Electric Inc." at bounding box center [199, 244] width 102 height 17
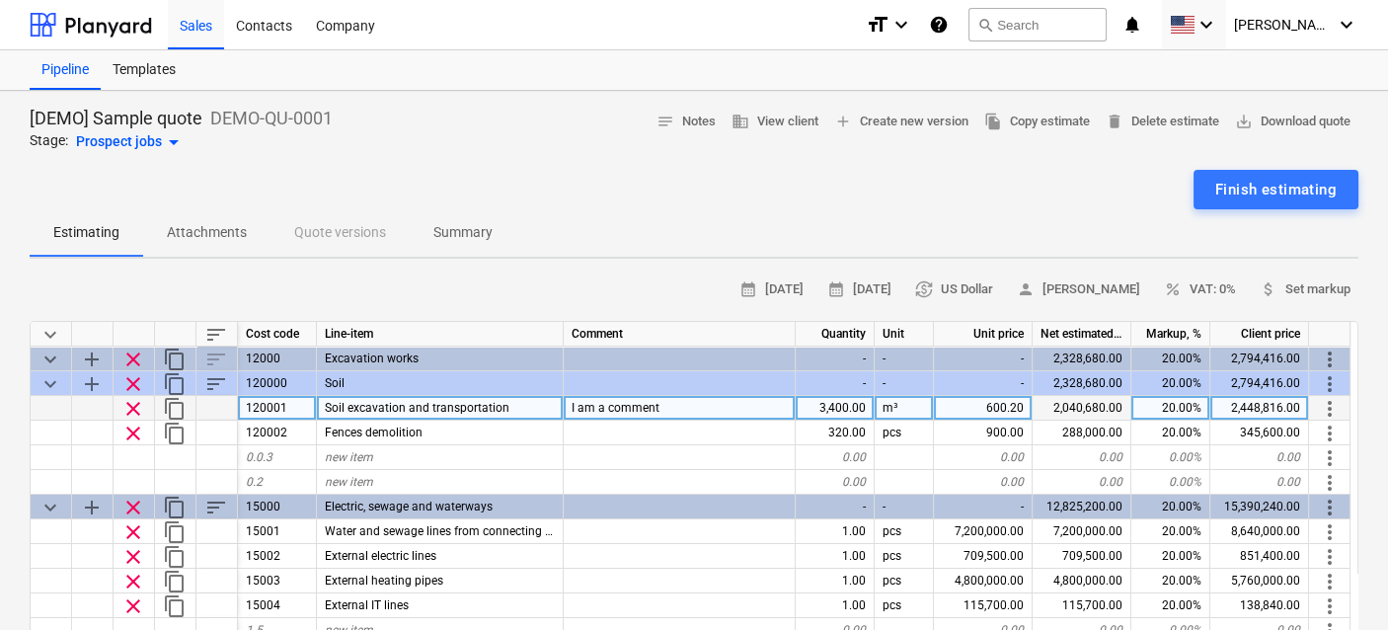
click at [420, 409] on span "Soil excavation and transportation" at bounding box center [417, 408] width 185 height 14
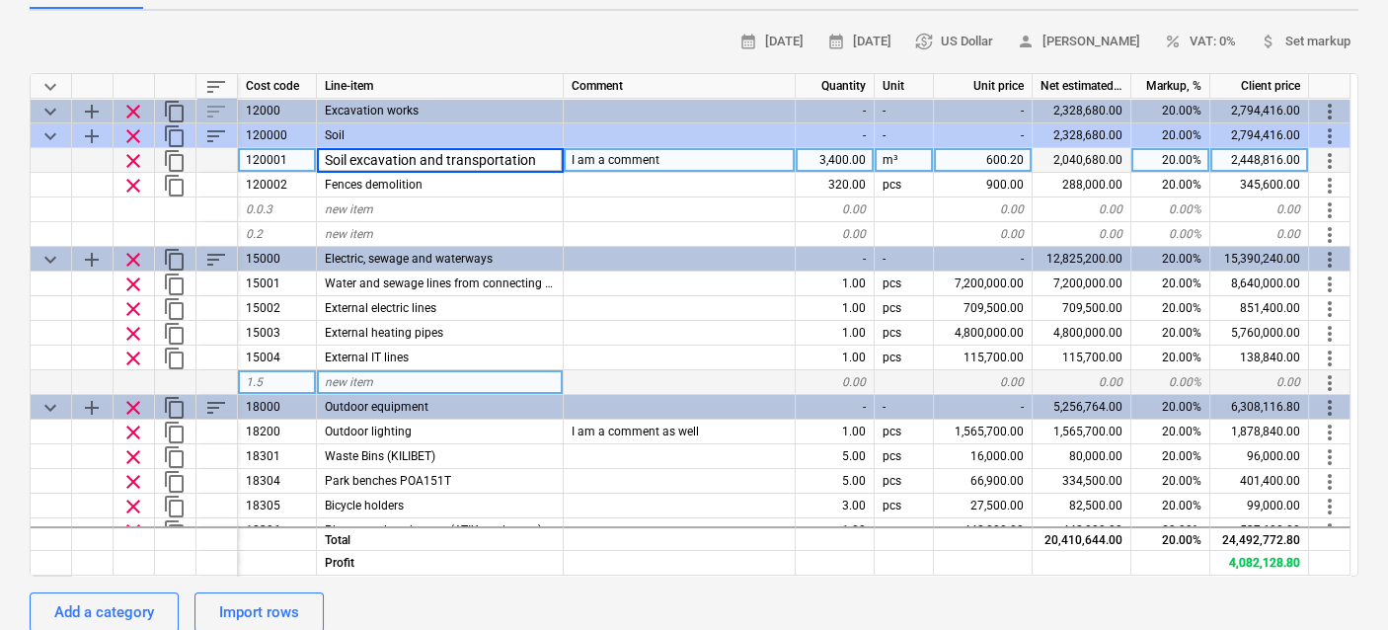
scroll to position [296, 0]
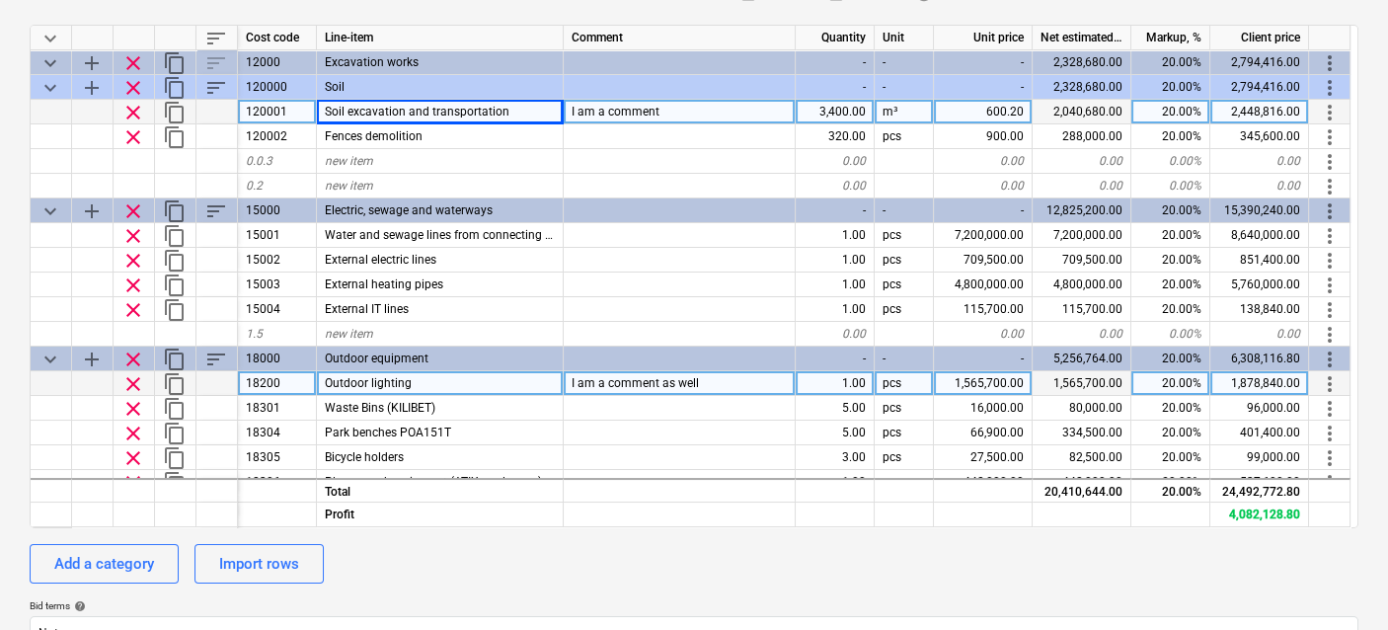
click at [400, 384] on span "Outdoor lighting" at bounding box center [368, 383] width 87 height 14
click at [1326, 383] on span "more_vert" at bounding box center [1330, 384] width 24 height 24
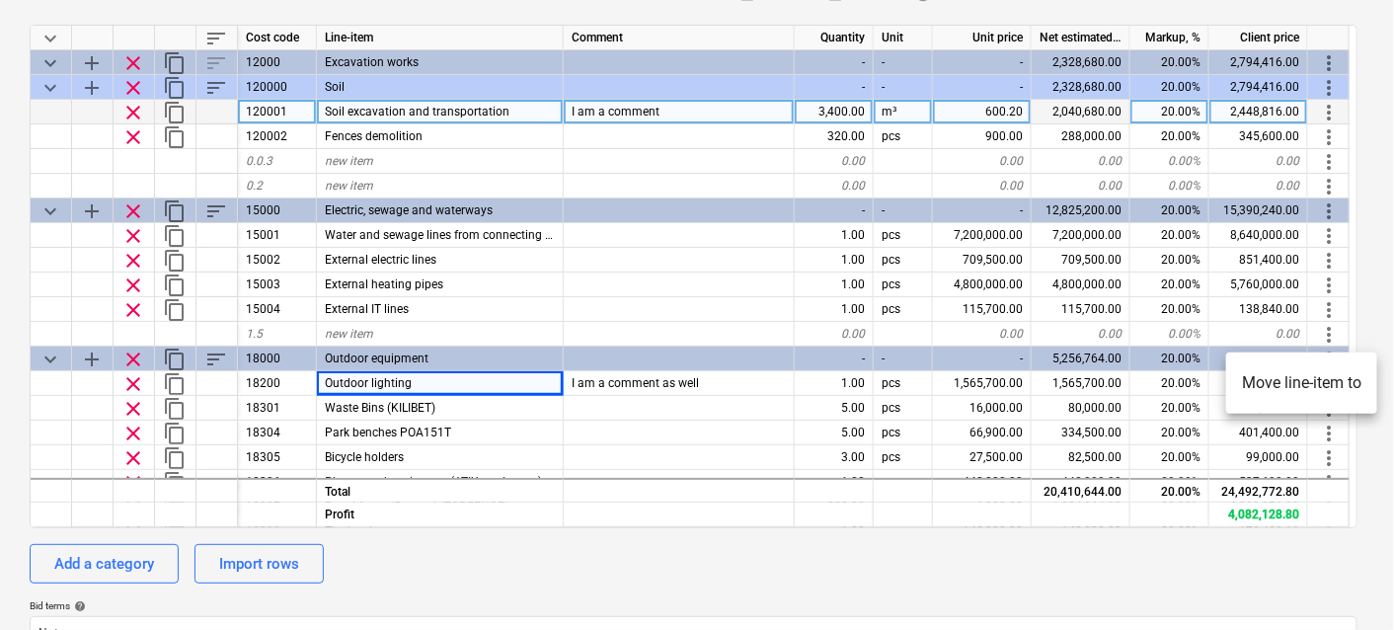
click at [1284, 391] on li "Move line-item to" at bounding box center [1301, 382] width 151 height 45
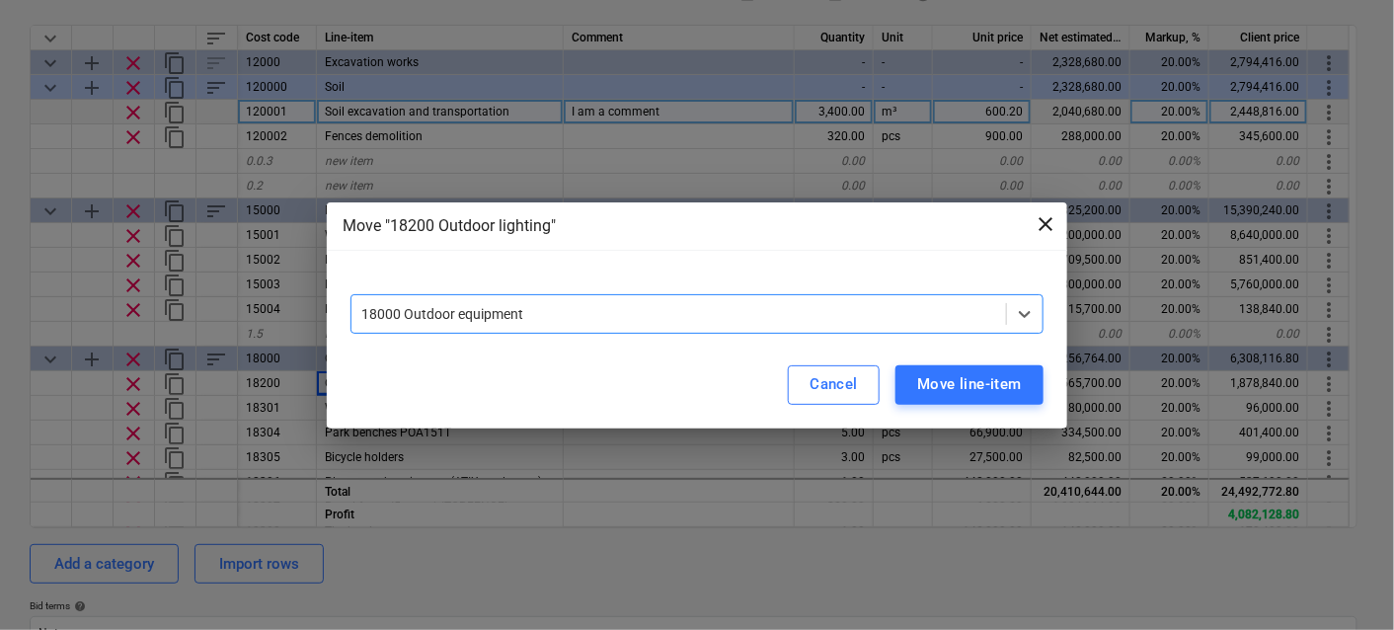
click at [1046, 217] on span "close" at bounding box center [1046, 224] width 24 height 24
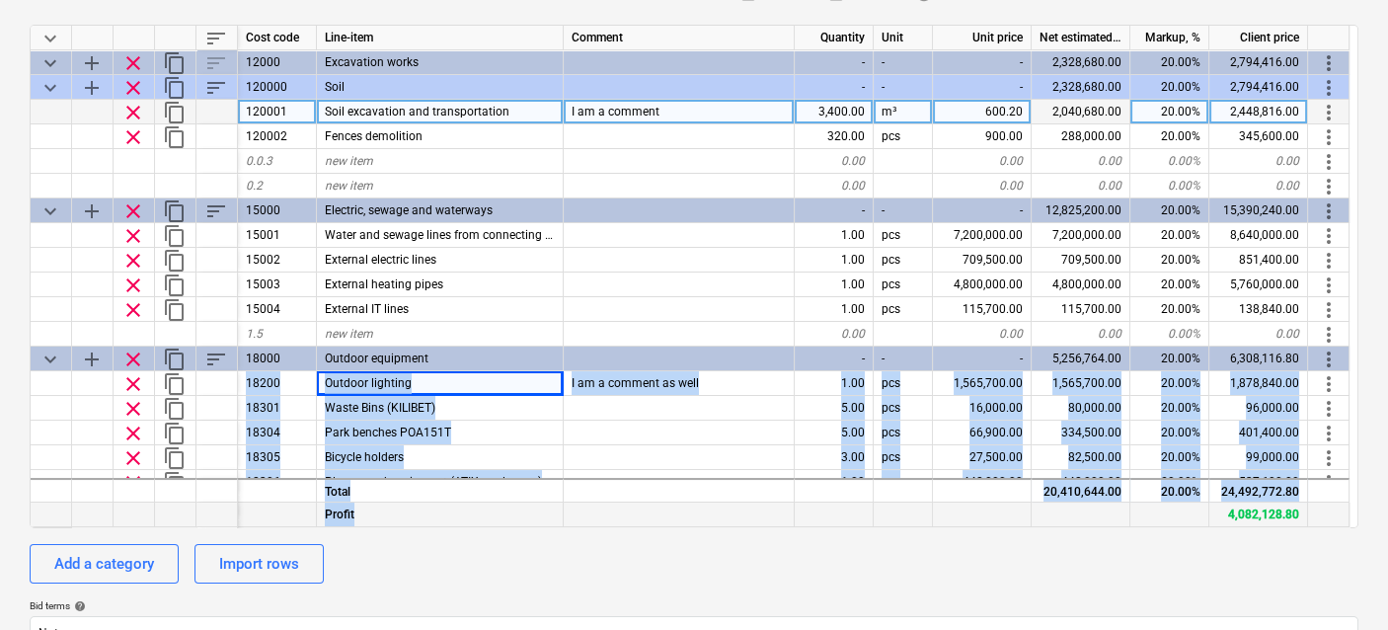
drag, startPoint x: 54, startPoint y: 379, endPoint x: 440, endPoint y: 516, distance: 409.8
click at [411, 508] on div "keyboard_arrow_down sort Cost code Line-item Comment Quantity Unit Unit price N…" at bounding box center [694, 277] width 1329 height 504
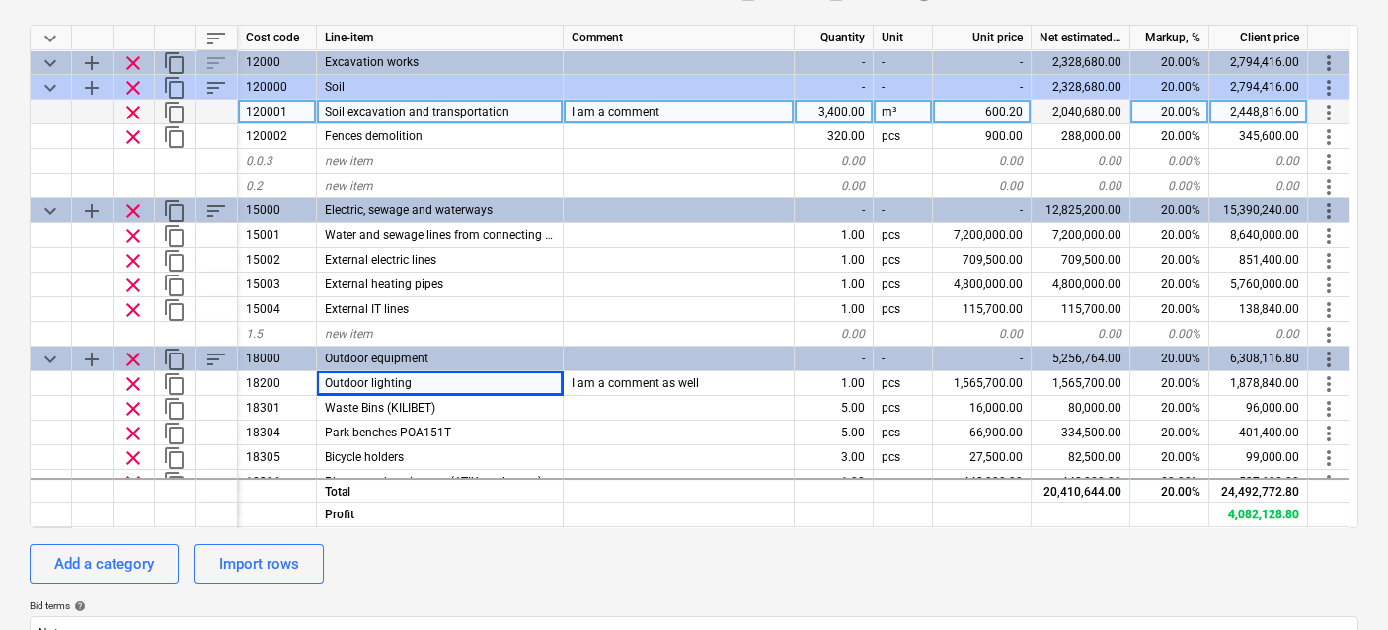
click at [472, 560] on div "Add a category Import rows" at bounding box center [694, 564] width 1329 height 40
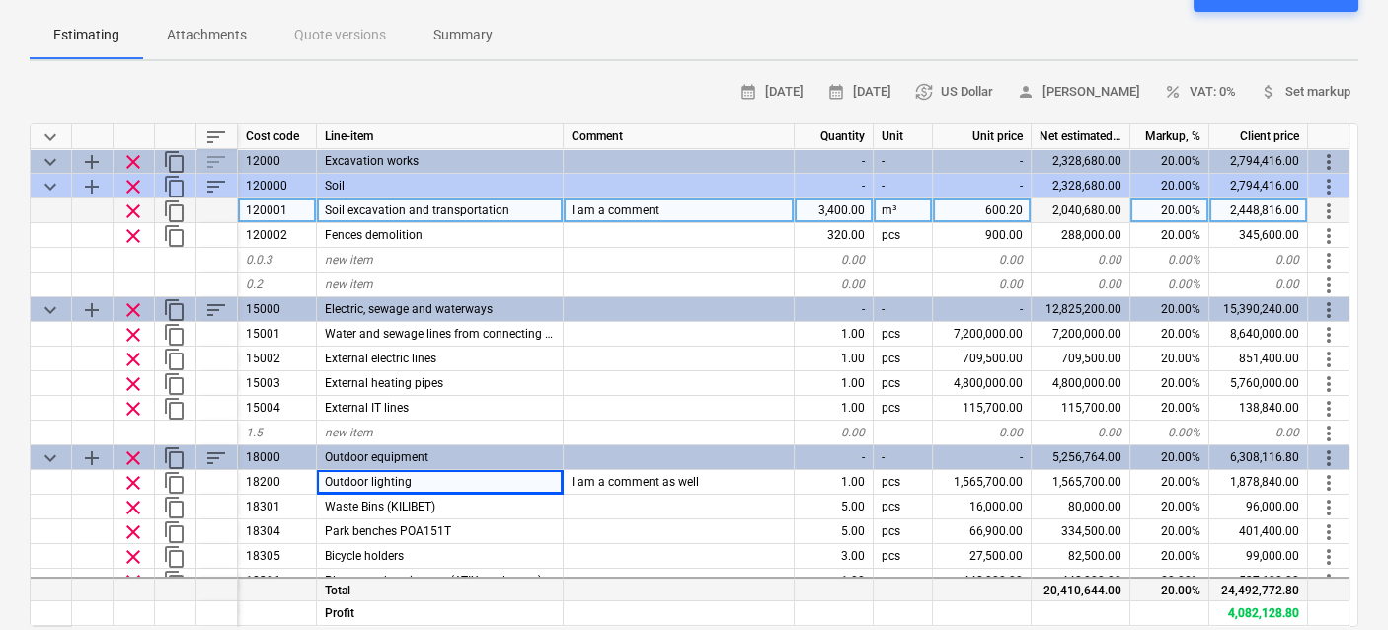
scroll to position [99, 0]
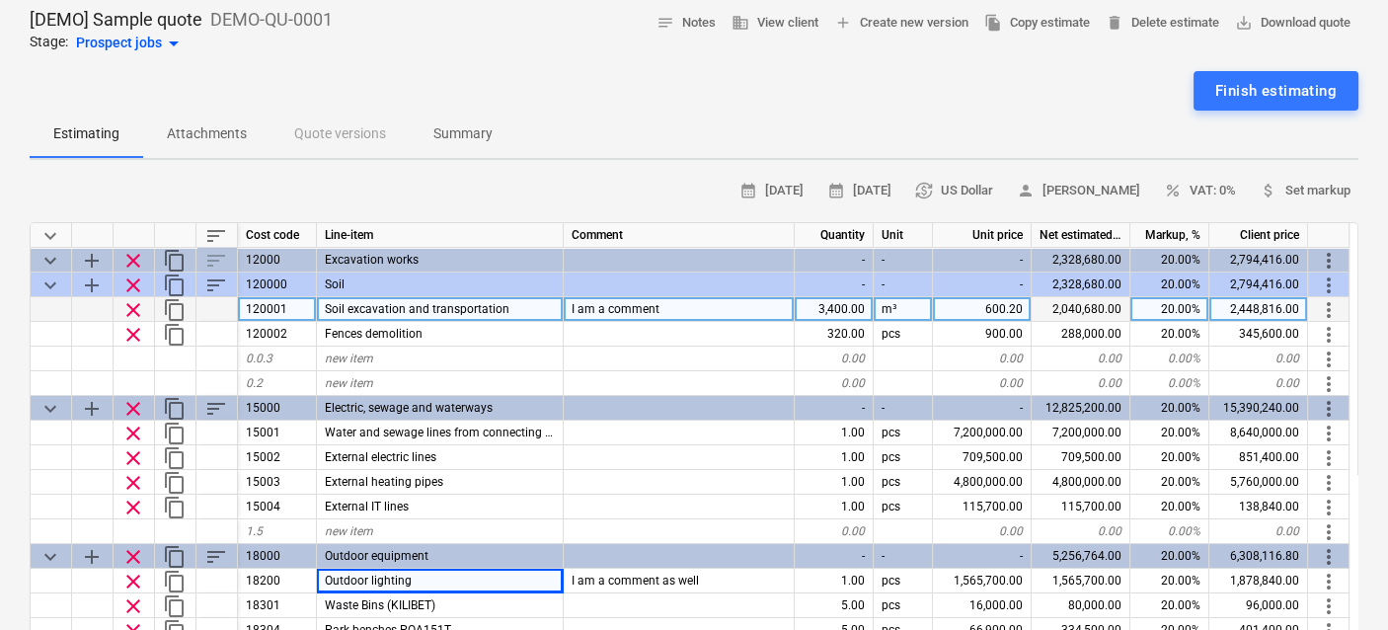
click at [372, 313] on span "Soil excavation and transportation" at bounding box center [417, 309] width 185 height 14
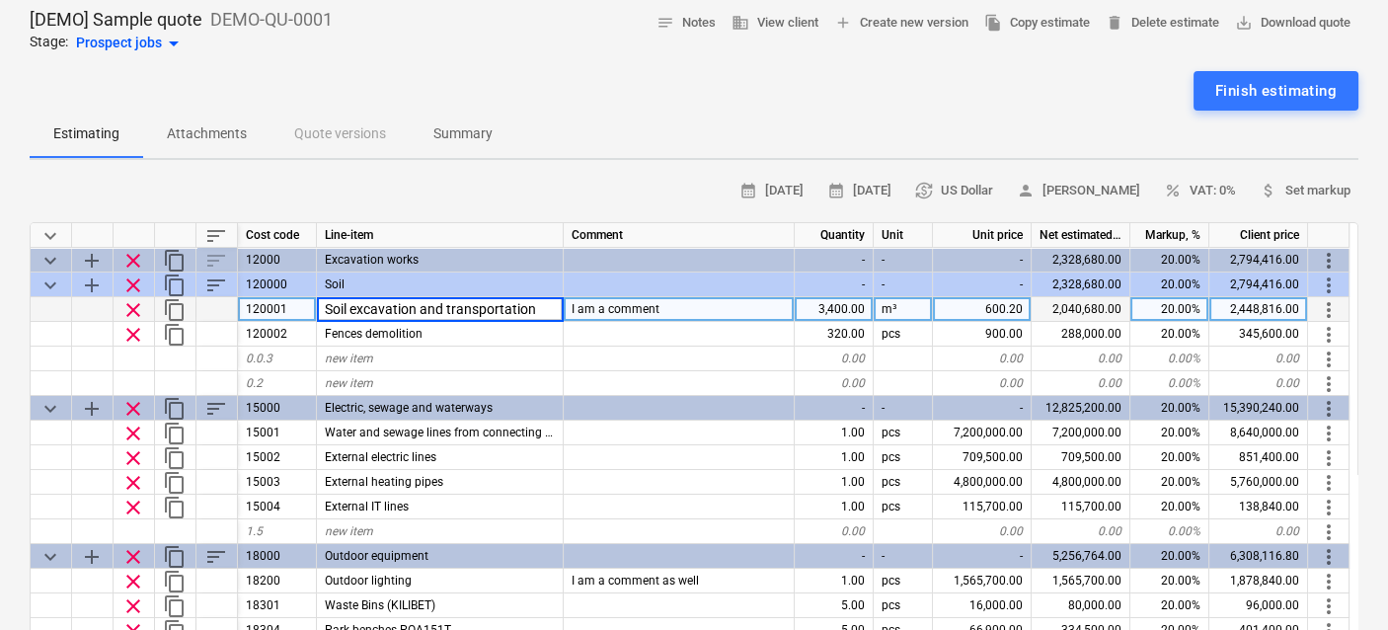
click at [288, 311] on div "120001" at bounding box center [277, 309] width 79 height 25
drag, startPoint x: 213, startPoint y: 316, endPoint x: 974, endPoint y: 301, distance: 760.5
click at [974, 301] on div "600.20" at bounding box center [982, 309] width 99 height 25
click at [1108, 304] on div "2,040,680.00" at bounding box center [1081, 309] width 99 height 25
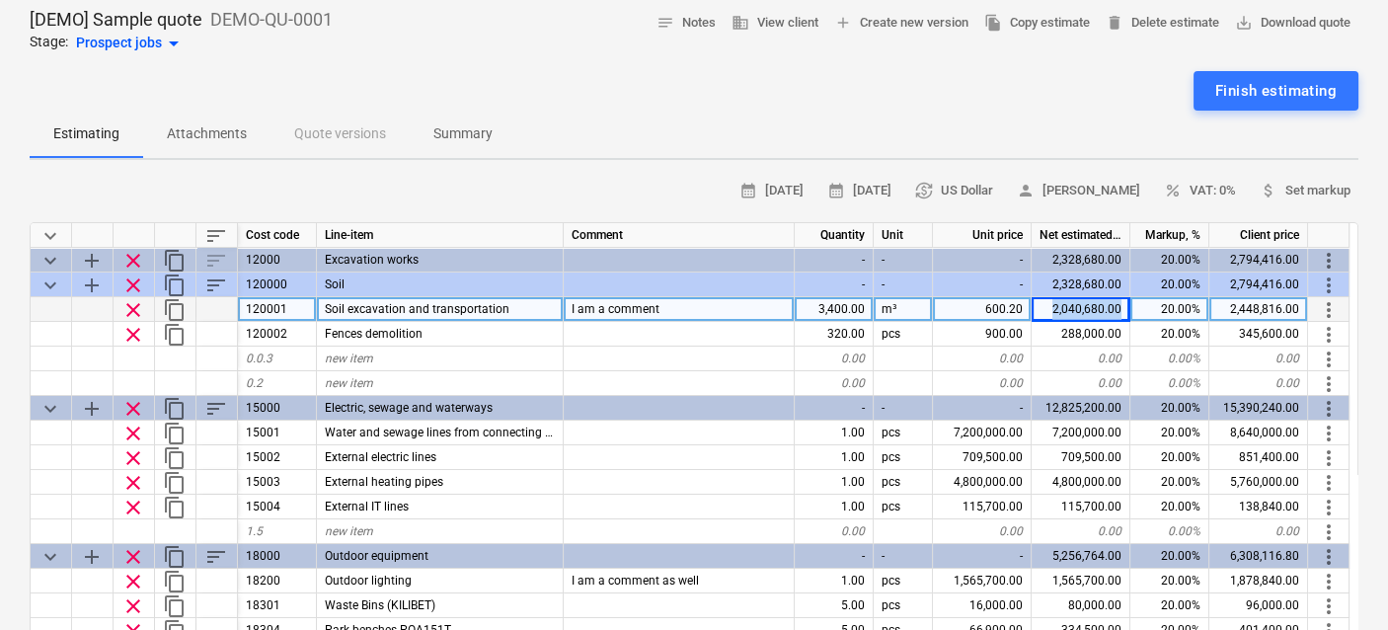
click at [1333, 305] on span "more_vert" at bounding box center [1329, 310] width 24 height 24
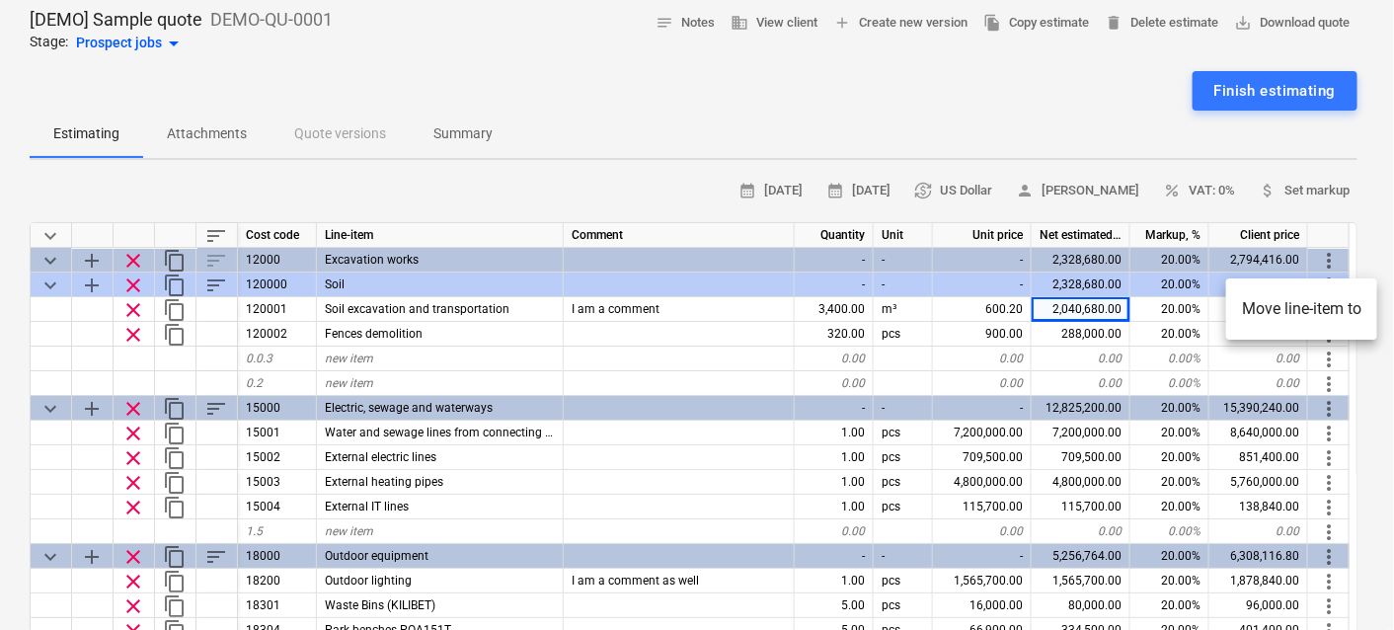
click at [1165, 306] on div at bounding box center [697, 315] width 1394 height 630
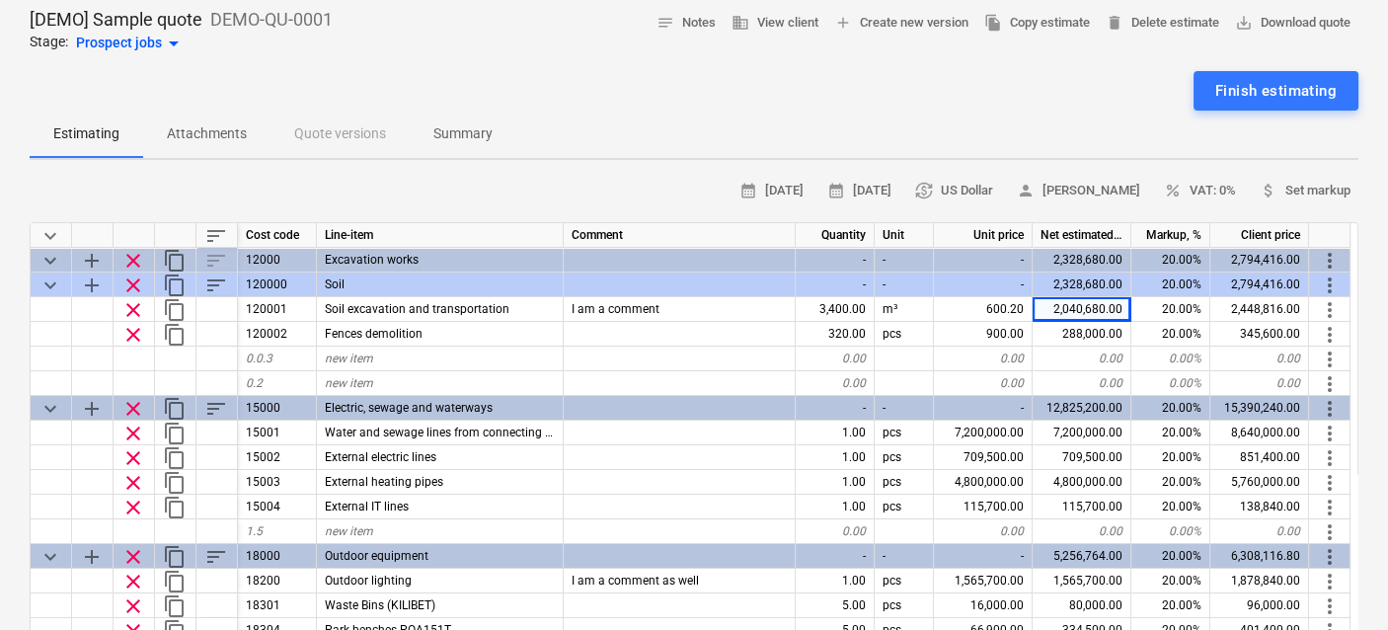
click at [1165, 306] on div "20.00%" at bounding box center [1171, 309] width 79 height 25
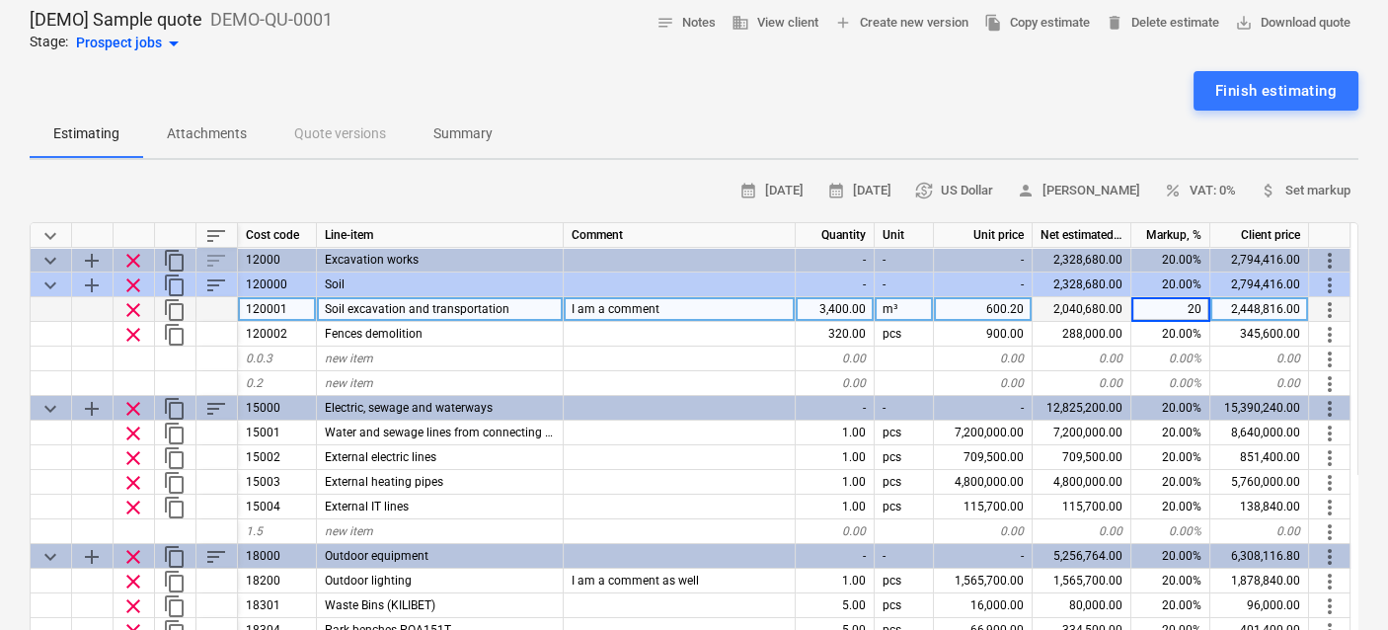
click at [882, 313] on div "m³" at bounding box center [904, 309] width 59 height 25
click at [904, 308] on input "m³" at bounding box center [904, 309] width 58 height 24
drag, startPoint x: 902, startPoint y: 308, endPoint x: 891, endPoint y: 310, distance: 11.0
click at [891, 310] on input "m³" at bounding box center [904, 309] width 58 height 24
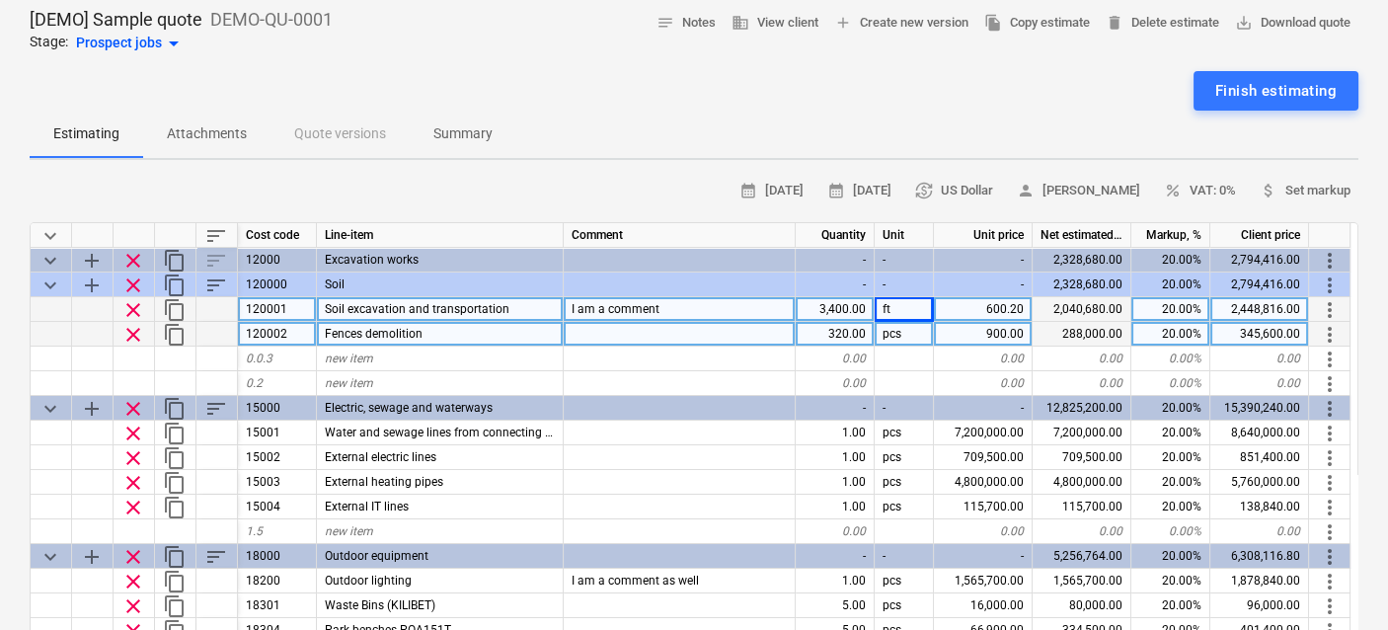
click at [898, 322] on div "pcs" at bounding box center [904, 334] width 59 height 25
click at [902, 308] on div "ft" at bounding box center [904, 309] width 59 height 25
click at [902, 308] on input "ft" at bounding box center [904, 309] width 58 height 24
click at [230, 134] on p "Attachments" at bounding box center [207, 133] width 80 height 21
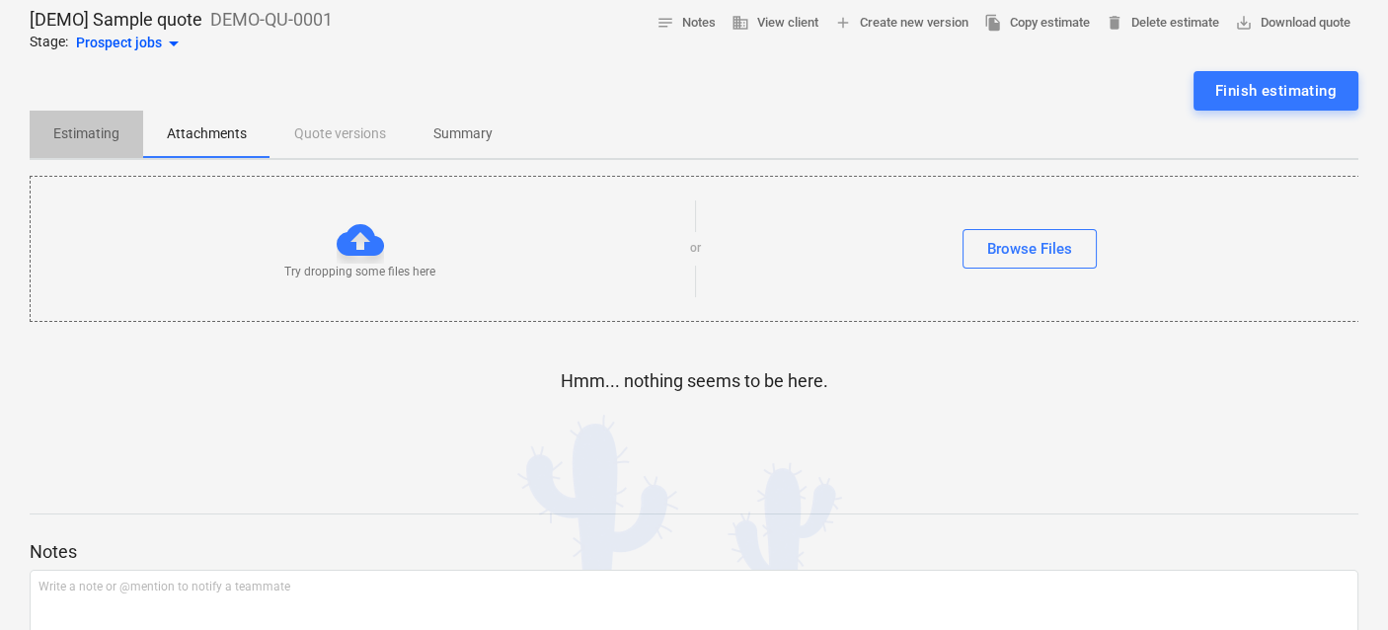
click at [107, 134] on p "Estimating" at bounding box center [86, 133] width 66 height 21
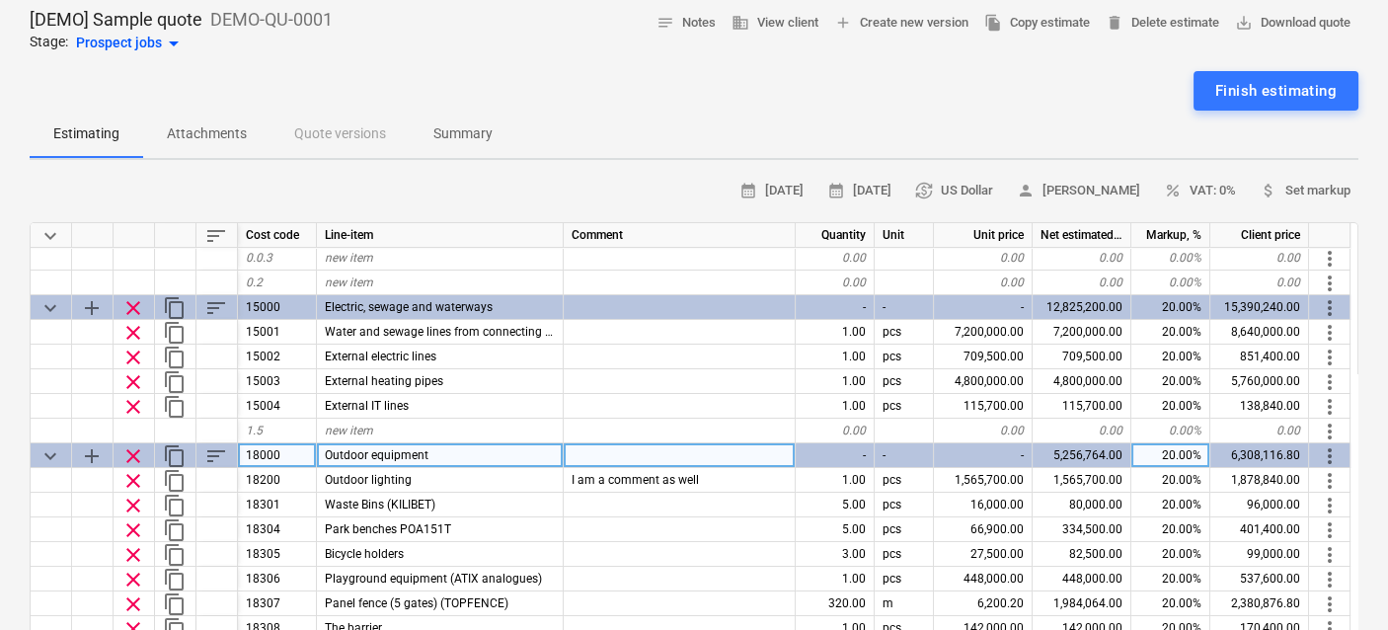
scroll to position [164, 0]
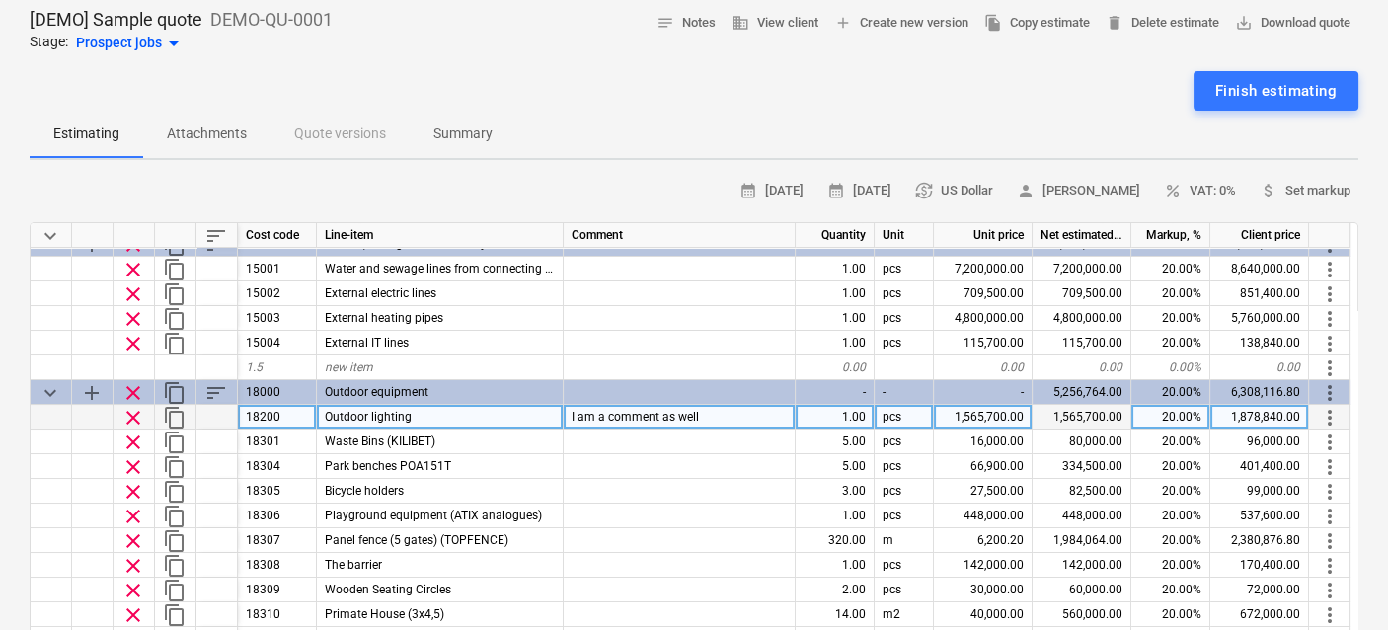
click at [465, 413] on div "Outdoor lighting" at bounding box center [440, 417] width 247 height 25
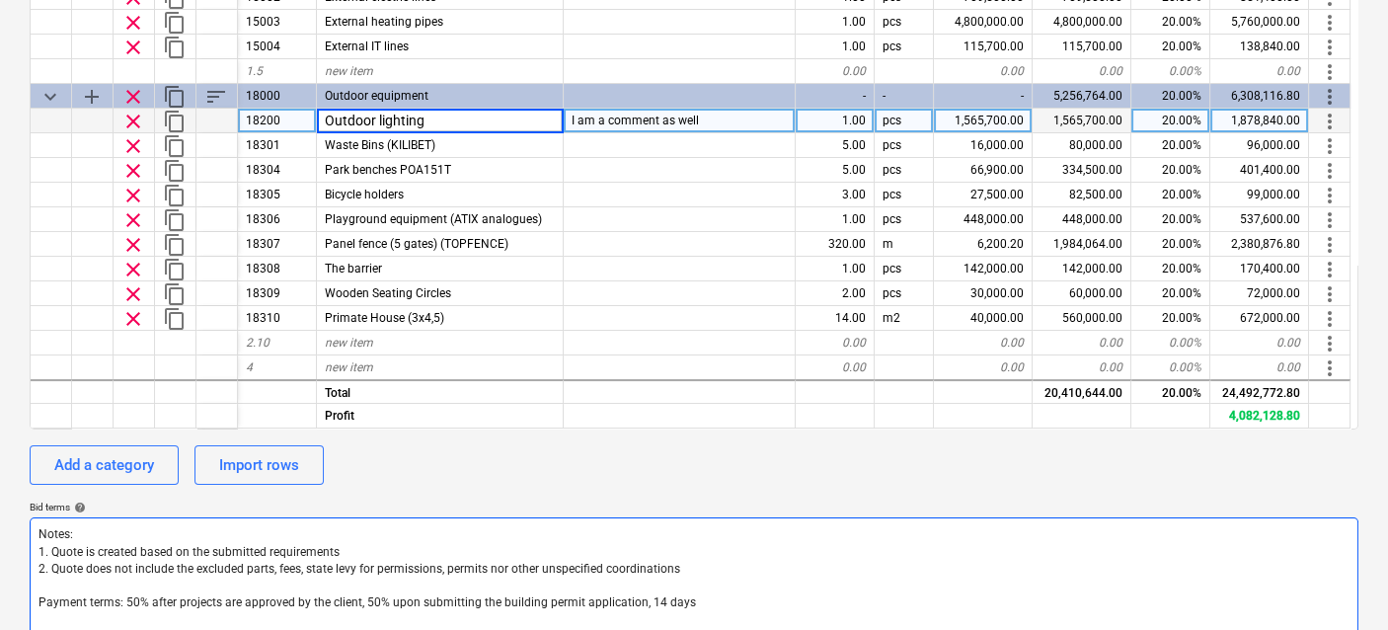
scroll to position [0, 0]
click at [258, 557] on textarea "Notes: 1. Quote is created based on the submitted requirements 2. Quote does no…" at bounding box center [694, 602] width 1329 height 170
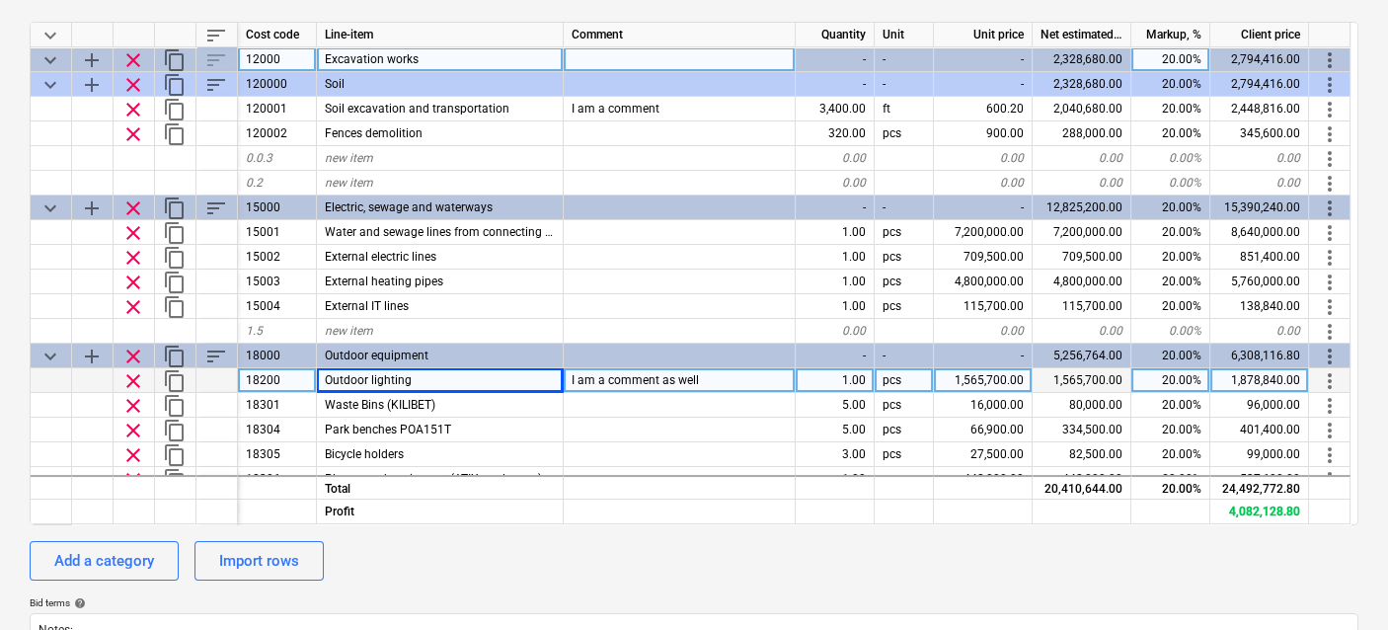
scroll to position [150, 0]
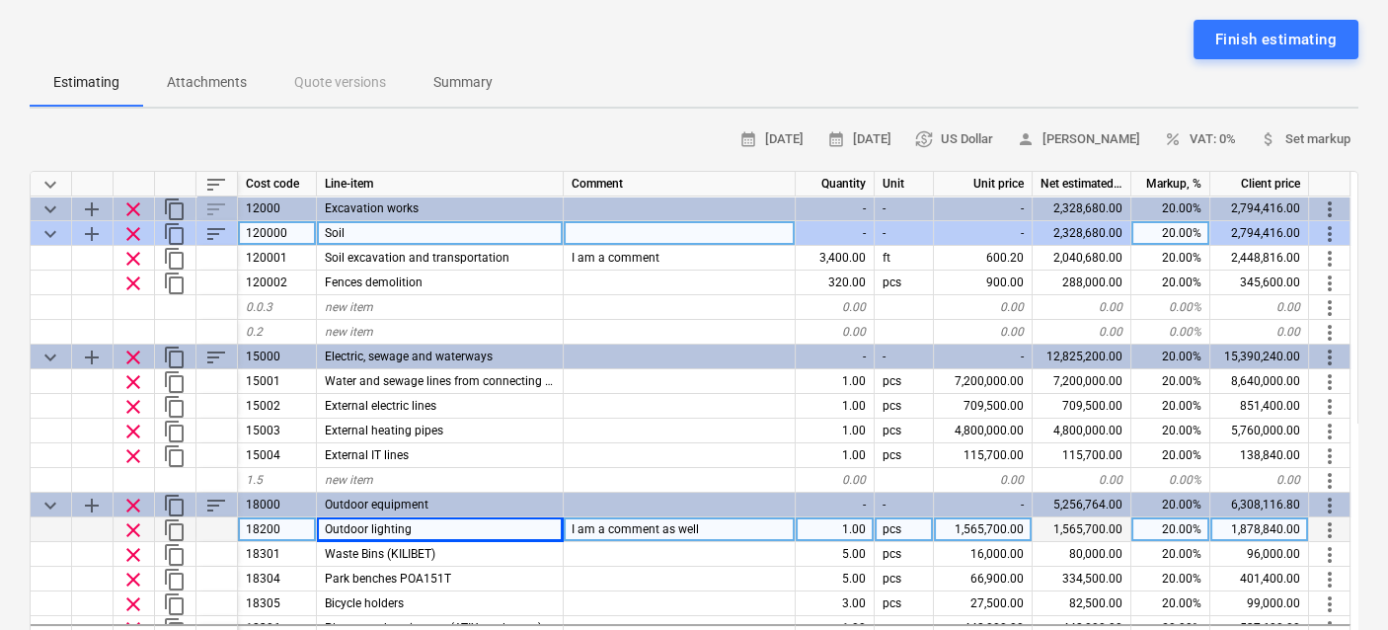
click at [51, 234] on span "keyboard_arrow_down" at bounding box center [51, 234] width 24 height 24
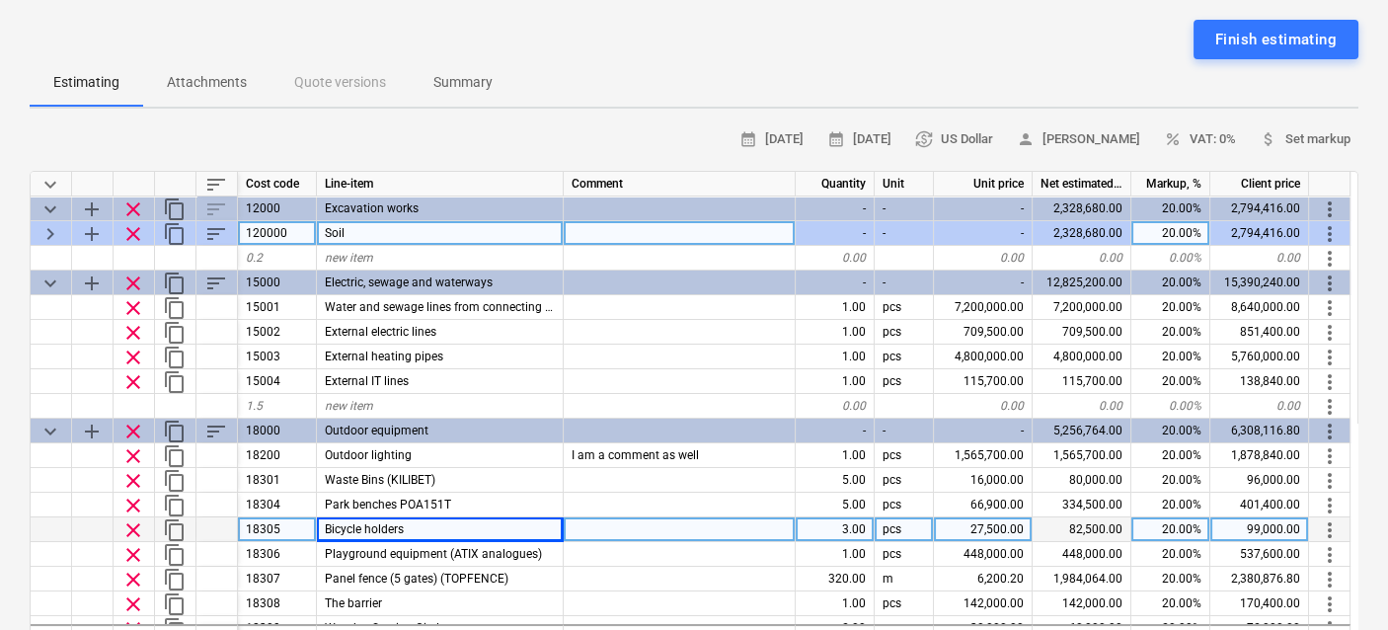
click at [51, 234] on span "keyboard_arrow_right" at bounding box center [51, 234] width 24 height 24
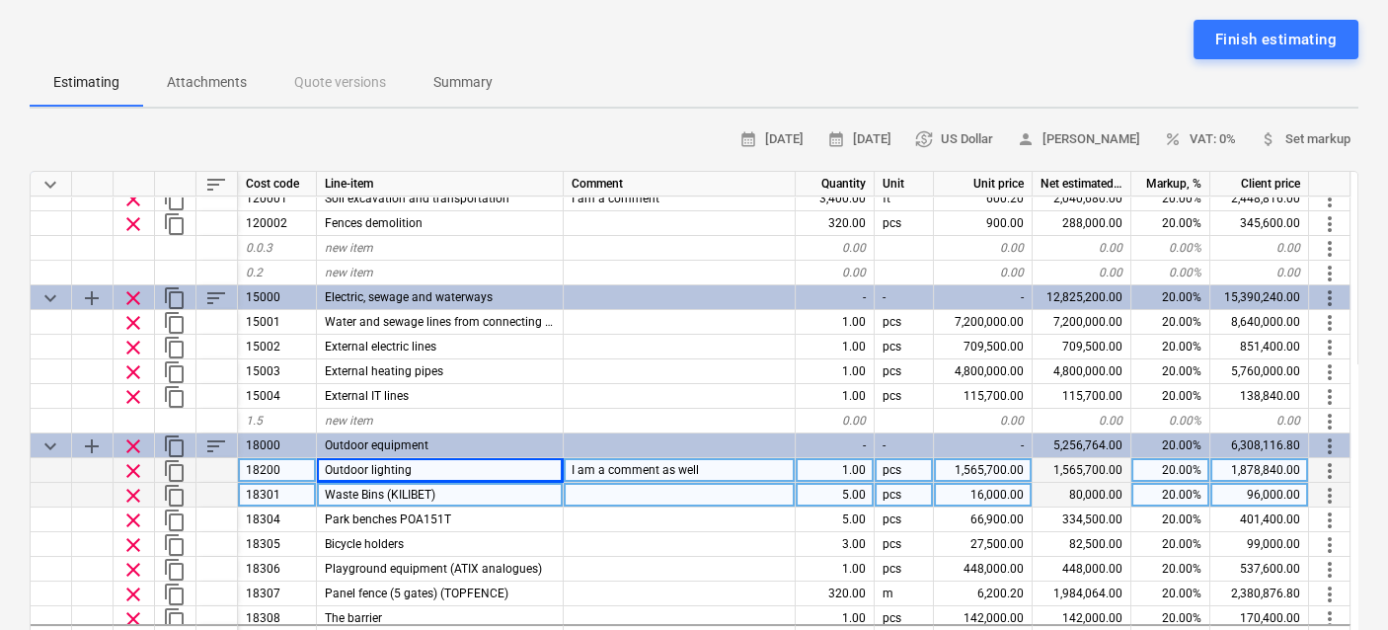
scroll to position [164, 0]
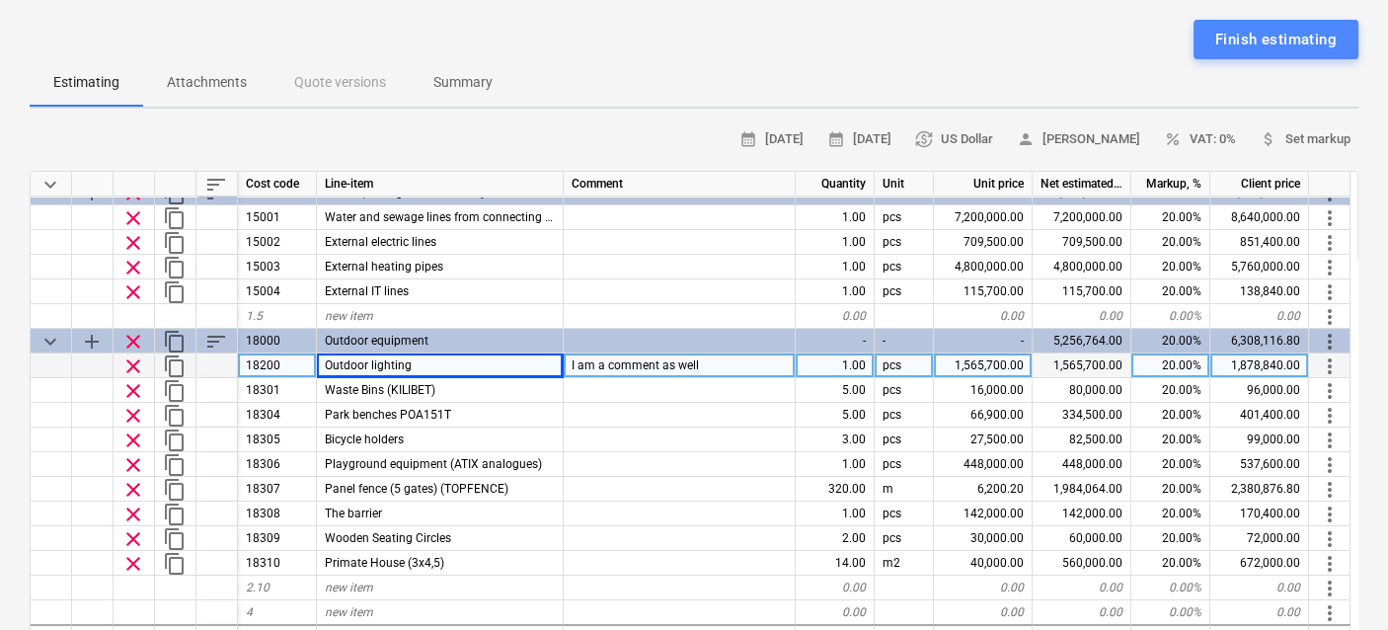
click at [1262, 39] on div "Finish estimating" at bounding box center [1276, 40] width 121 height 26
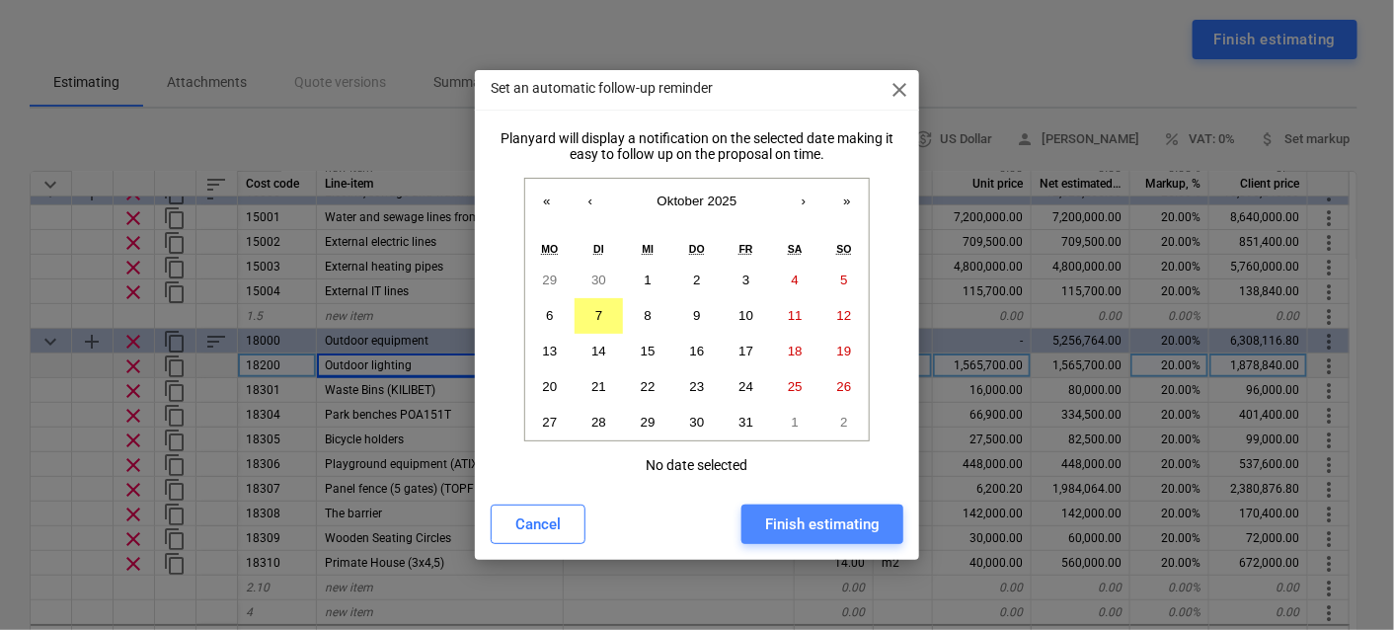
click at [864, 528] on div "Finish estimating" at bounding box center [822, 525] width 115 height 26
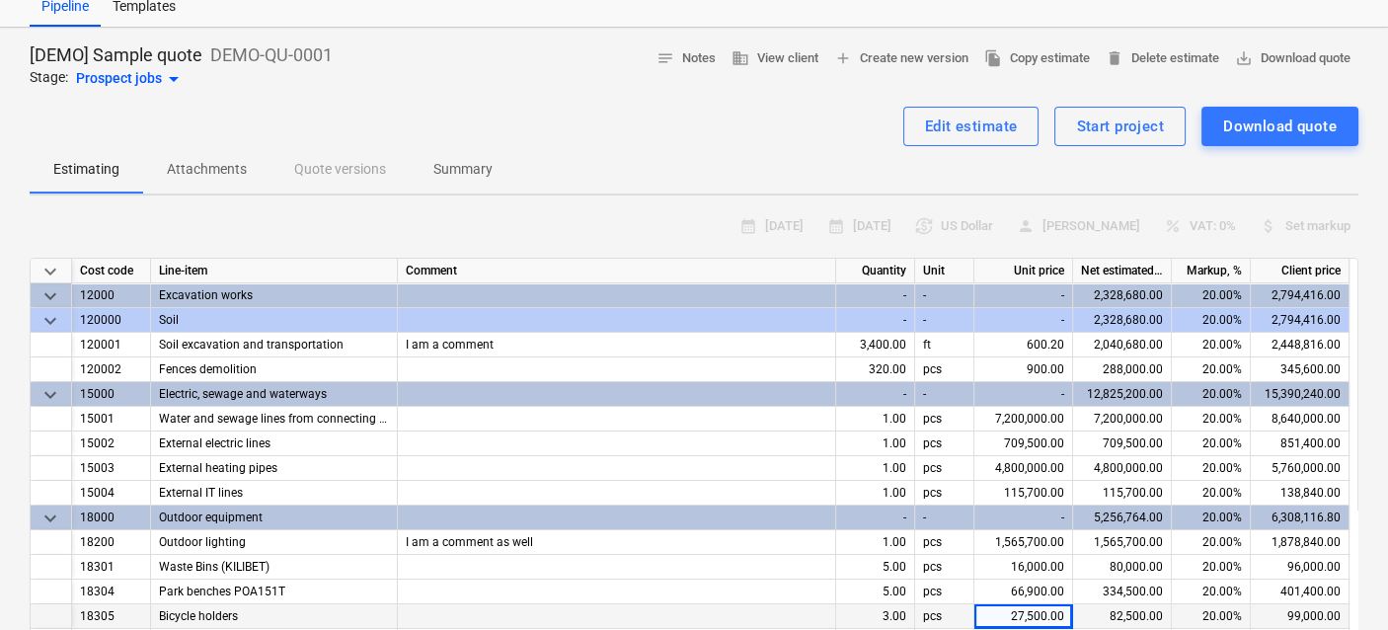
scroll to position [0, 0]
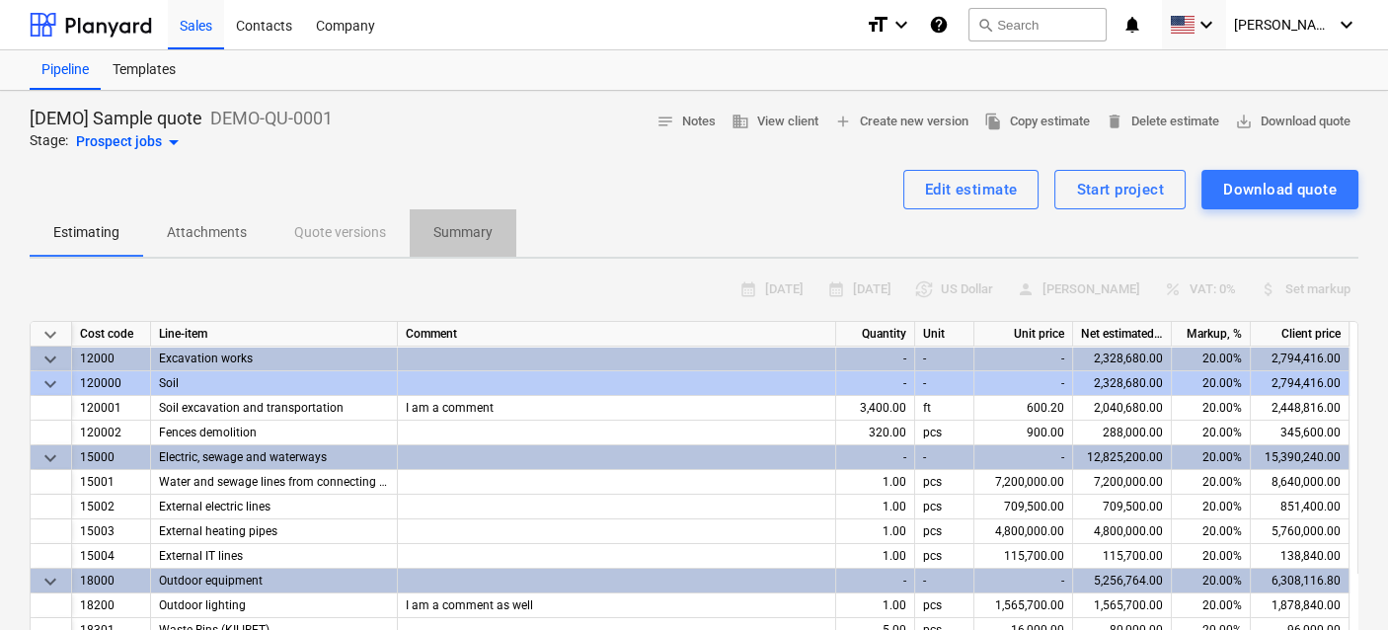
click at [441, 235] on p "Summary" at bounding box center [463, 232] width 59 height 21
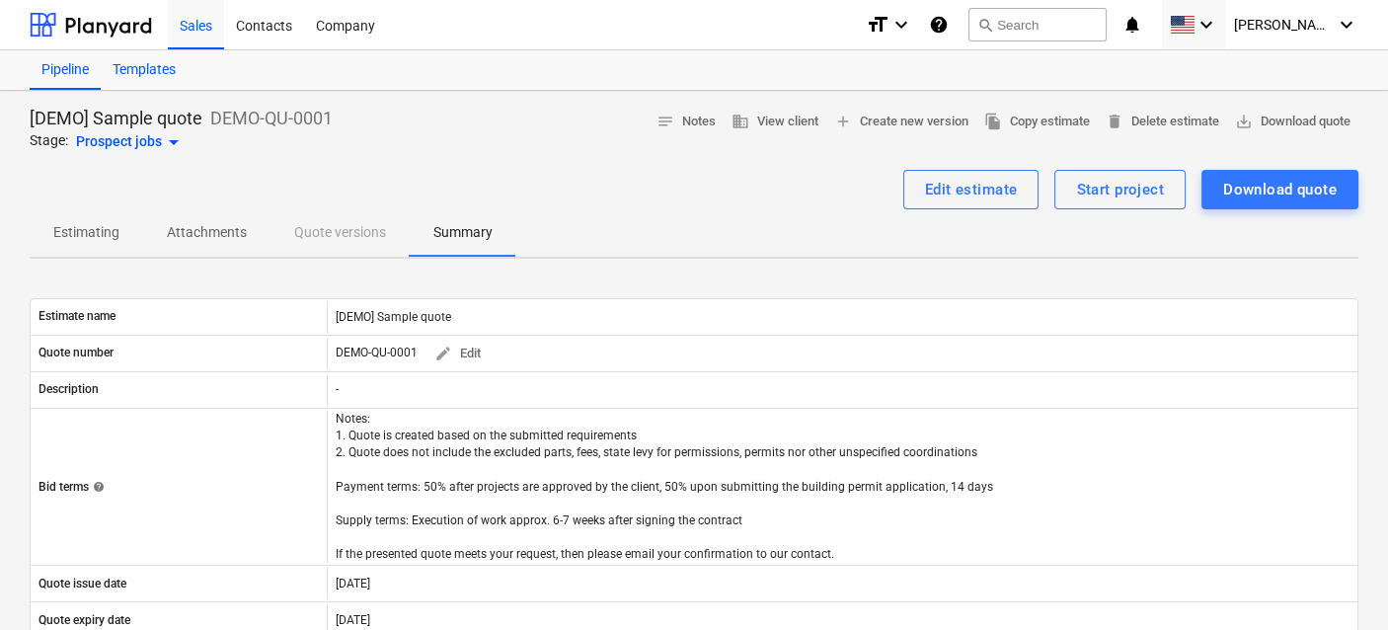
click at [174, 81] on div "Templates" at bounding box center [144, 70] width 87 height 40
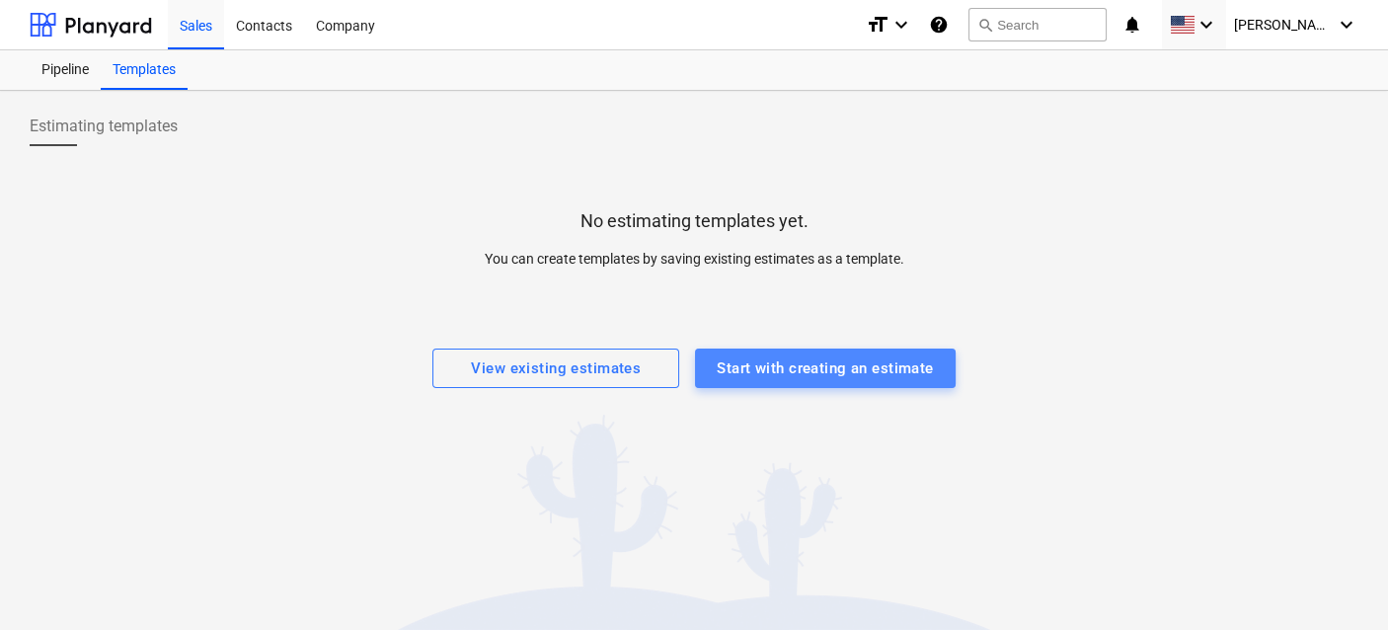
click at [759, 367] on div "Start with creating an estimate" at bounding box center [825, 369] width 216 height 26
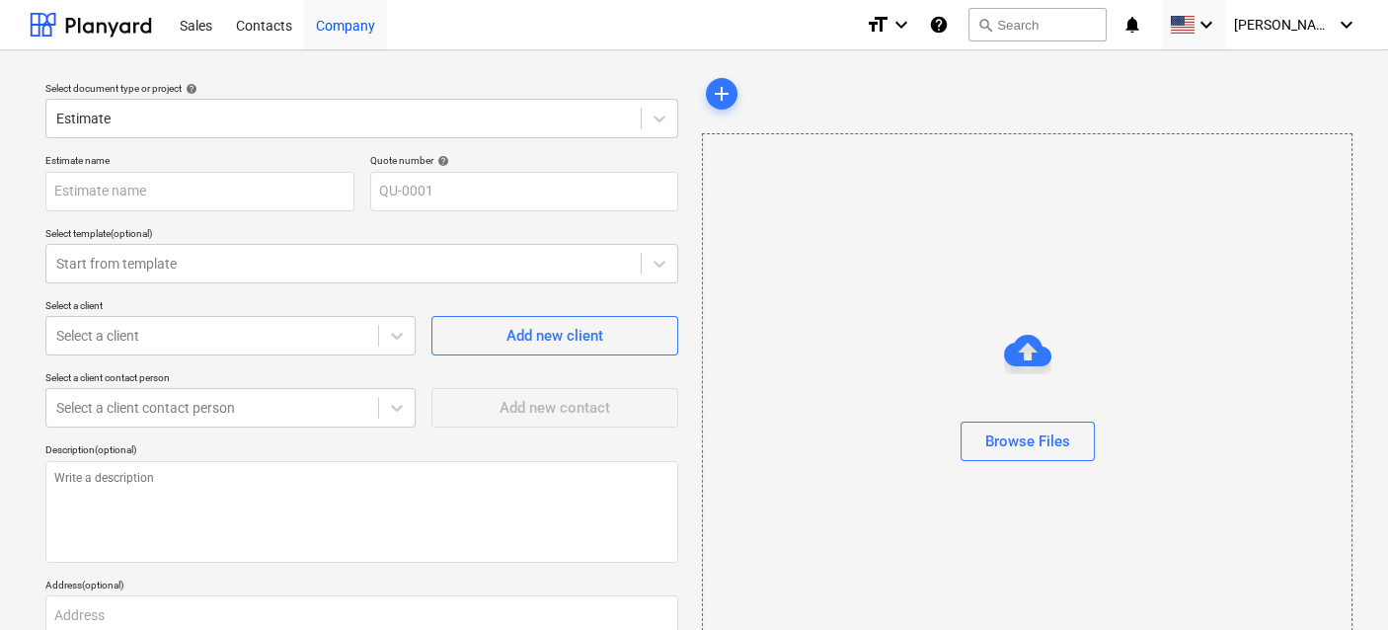
click at [354, 20] on div "Company" at bounding box center [345, 24] width 83 height 50
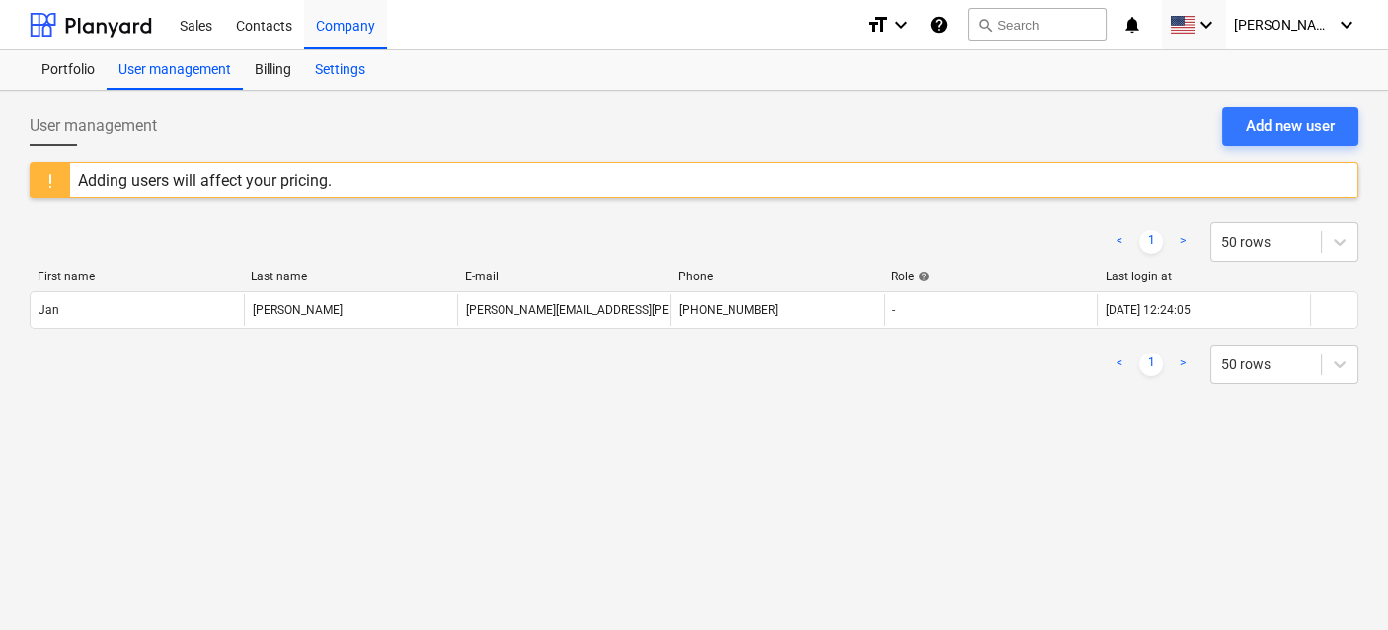
click at [348, 75] on div "Settings" at bounding box center [340, 70] width 74 height 40
